Goal: Task Accomplishment & Management: Manage account settings

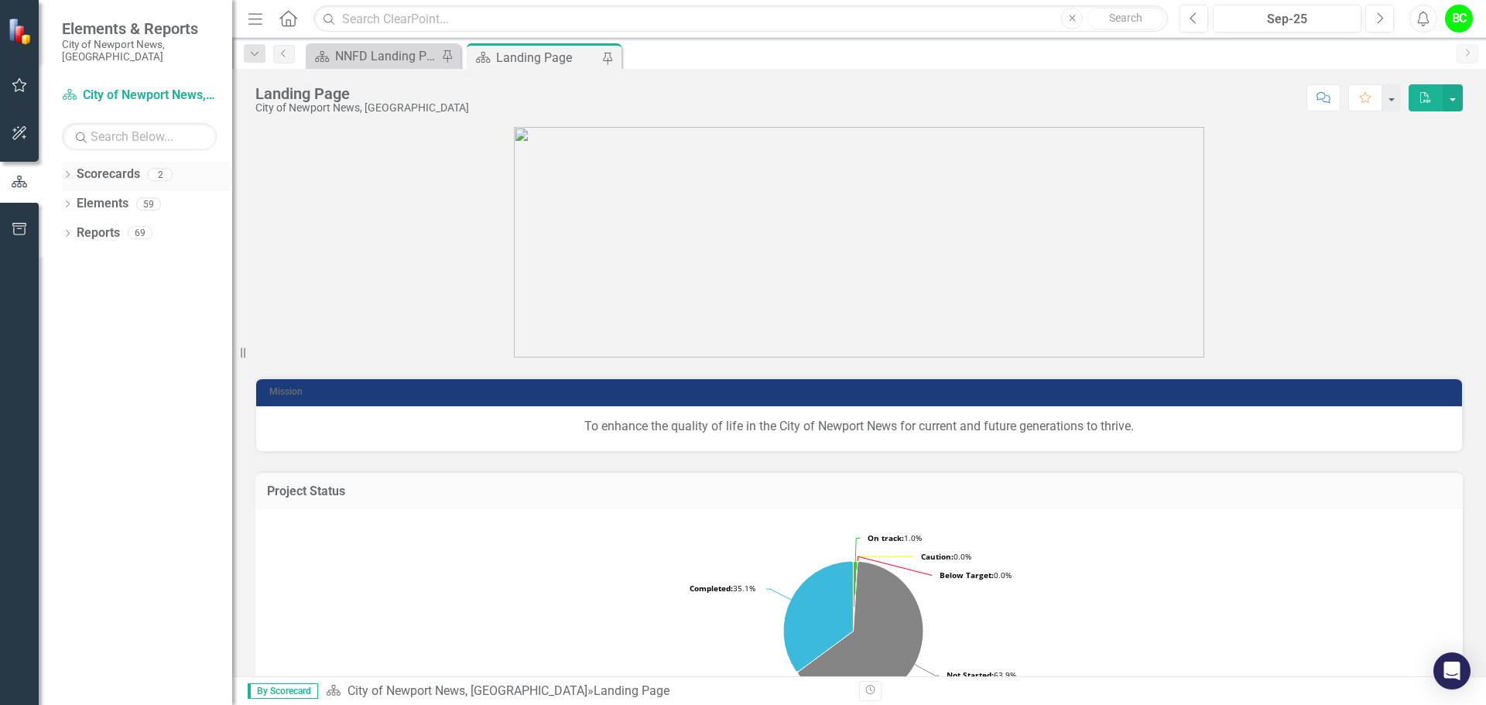
click at [62, 172] on icon "Dropdown" at bounding box center [67, 176] width 11 height 9
click at [79, 199] on icon "Dropdown" at bounding box center [76, 203] width 12 height 9
click at [404, 57] on div "NNFD Landing Page" at bounding box center [386, 55] width 102 height 19
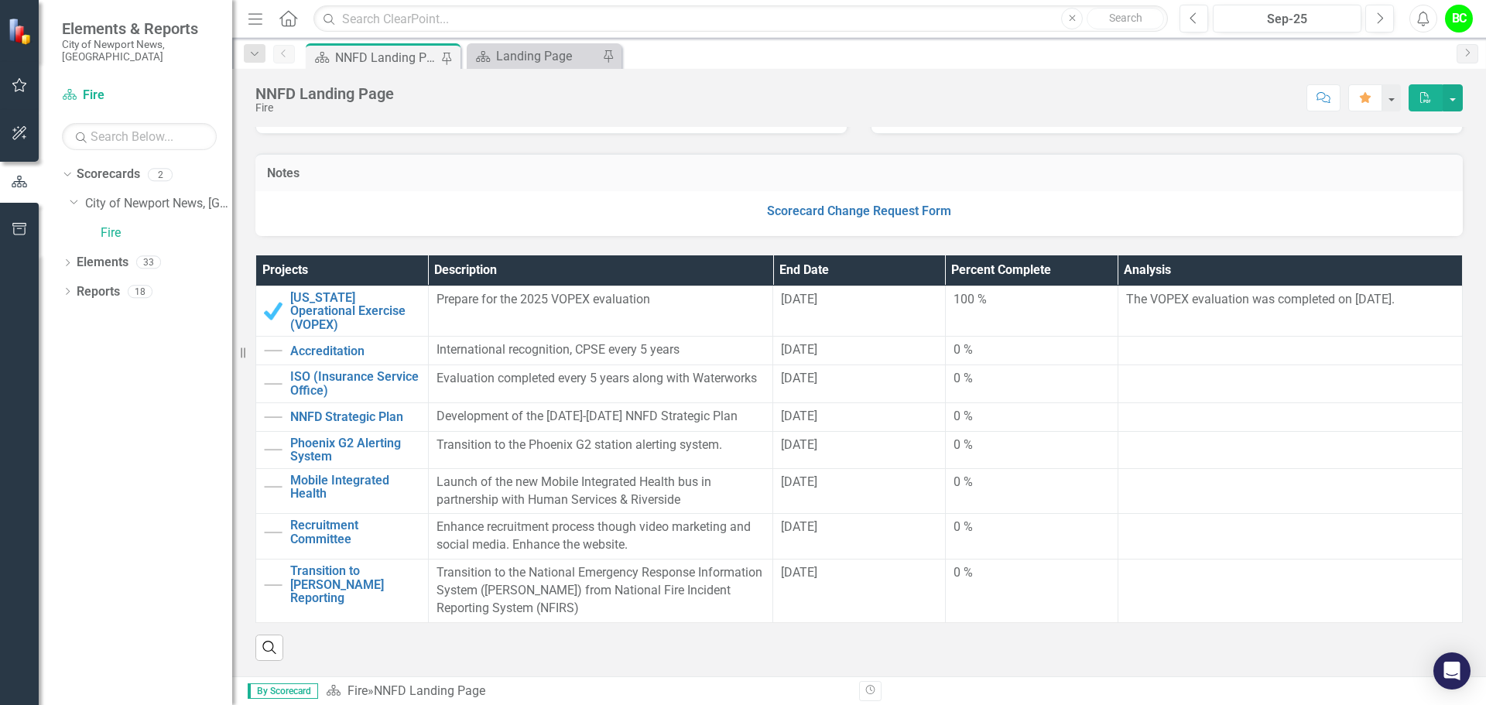
scroll to position [310, 0]
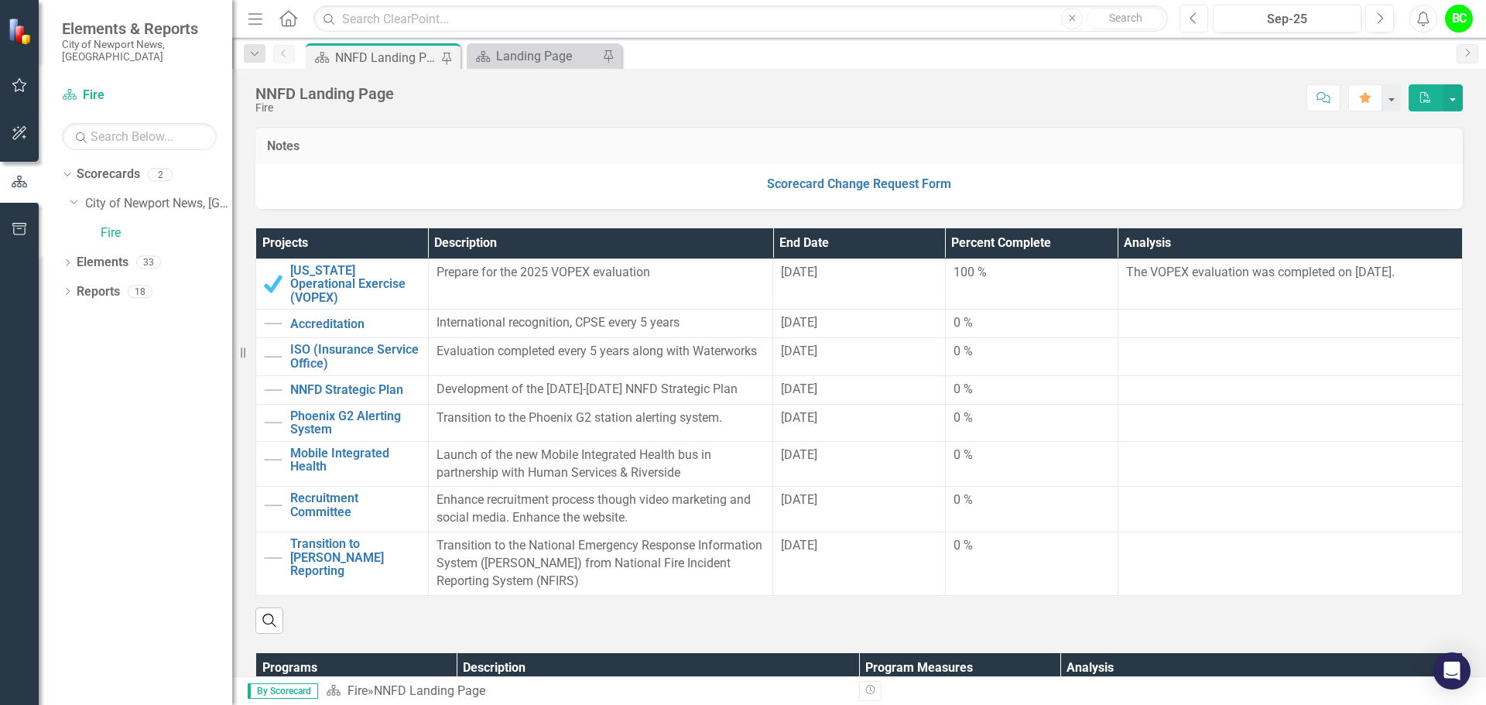
click at [1198, 23] on icon "Previous" at bounding box center [1194, 19] width 9 height 14
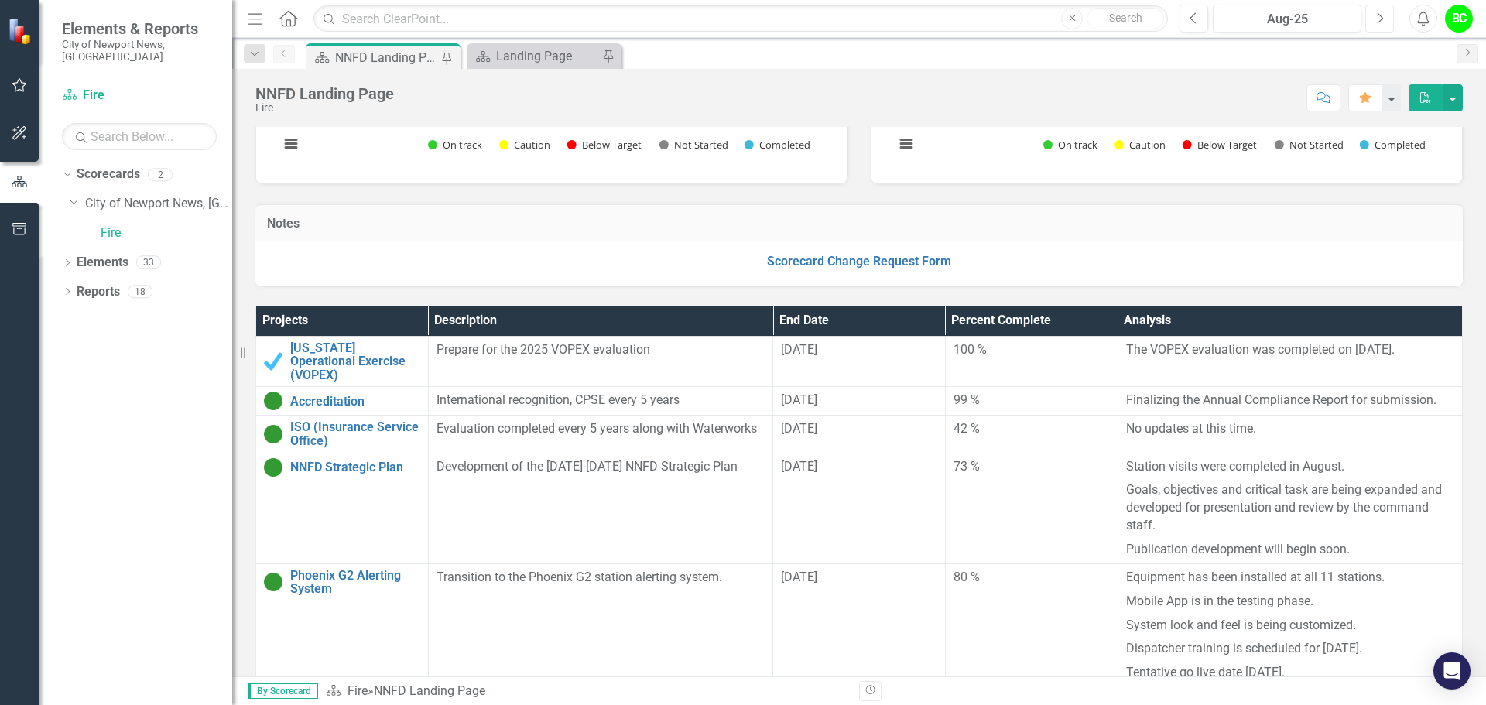
click at [1372, 18] on button "Next" at bounding box center [1379, 19] width 29 height 28
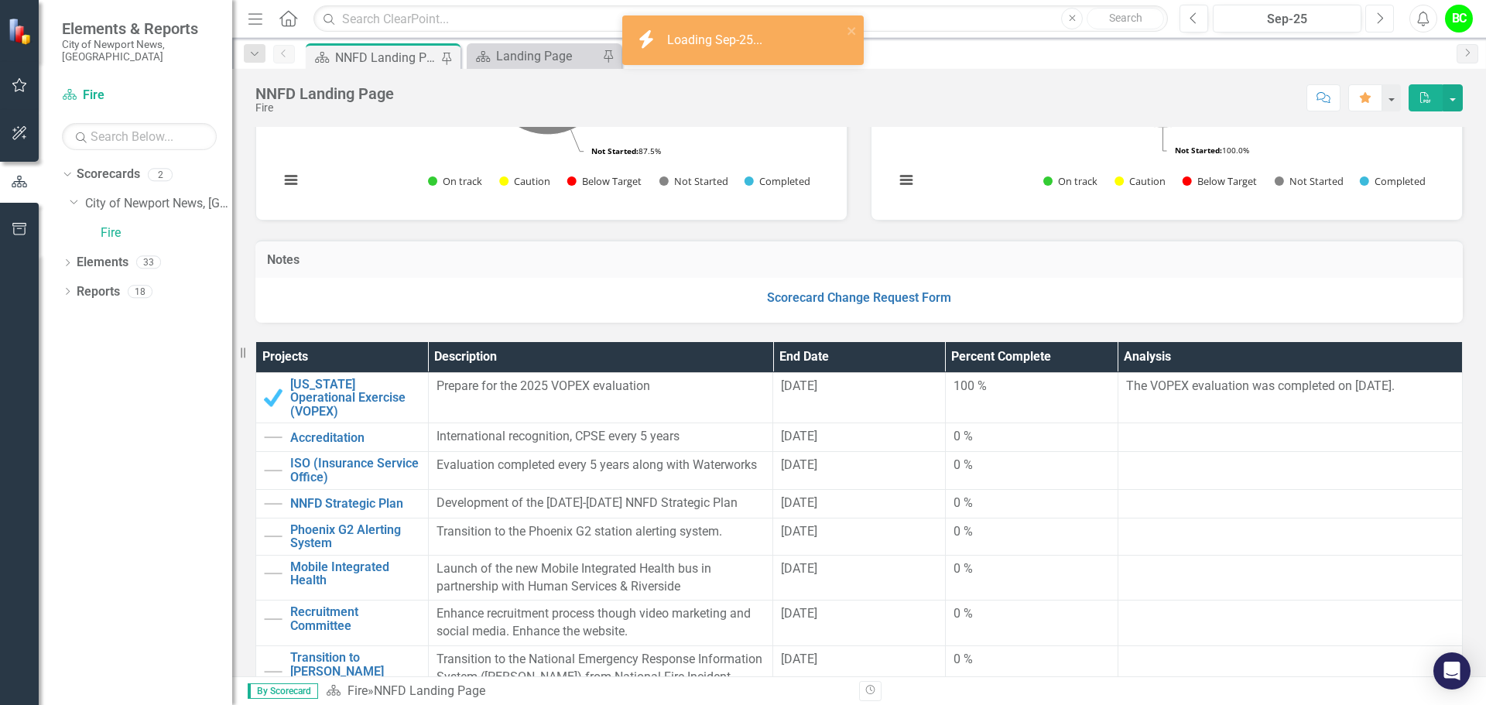
scroll to position [232, 0]
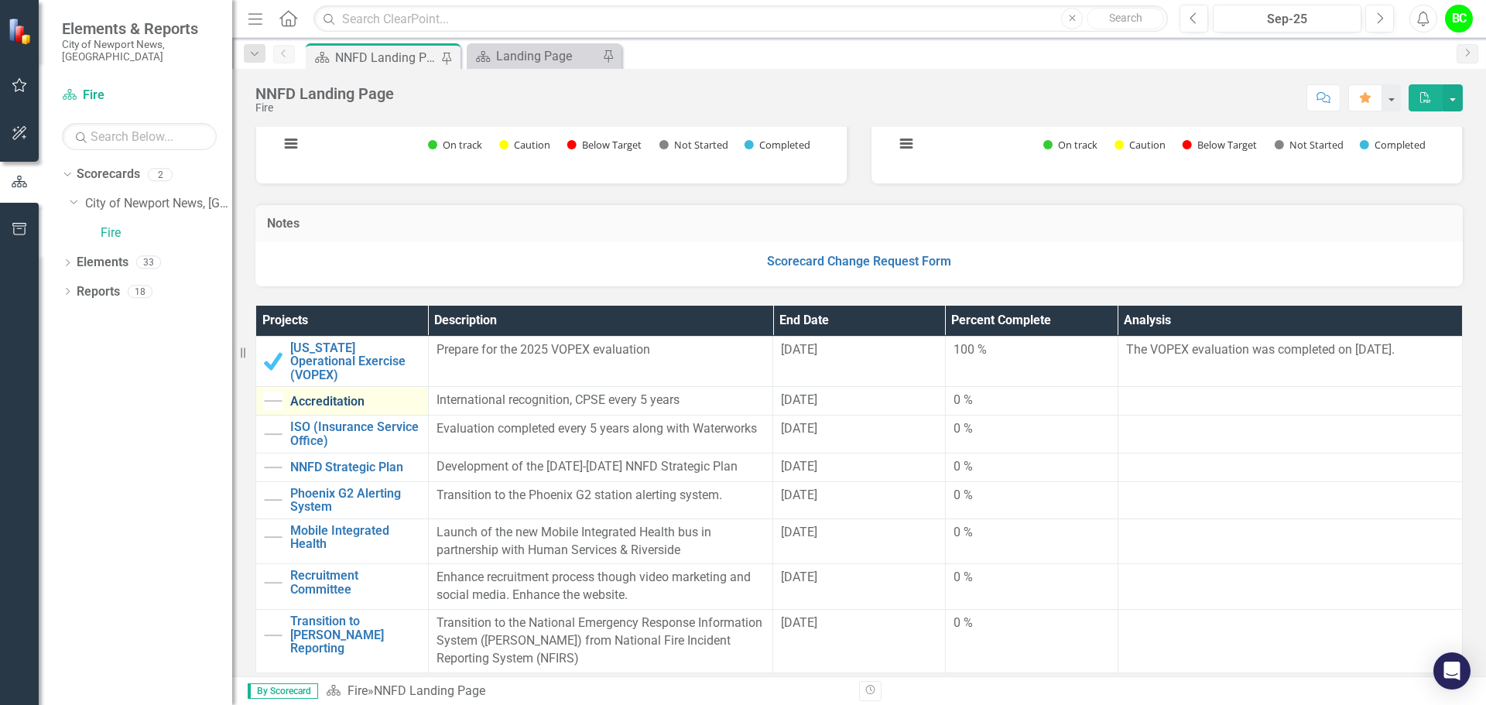
click at [324, 395] on link "Accreditation" at bounding box center [355, 402] width 130 height 14
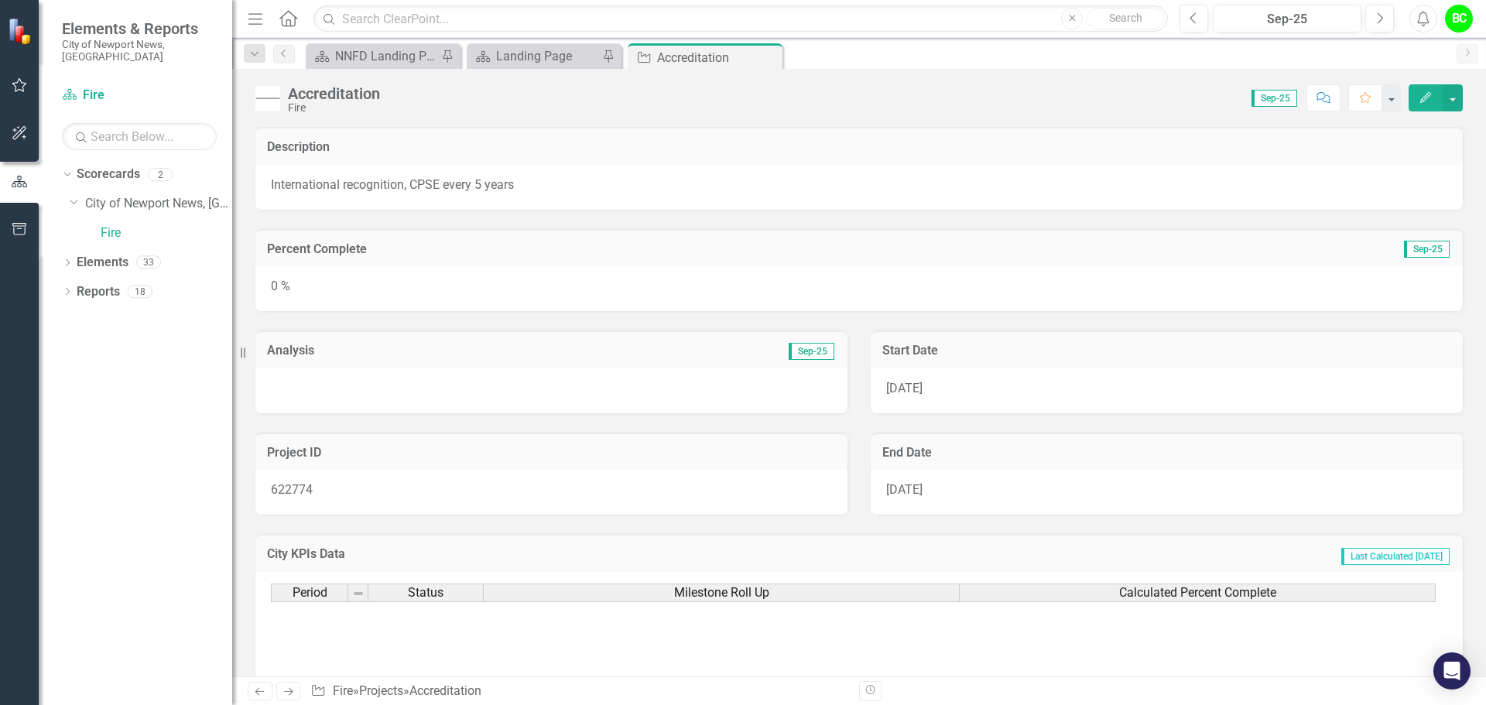
click at [414, 302] on div "0 %" at bounding box center [858, 288] width 1207 height 45
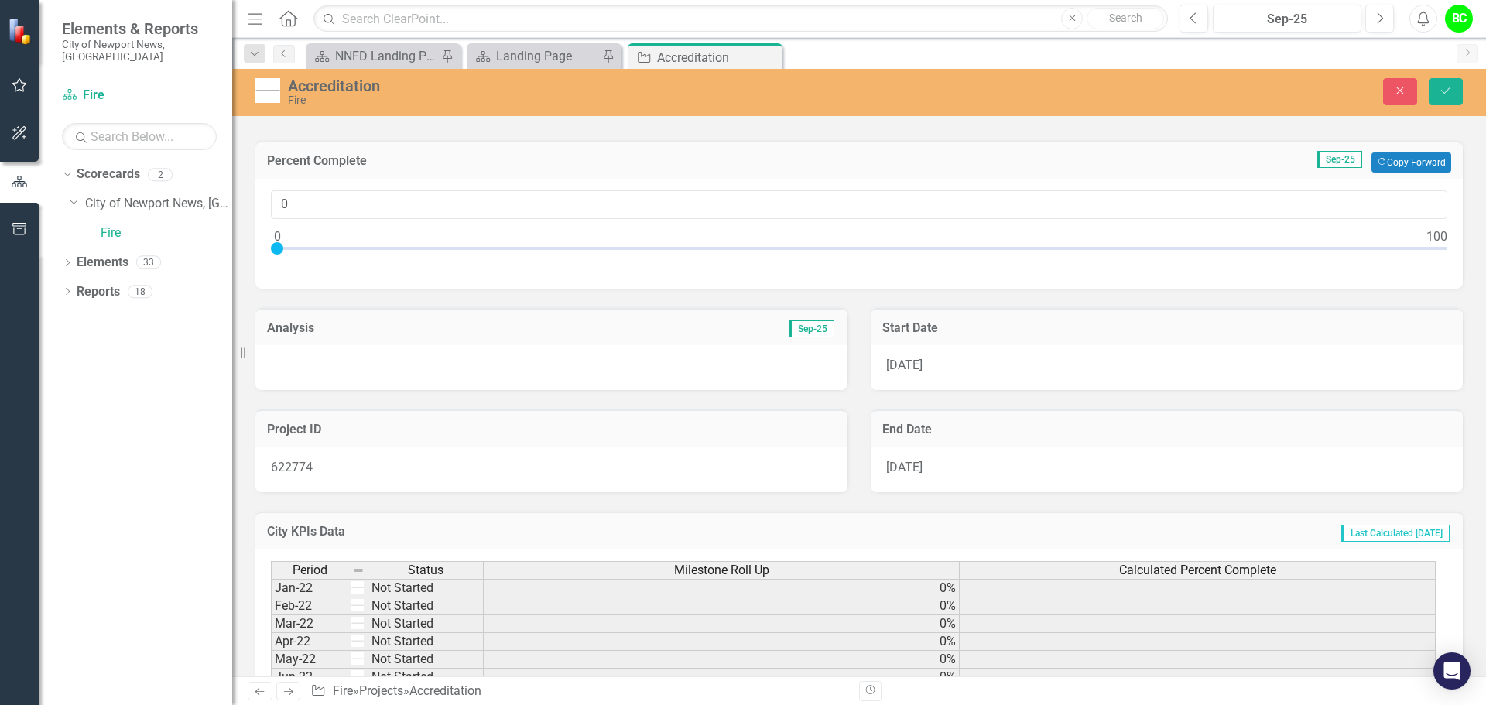
scroll to position [77, 0]
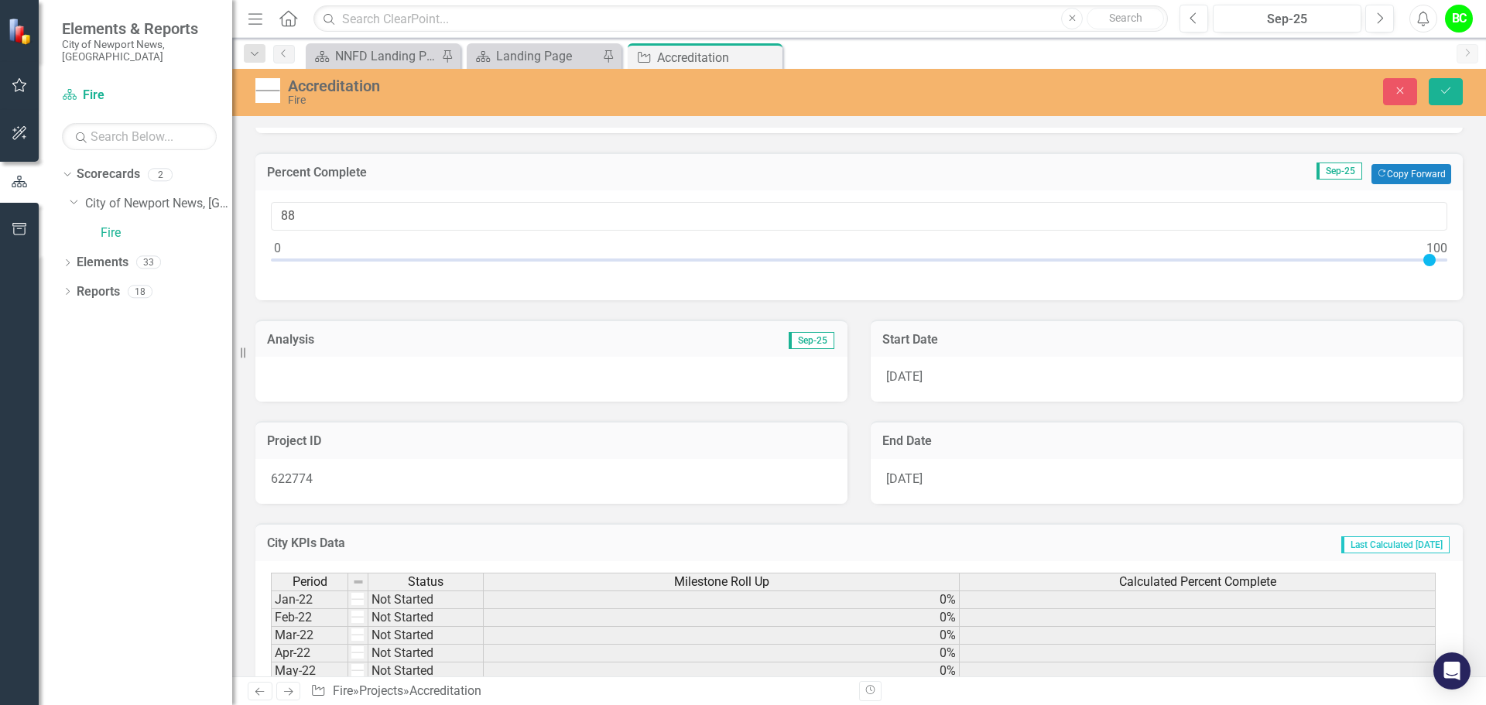
type input "100"
drag, startPoint x: 276, startPoint y: 255, endPoint x: 1485, endPoint y: 206, distance: 1209.9
click at [1485, 206] on div "Description International recognition, CPSE every 5 years Percent Complete Sep-…" at bounding box center [859, 402] width 1254 height 549
click at [1450, 84] on button "Save" at bounding box center [1446, 91] width 34 height 27
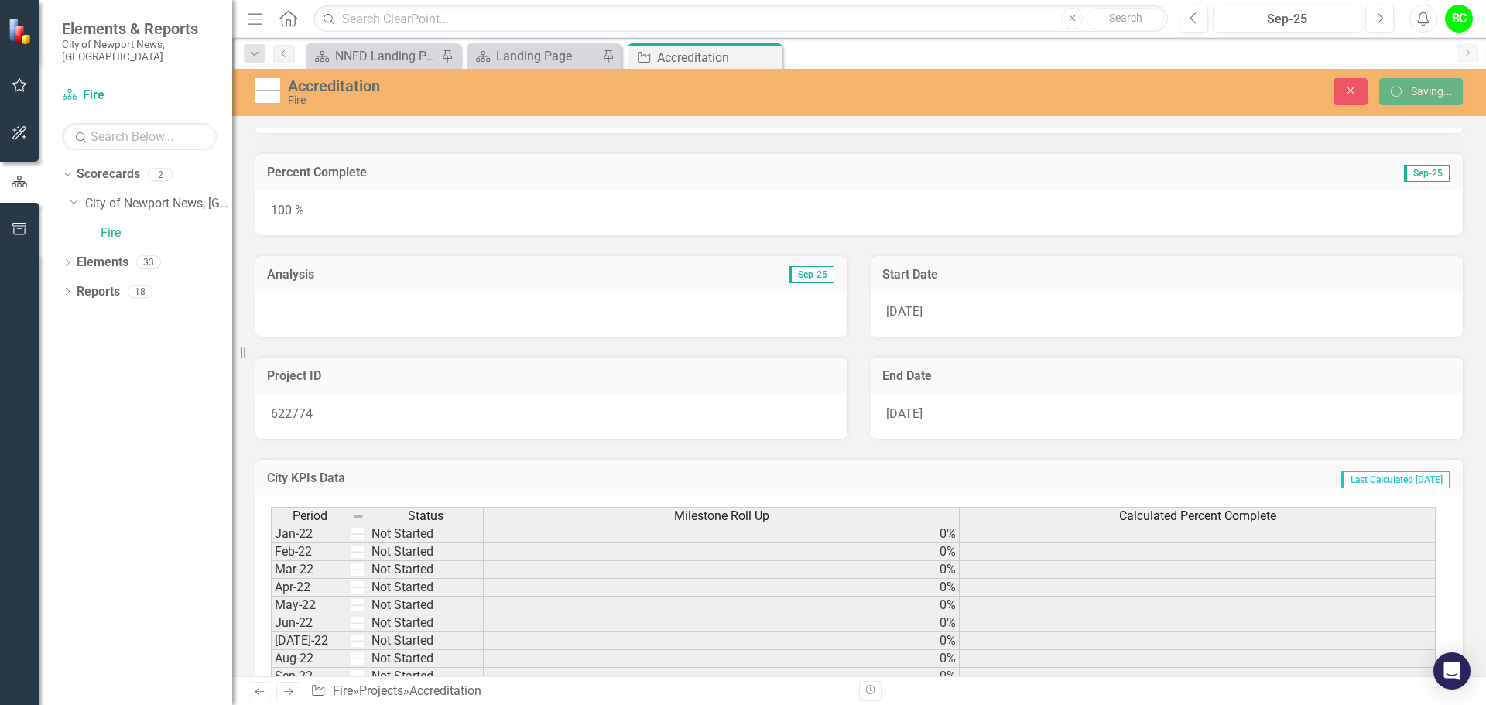
click at [546, 308] on div at bounding box center [551, 314] width 592 height 45
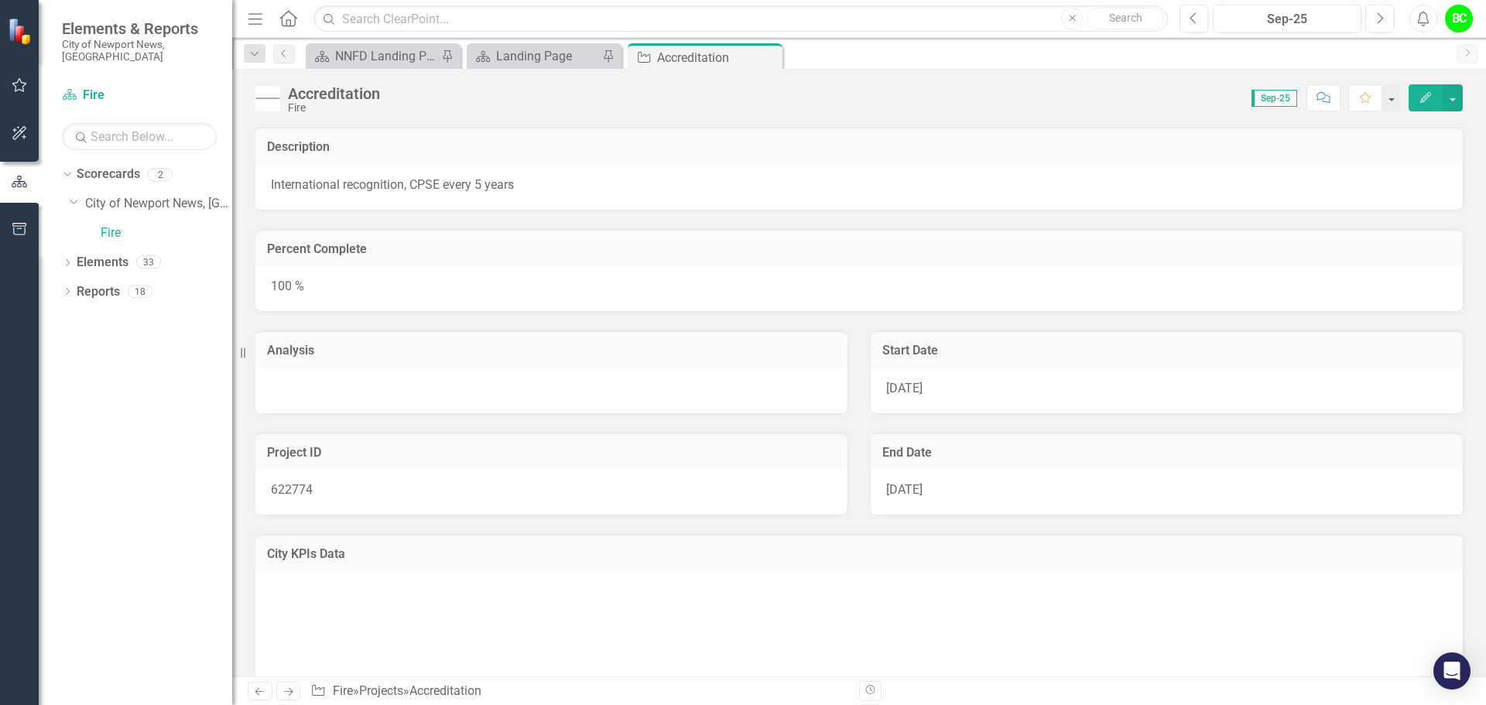
click at [537, 327] on div "Analysis" at bounding box center [551, 362] width 615 height 102
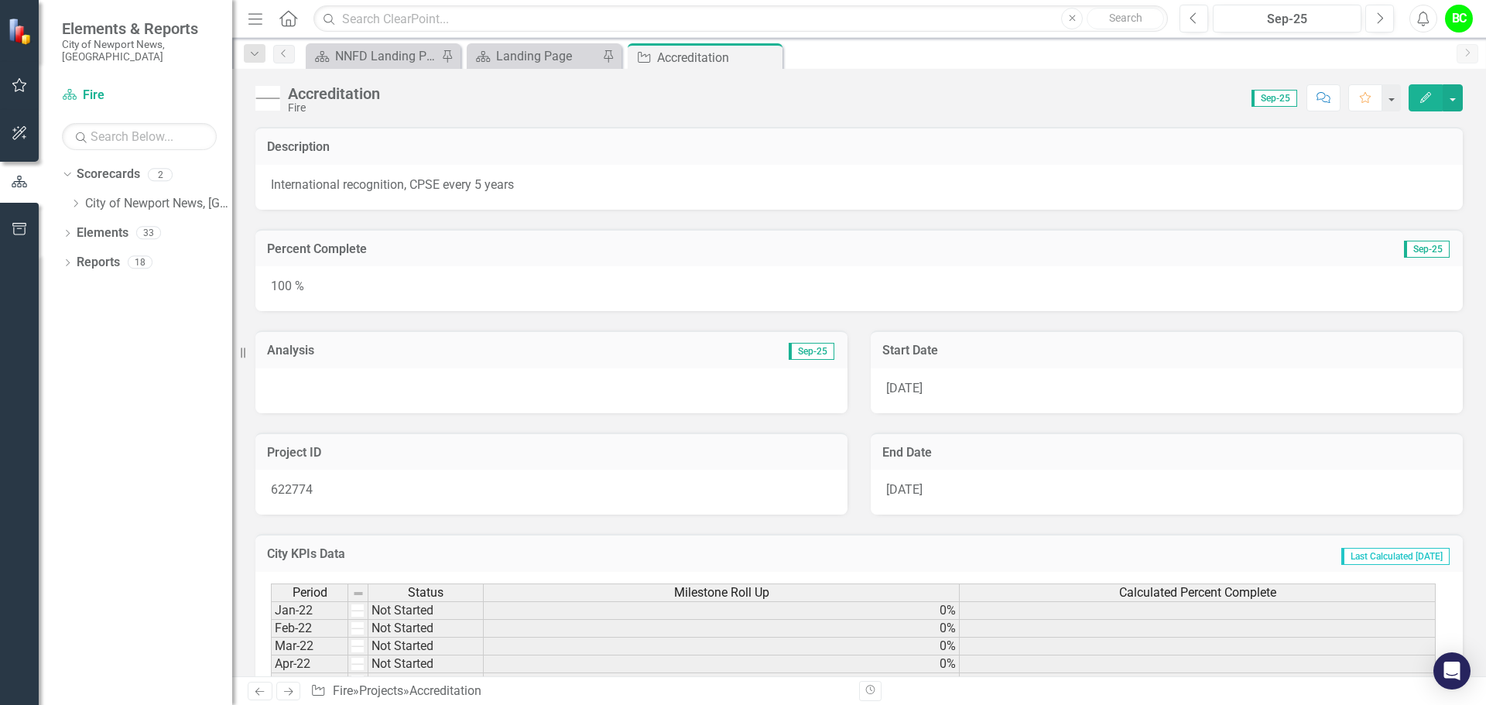
click at [518, 382] on div at bounding box center [551, 390] width 592 height 45
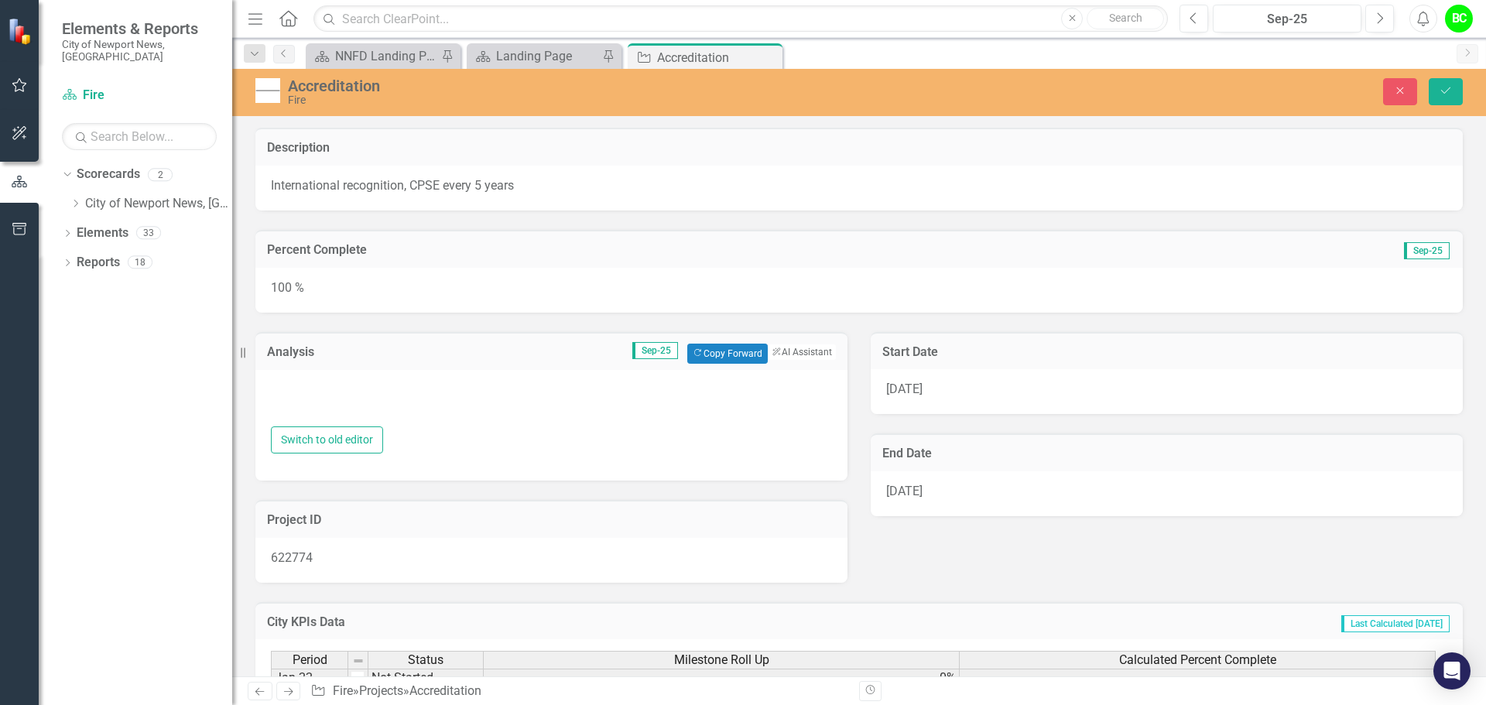
click at [505, 424] on div at bounding box center [551, 405] width 561 height 46
click at [412, 423] on div at bounding box center [551, 405] width 561 height 46
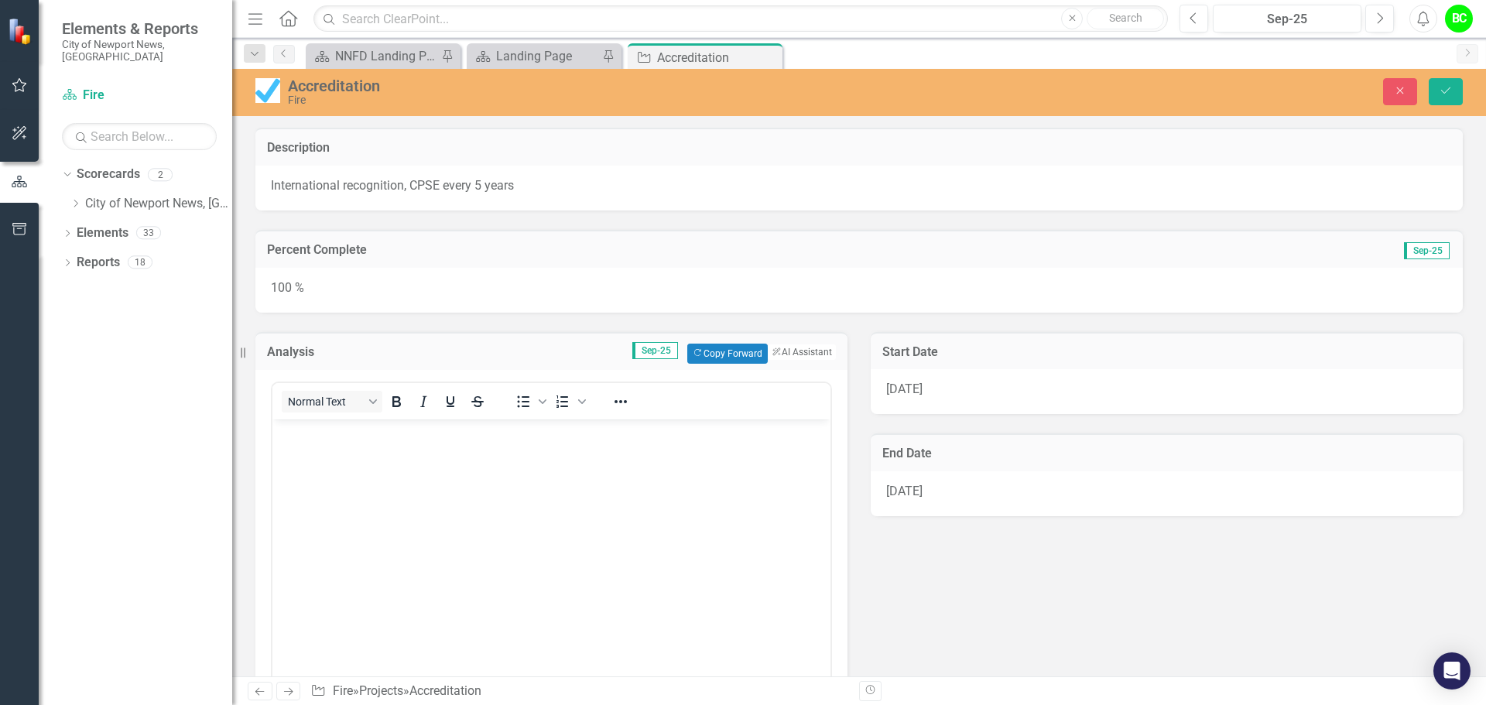
scroll to position [0, 0]
click at [388, 454] on body "Rich Text Area. Press ALT-0 for help." at bounding box center [551, 535] width 558 height 232
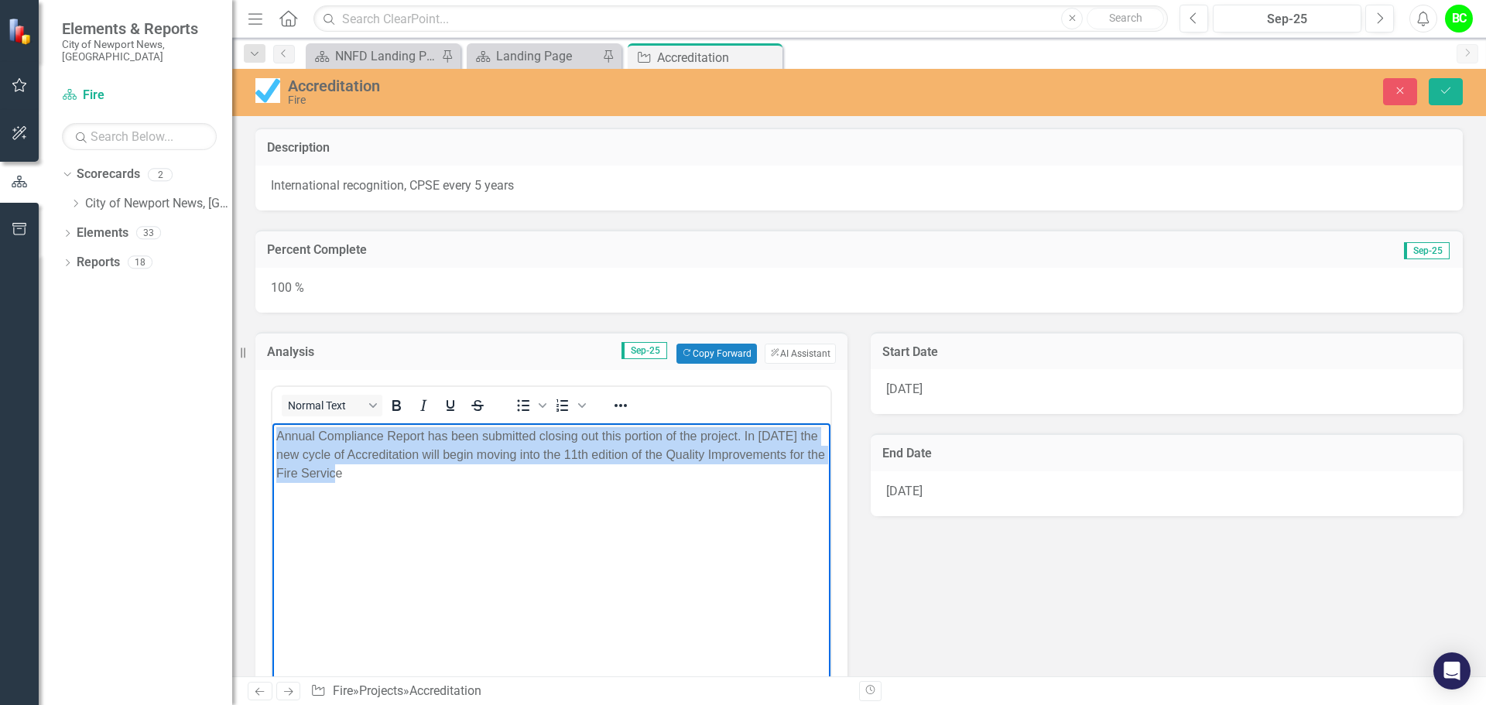
drag, startPoint x: 672, startPoint y: 591, endPoint x: 477, endPoint y: 842, distance: 318.3
click at [272, 423] on html "Annual Compliance Report has been submitted closing out this portion of the pro…" at bounding box center [551, 539] width 558 height 232
copy p "Annual Compliance Report has been submitted closing out this portion of the pro…"
click at [637, 583] on body "Annual Compliance Report has been submitted closing out this portion of the pro…" at bounding box center [551, 539] width 558 height 232
drag, startPoint x: 534, startPoint y: 532, endPoint x: 284, endPoint y: 423, distance: 272.8
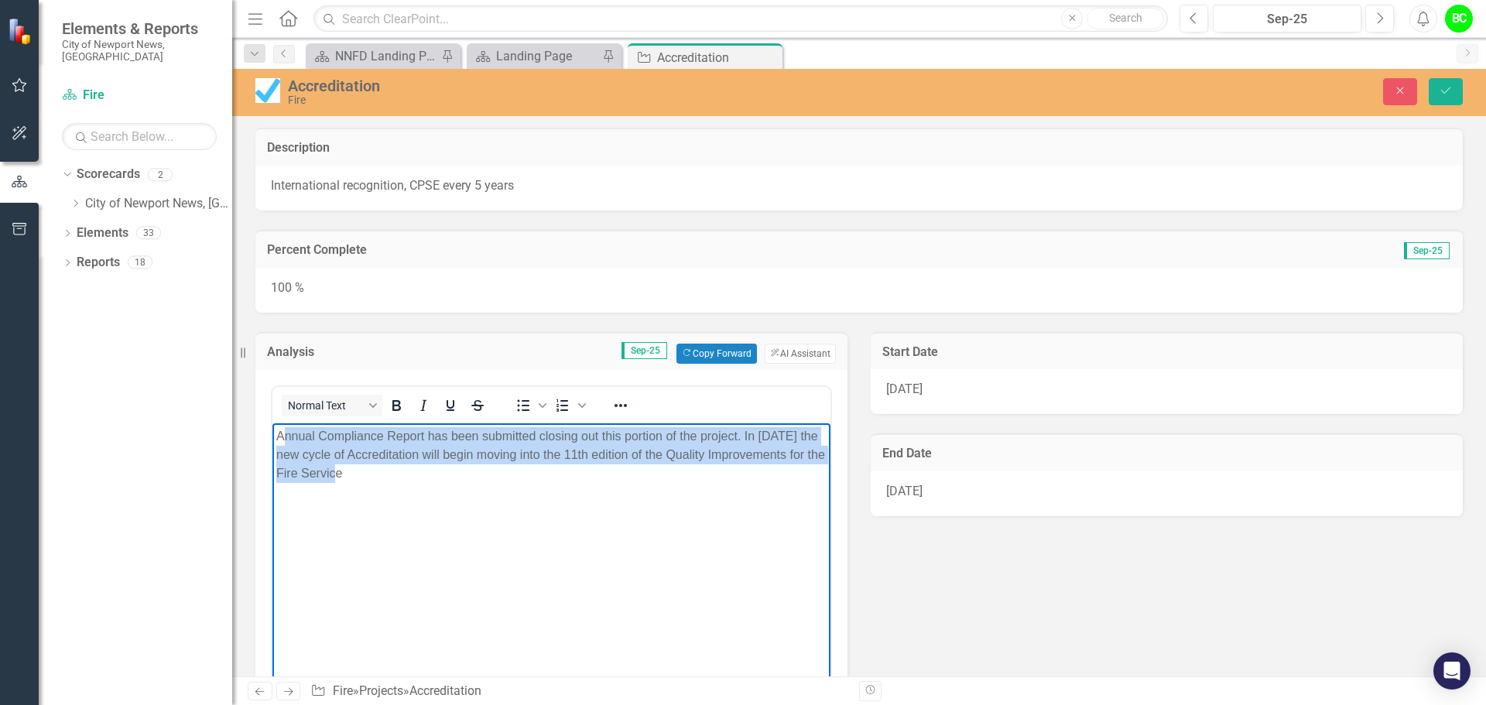
click at [284, 423] on body "Annual Compliance Report has been submitted closing out this portion of the pro…" at bounding box center [551, 539] width 558 height 232
click at [328, 459] on p "Annual Compliance Report has been submitted closing out this portion of the pro…" at bounding box center [551, 454] width 550 height 56
click at [383, 480] on p "Annual Compliance Report has been submitted closing out this portion of the pro…" at bounding box center [551, 454] width 550 height 56
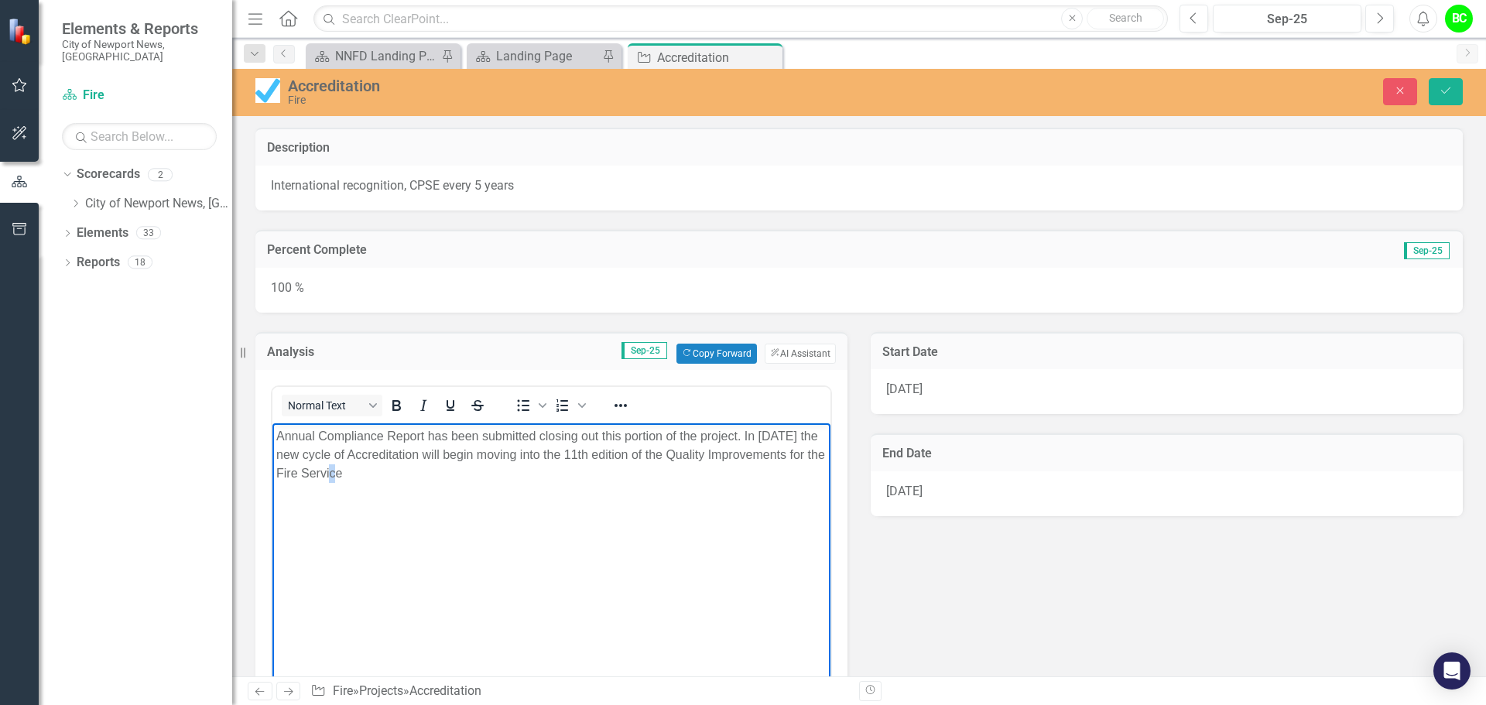
click at [383, 480] on p "Annual Compliance Report has been submitted closing out this portion of the pro…" at bounding box center [551, 454] width 550 height 56
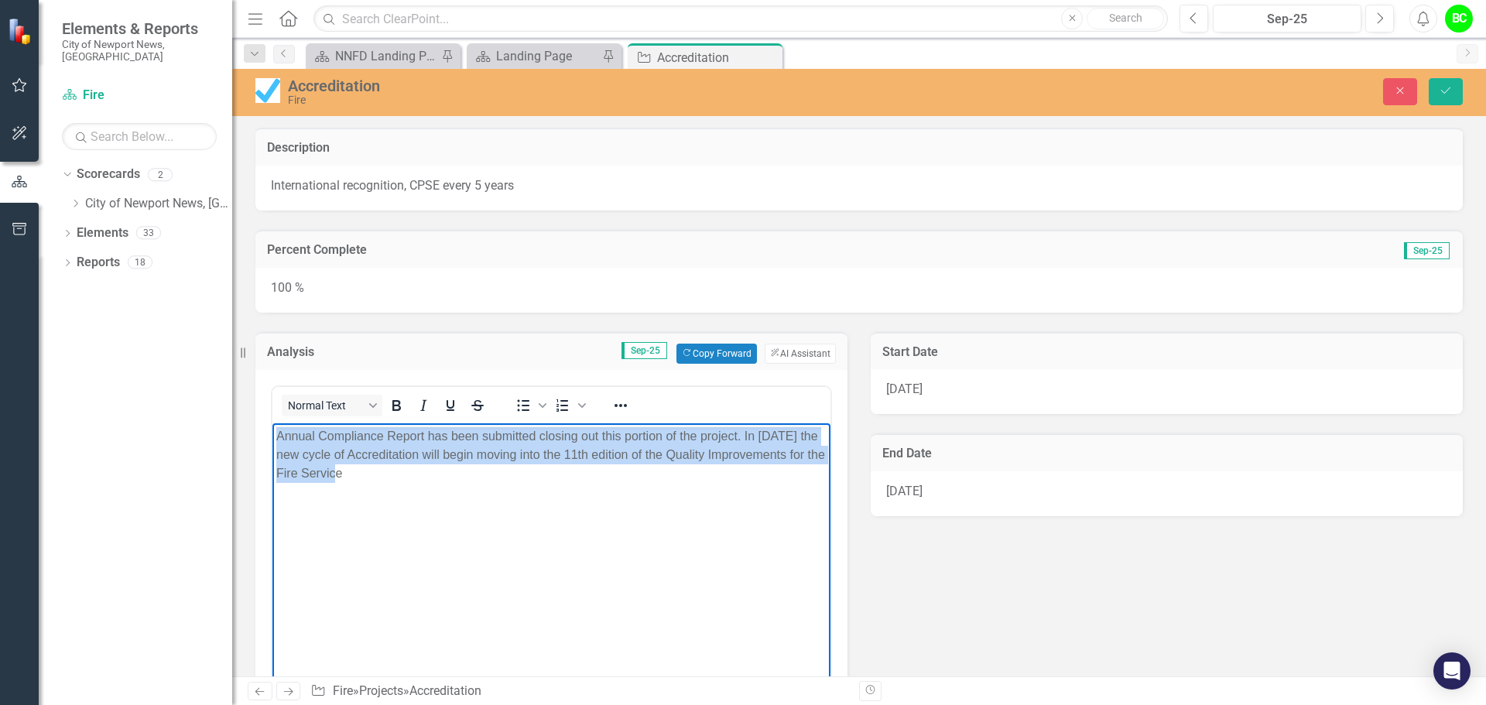
click at [383, 480] on p "Annual Compliance Report has been submitted closing out this portion of the pro…" at bounding box center [551, 454] width 550 height 56
paste body "Rich Text Area. Press ALT-0 for help."
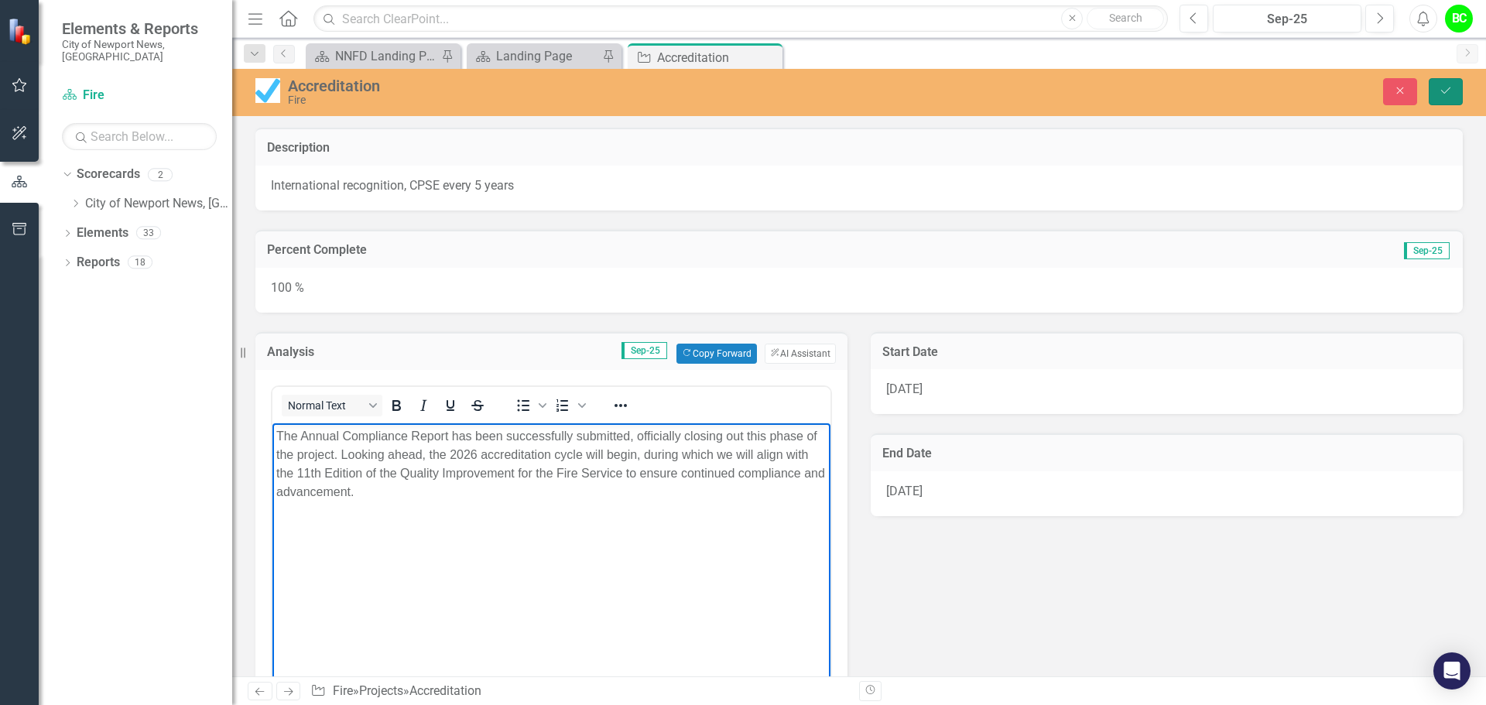
click at [1440, 91] on icon "Save" at bounding box center [1446, 90] width 14 height 11
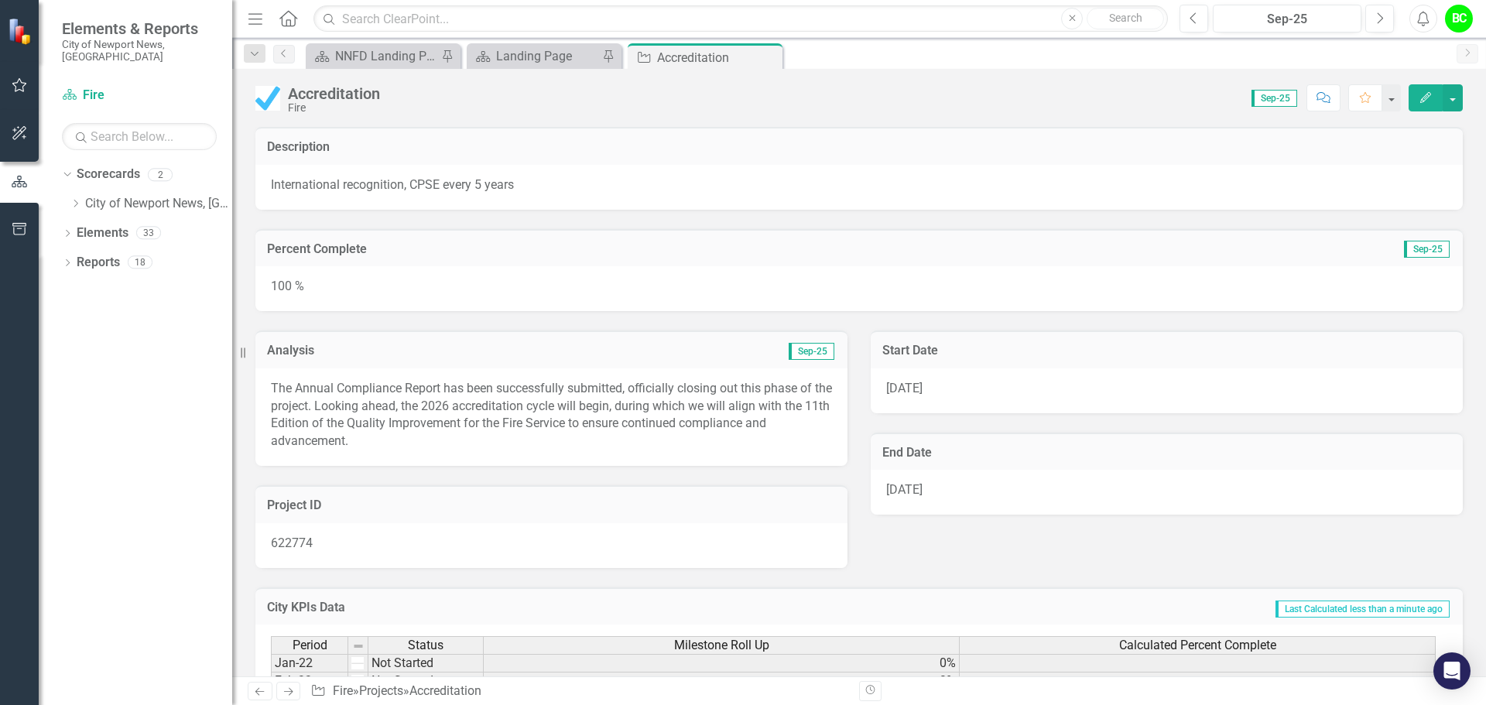
click at [594, 402] on p "The Annual Compliance Report has been successfully submitted, officially closin…" at bounding box center [551, 415] width 561 height 70
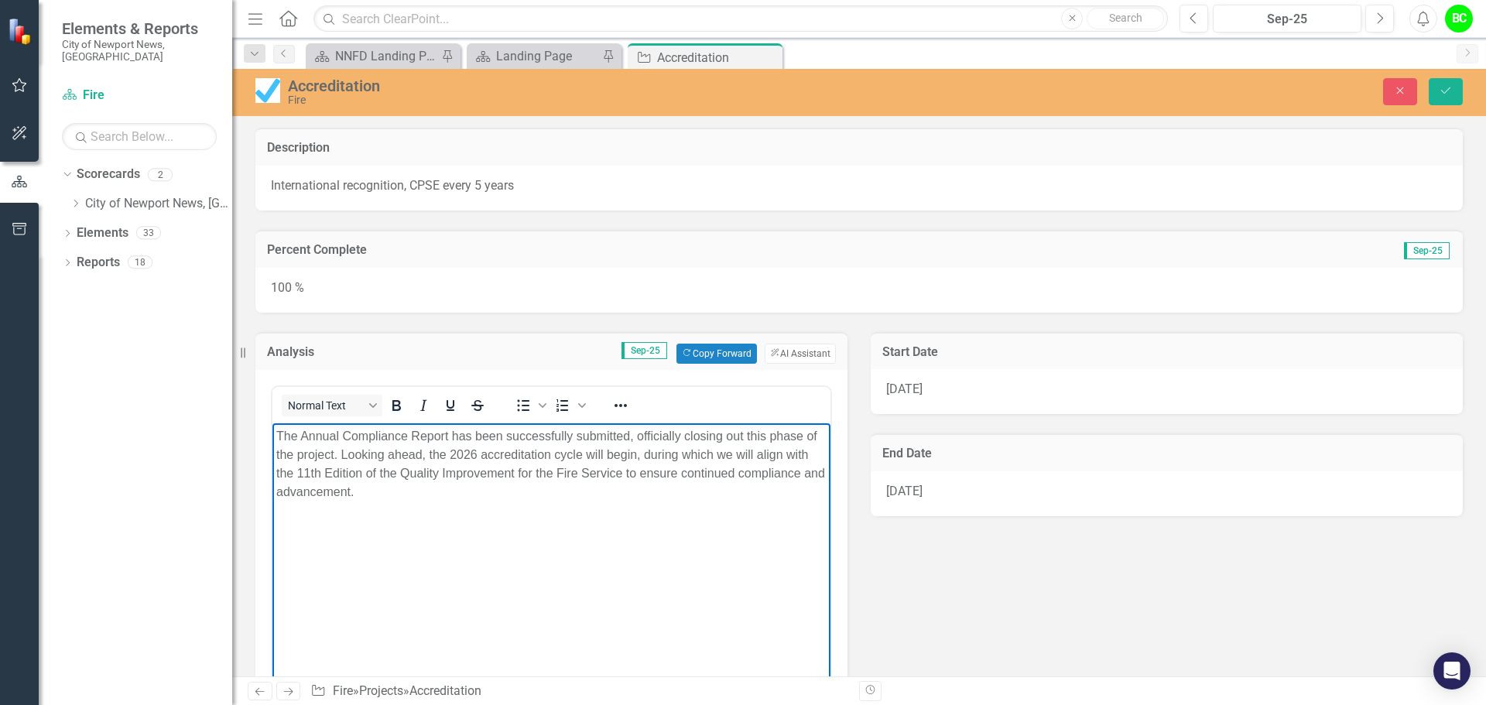
click at [556, 436] on p "The Annual Compliance Report has been successfully submitted, officially closin…" at bounding box center [551, 463] width 550 height 74
click at [655, 513] on body "The Annual Compliance Report has been submitted, officially closing out this ph…" at bounding box center [551, 539] width 558 height 232
click at [1447, 103] on button "Save" at bounding box center [1446, 91] width 34 height 27
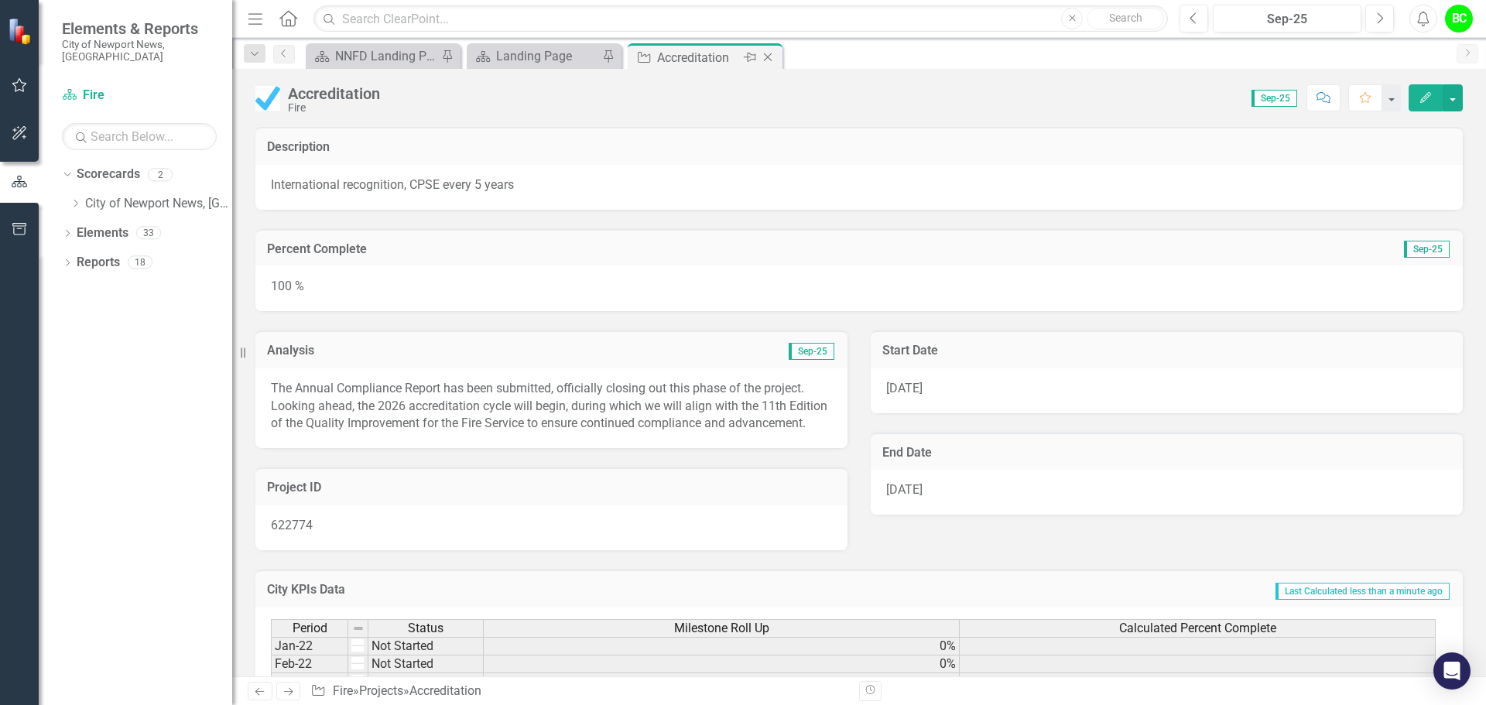
click at [765, 62] on icon "Close" at bounding box center [767, 57] width 15 height 12
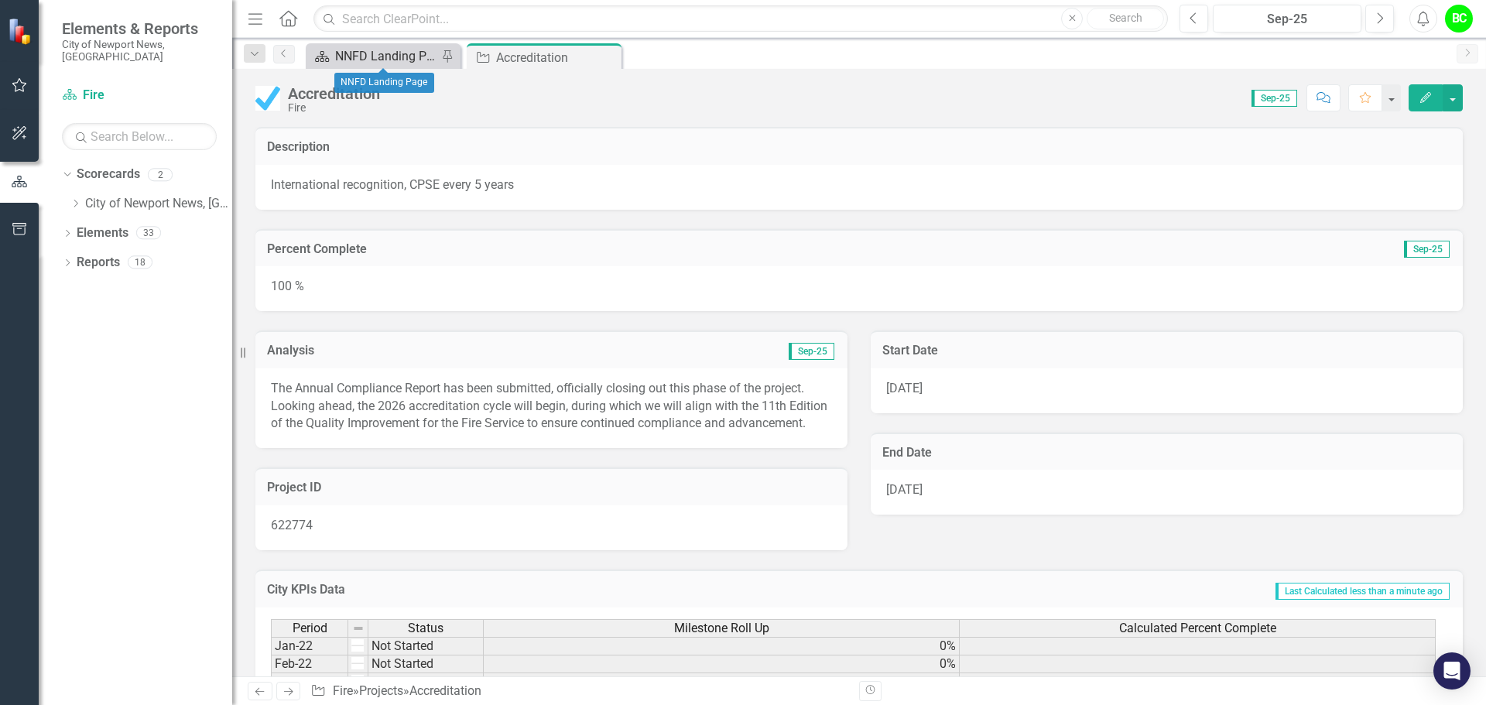
click at [381, 62] on div "NNFD Landing Page" at bounding box center [386, 55] width 102 height 19
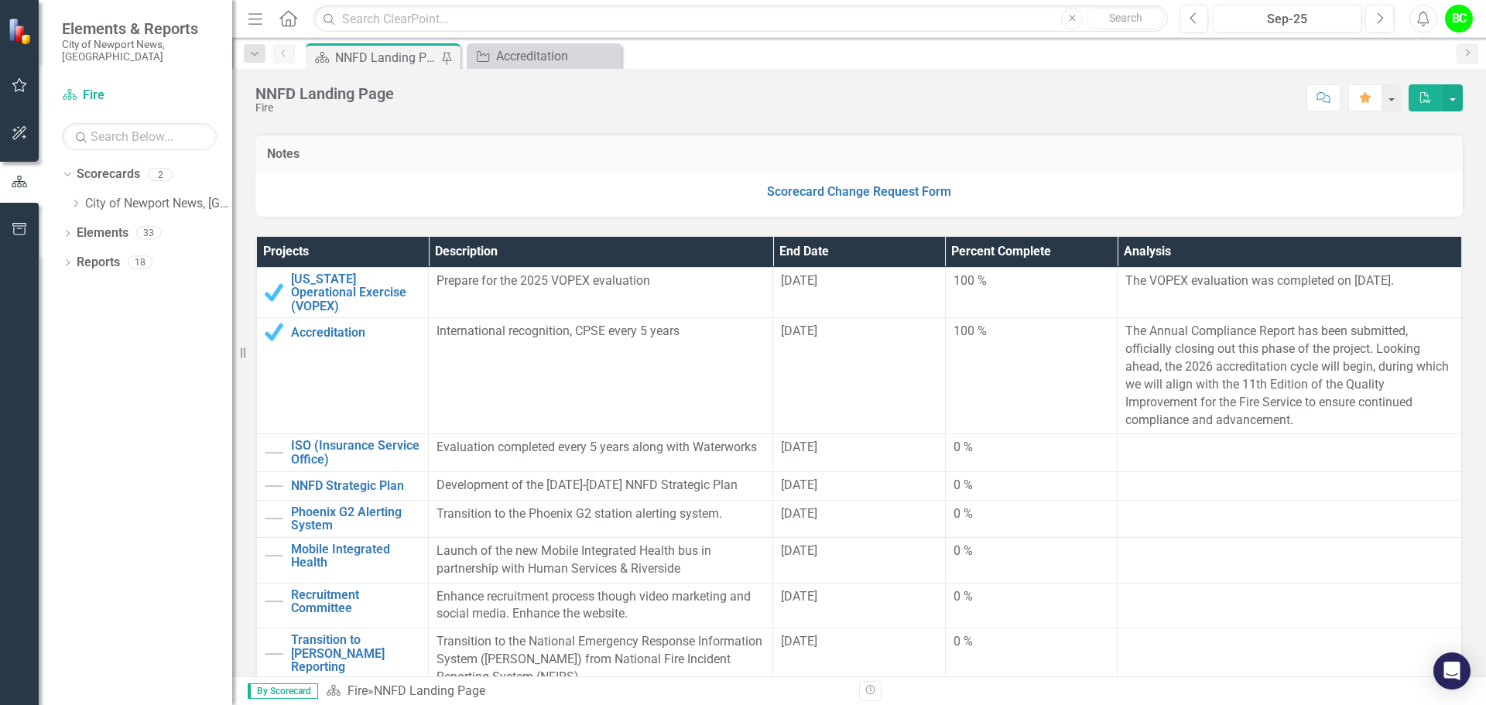
scroll to position [310, 0]
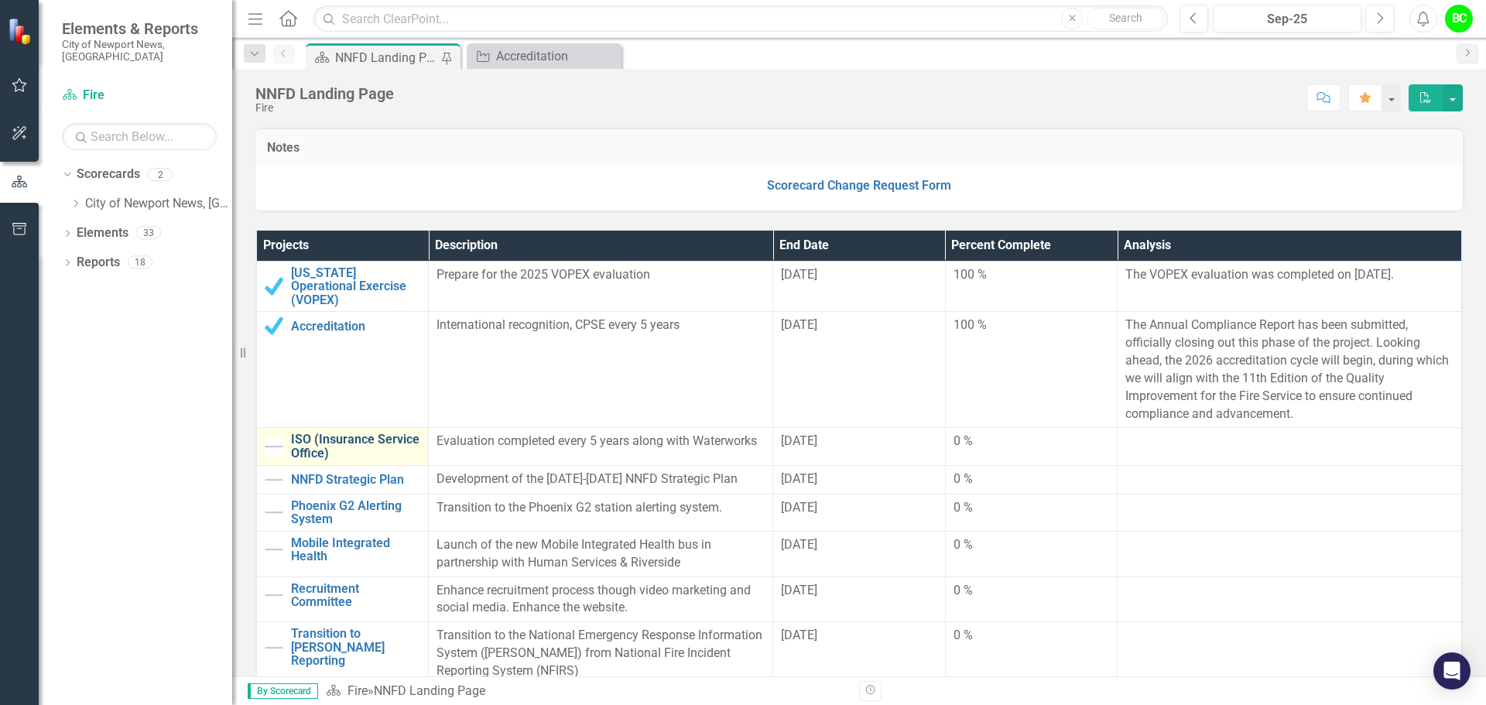
click at [367, 433] on link "ISO (Insurance Service Office)" at bounding box center [355, 446] width 129 height 27
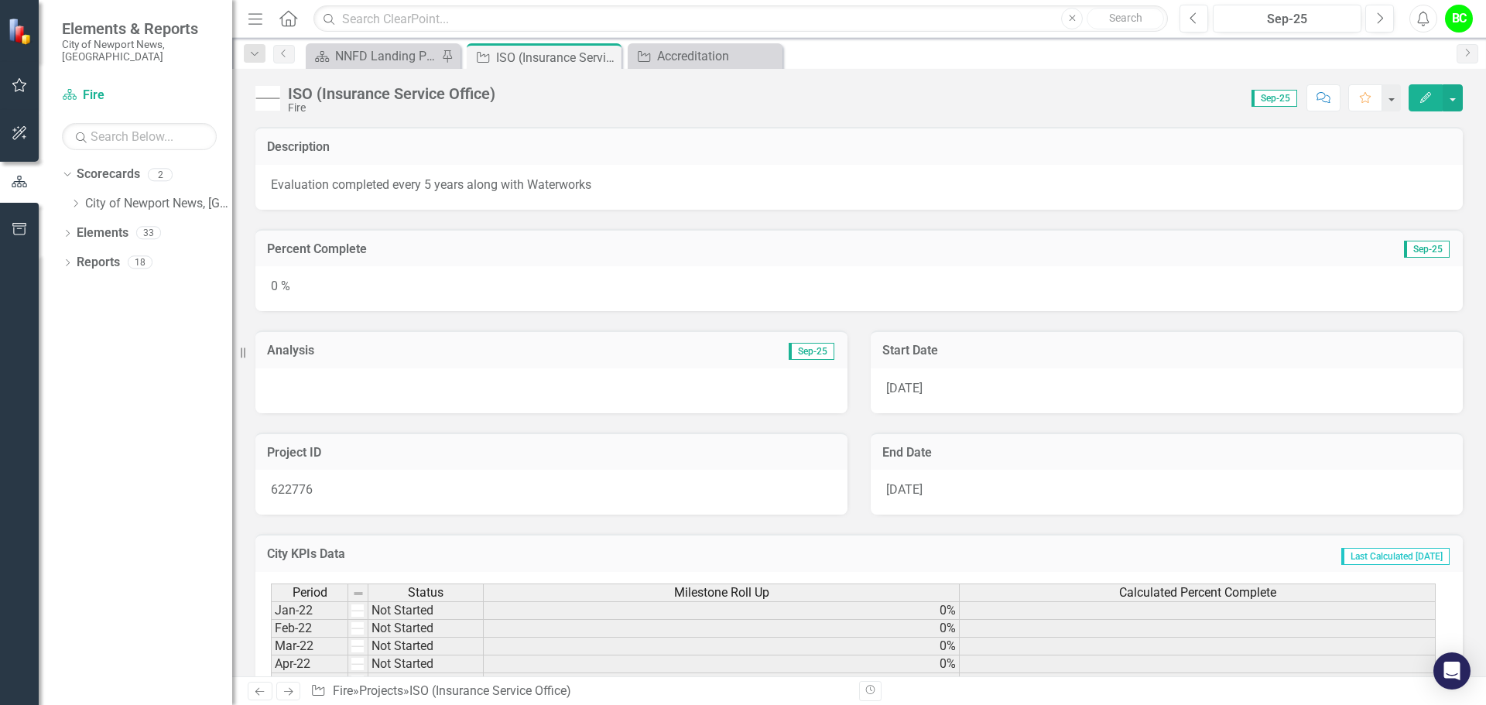
click at [534, 279] on div "0 %" at bounding box center [858, 288] width 1207 height 45
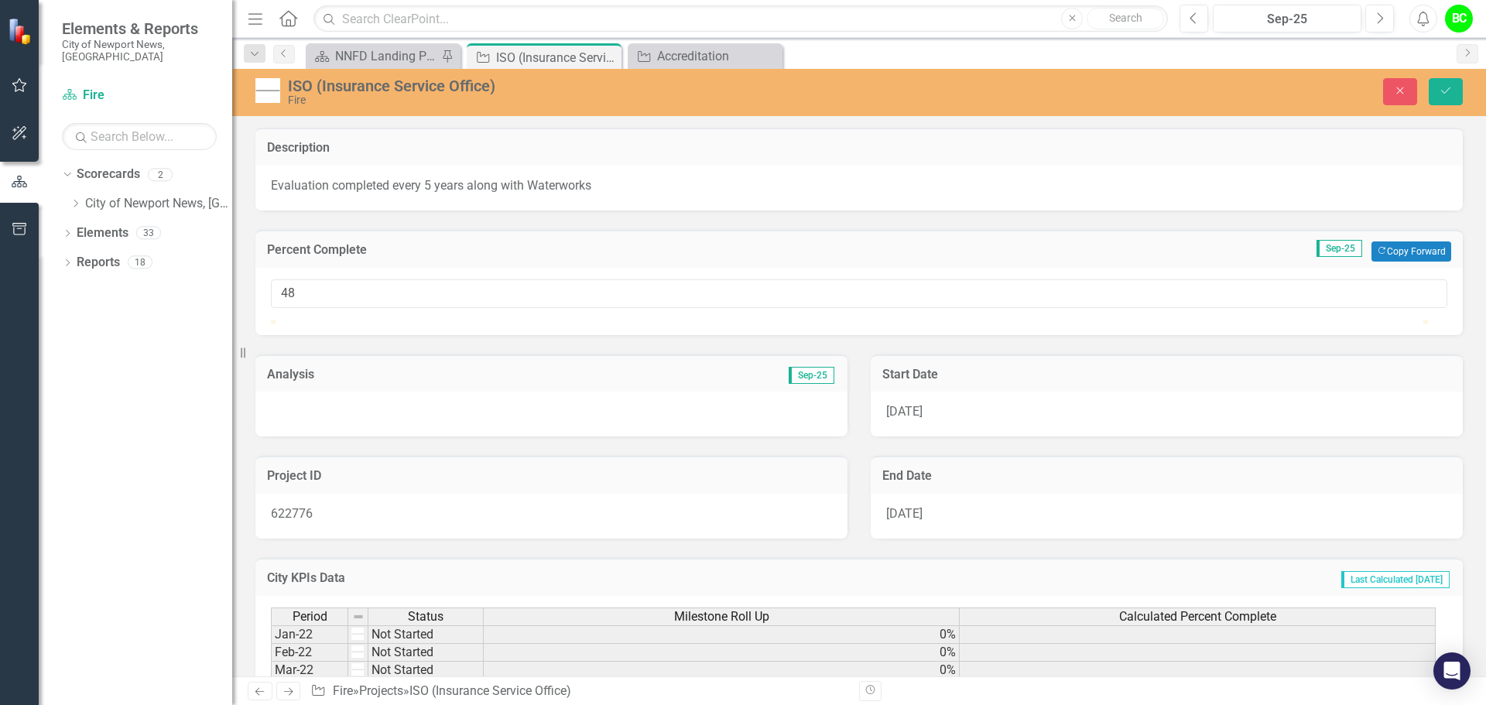
type input "47"
drag, startPoint x: 275, startPoint y: 339, endPoint x: 820, endPoint y: 338, distance: 545.6
click at [813, 320] on div at bounding box center [813, 320] width 0 height 0
click at [580, 436] on div at bounding box center [551, 414] width 592 height 45
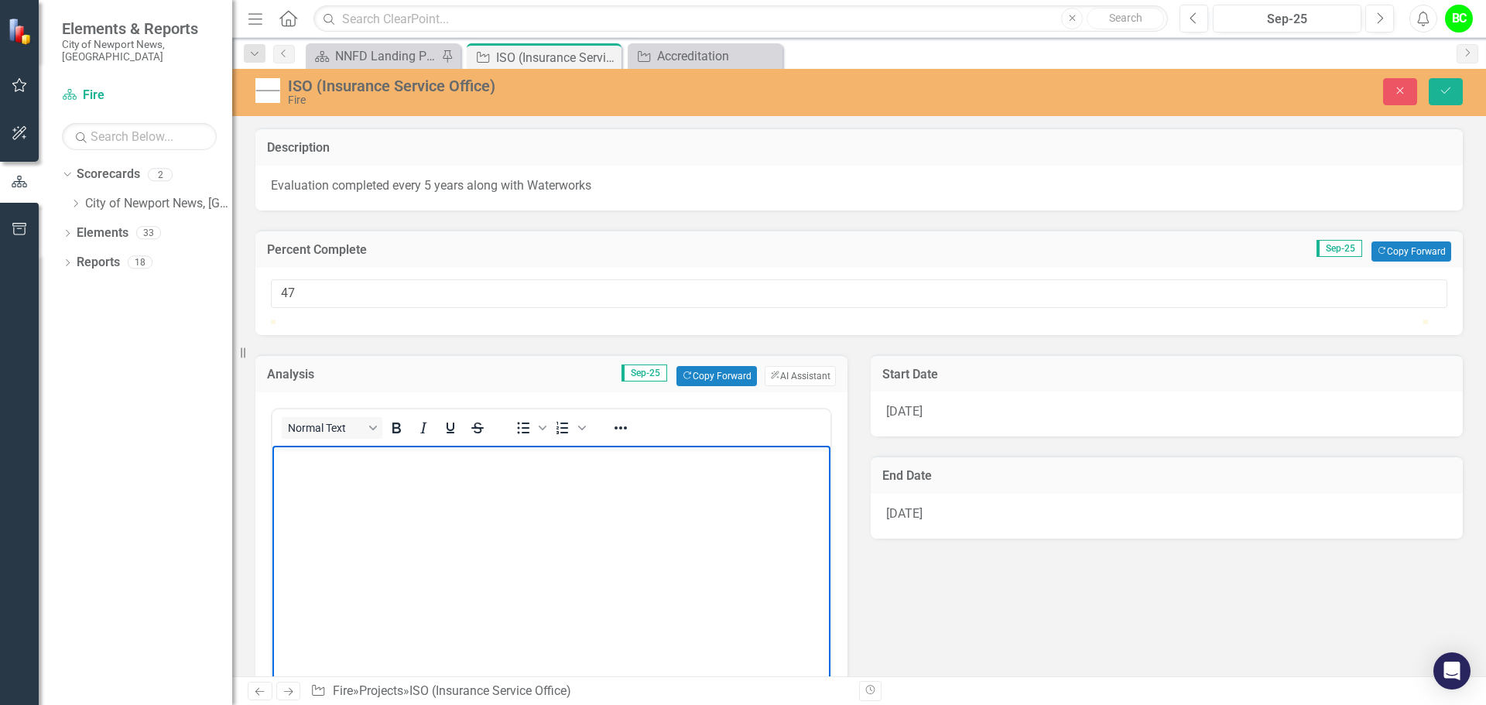
click at [564, 491] on body "Rich Text Area. Press ALT-0 for help." at bounding box center [551, 561] width 558 height 232
click at [1445, 98] on button "Save" at bounding box center [1446, 91] width 34 height 27
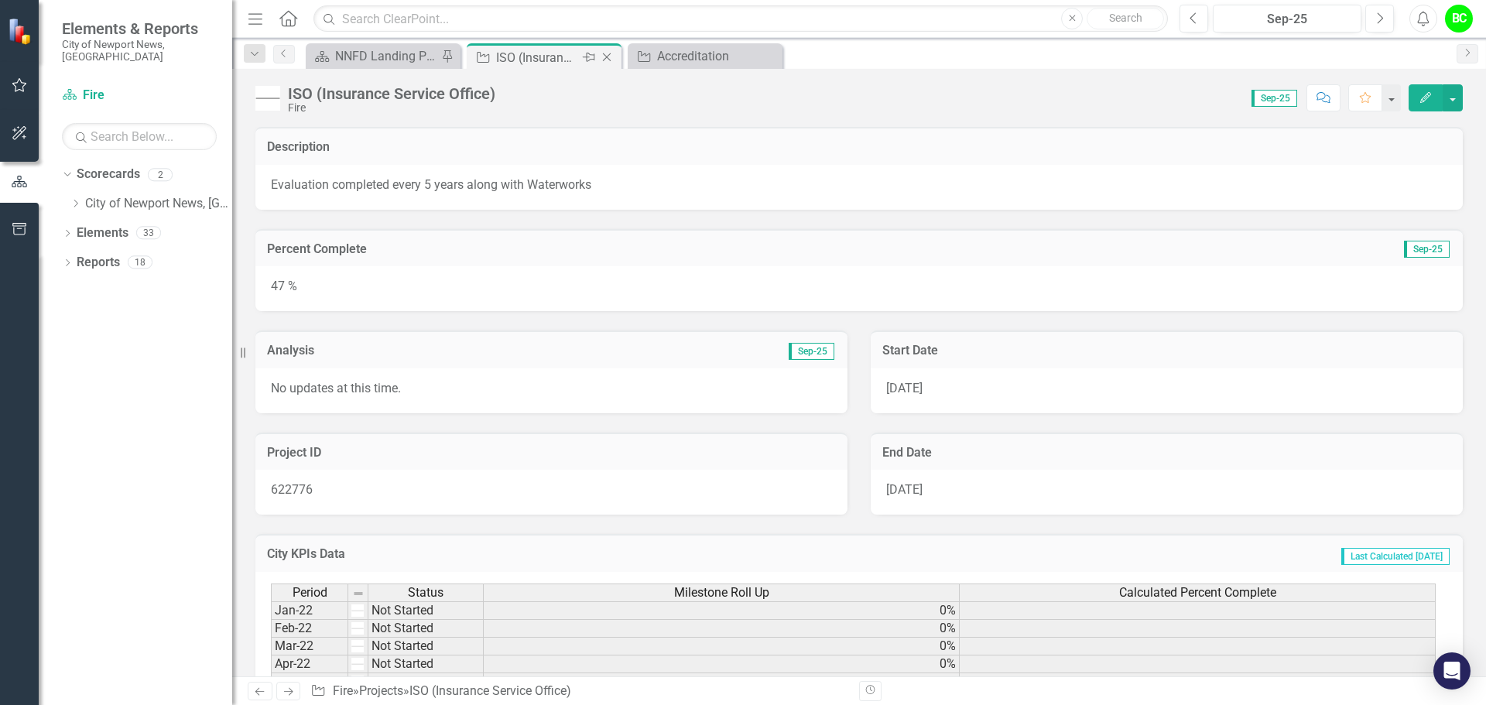
click at [611, 63] on icon "Close" at bounding box center [606, 57] width 15 height 12
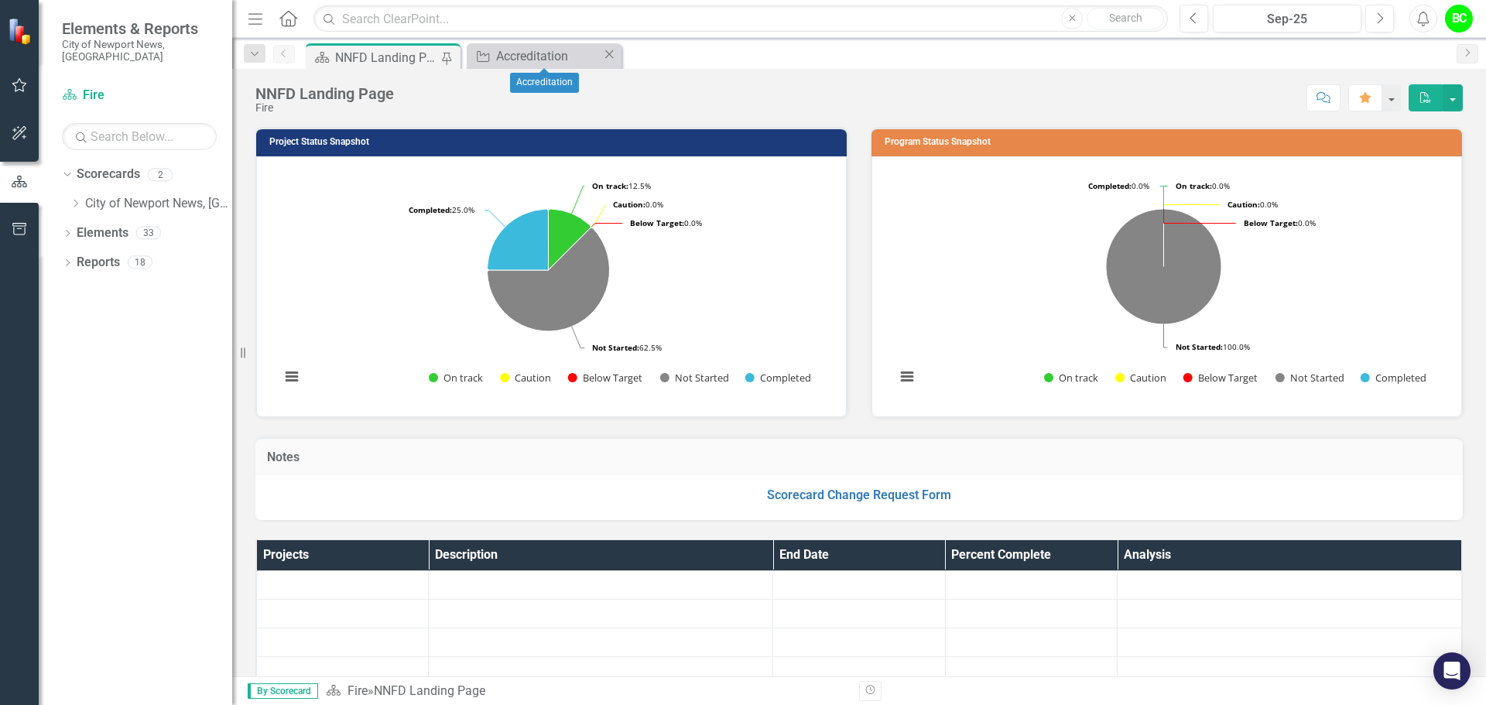
click at [608, 58] on icon "Close" at bounding box center [608, 54] width 15 height 12
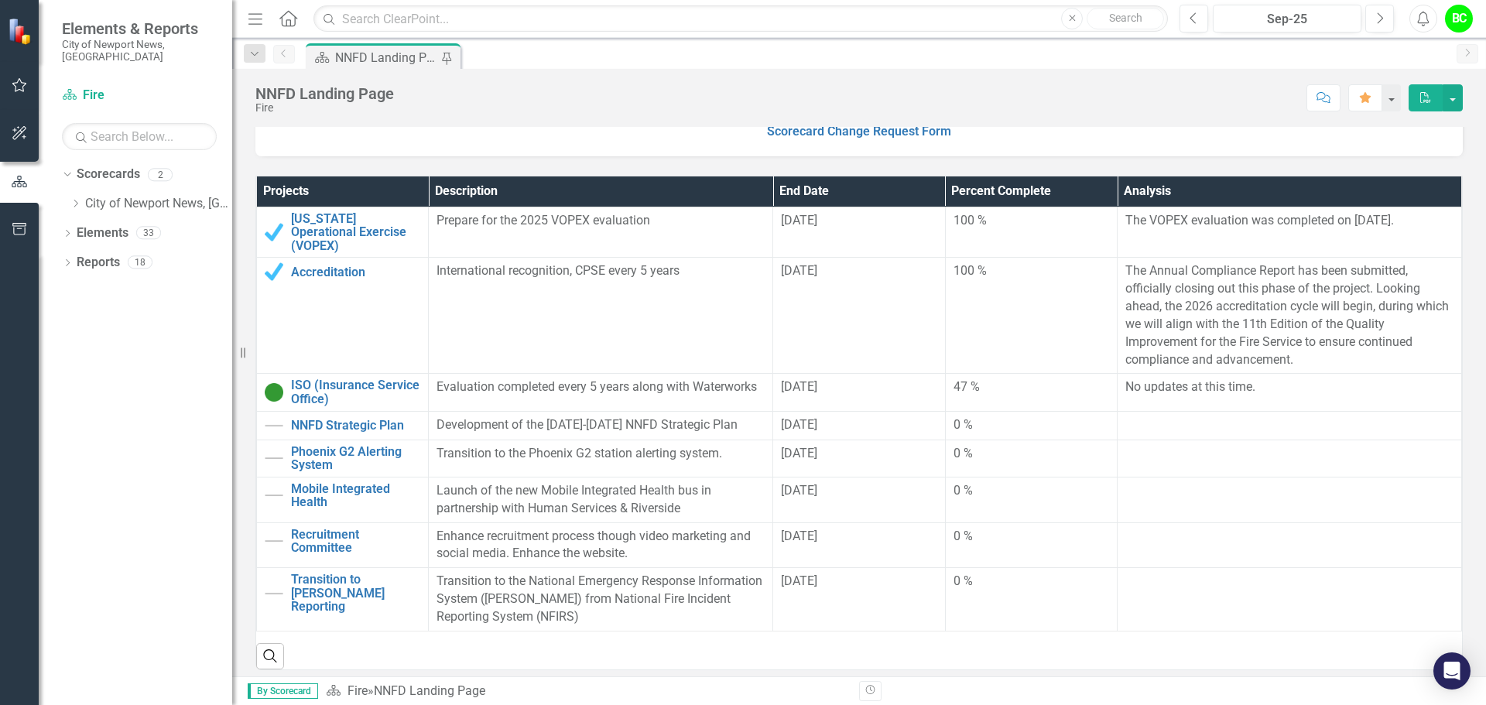
scroll to position [387, 0]
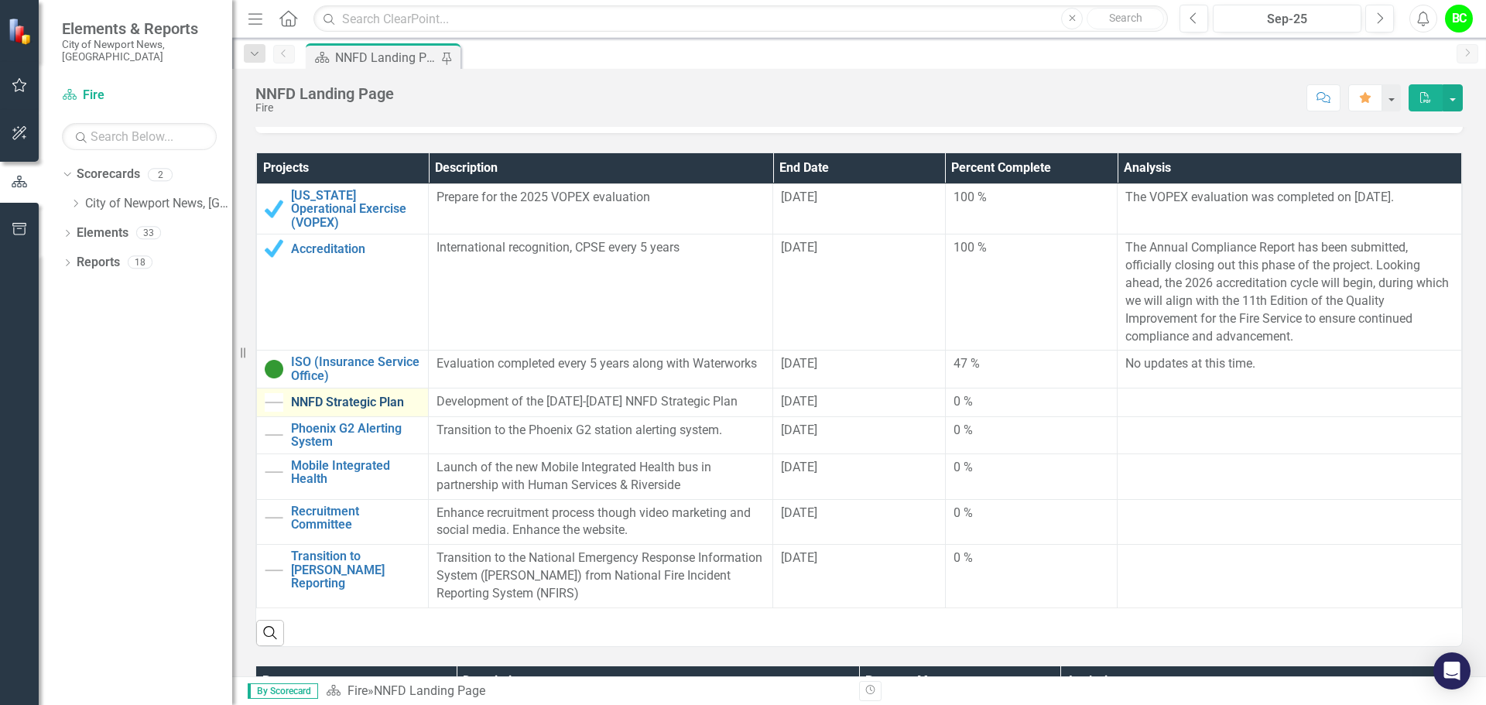
click at [384, 395] on link "NNFD Strategic Plan" at bounding box center [355, 402] width 129 height 14
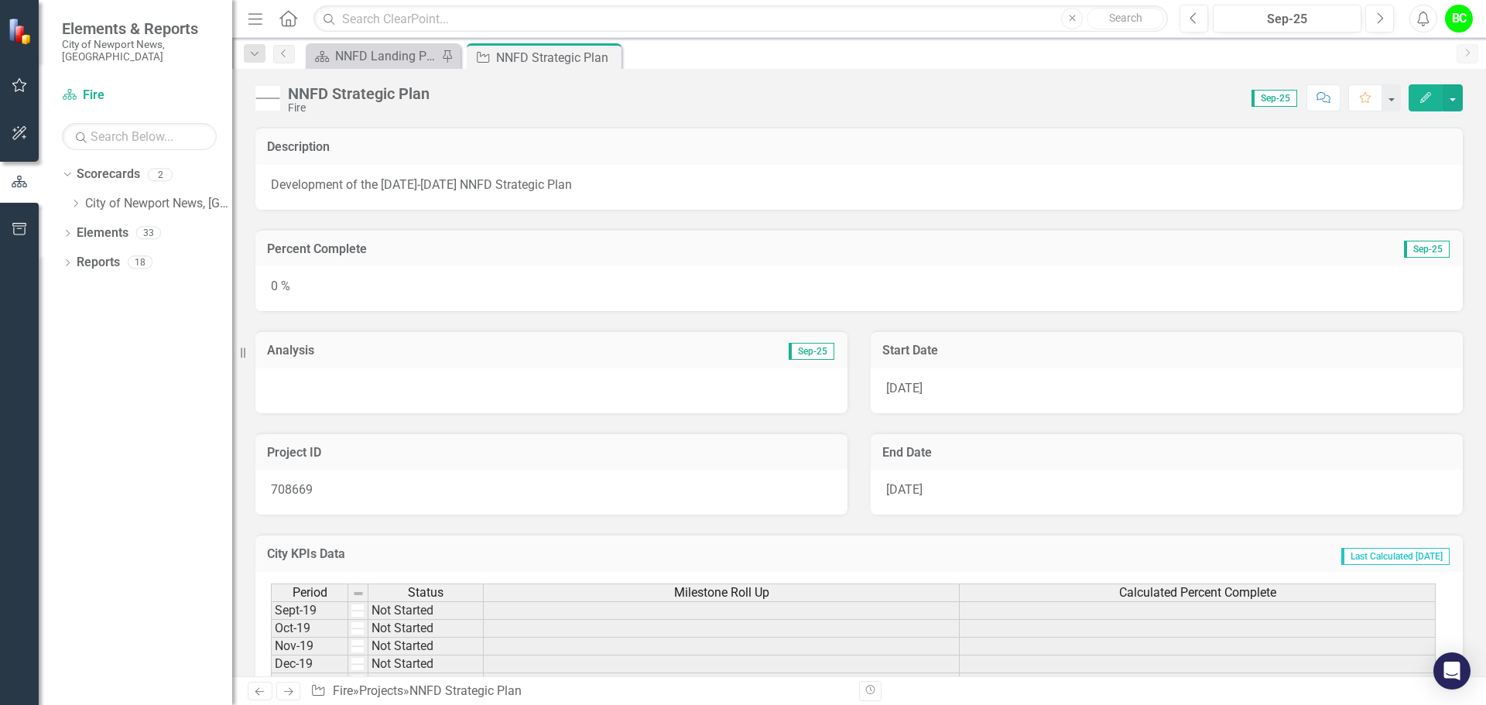
click at [548, 301] on div "0 %" at bounding box center [858, 288] width 1207 height 45
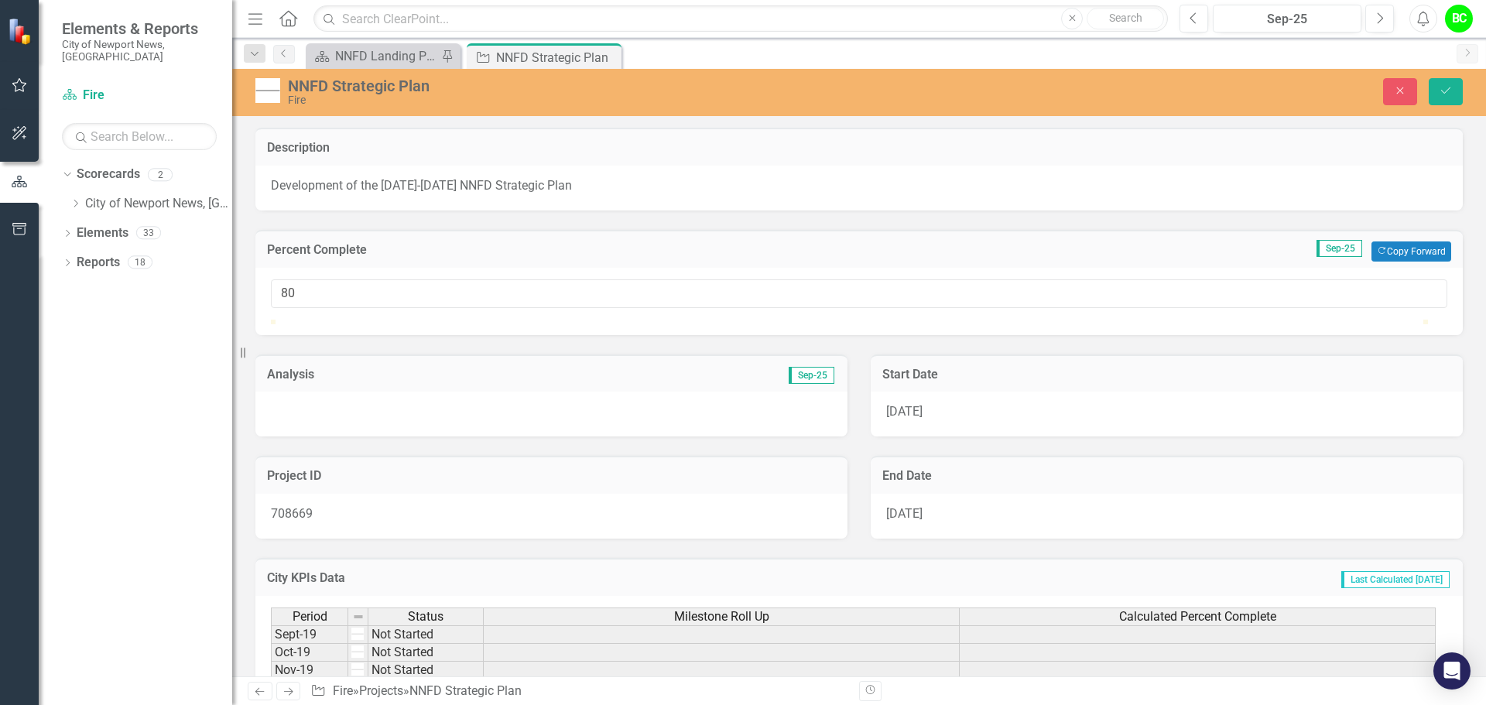
type input "79"
drag, startPoint x: 272, startPoint y: 337, endPoint x: 1182, endPoint y: 343, distance: 909.4
click at [1182, 320] on div at bounding box center [859, 320] width 1176 height 0
click at [572, 436] on div at bounding box center [551, 414] width 592 height 45
click at [1449, 97] on button "Save" at bounding box center [1446, 91] width 34 height 27
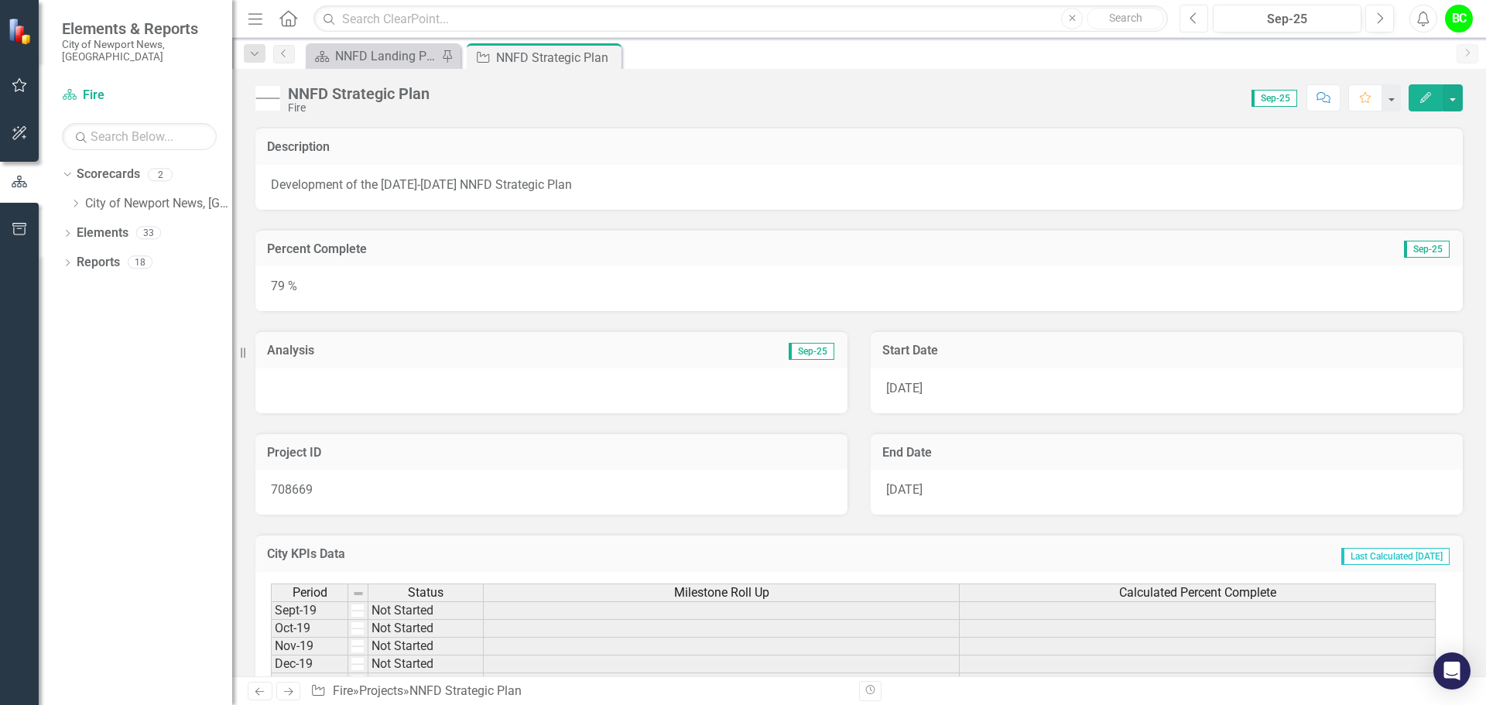
click at [1190, 22] on icon "Previous" at bounding box center [1194, 19] width 9 height 14
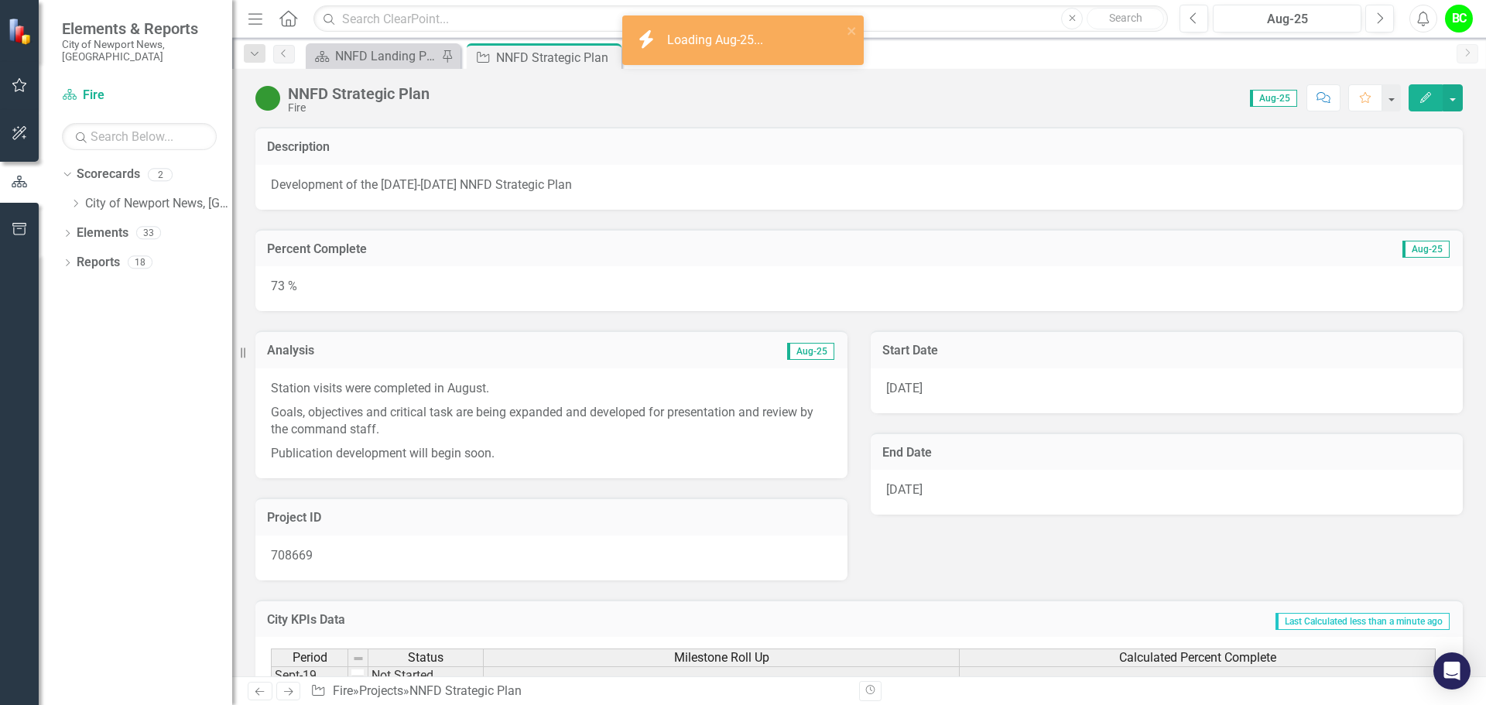
click at [492, 440] on p "Goals, objectives and critical task are being expanded and developed for presen…" at bounding box center [551, 422] width 561 height 42
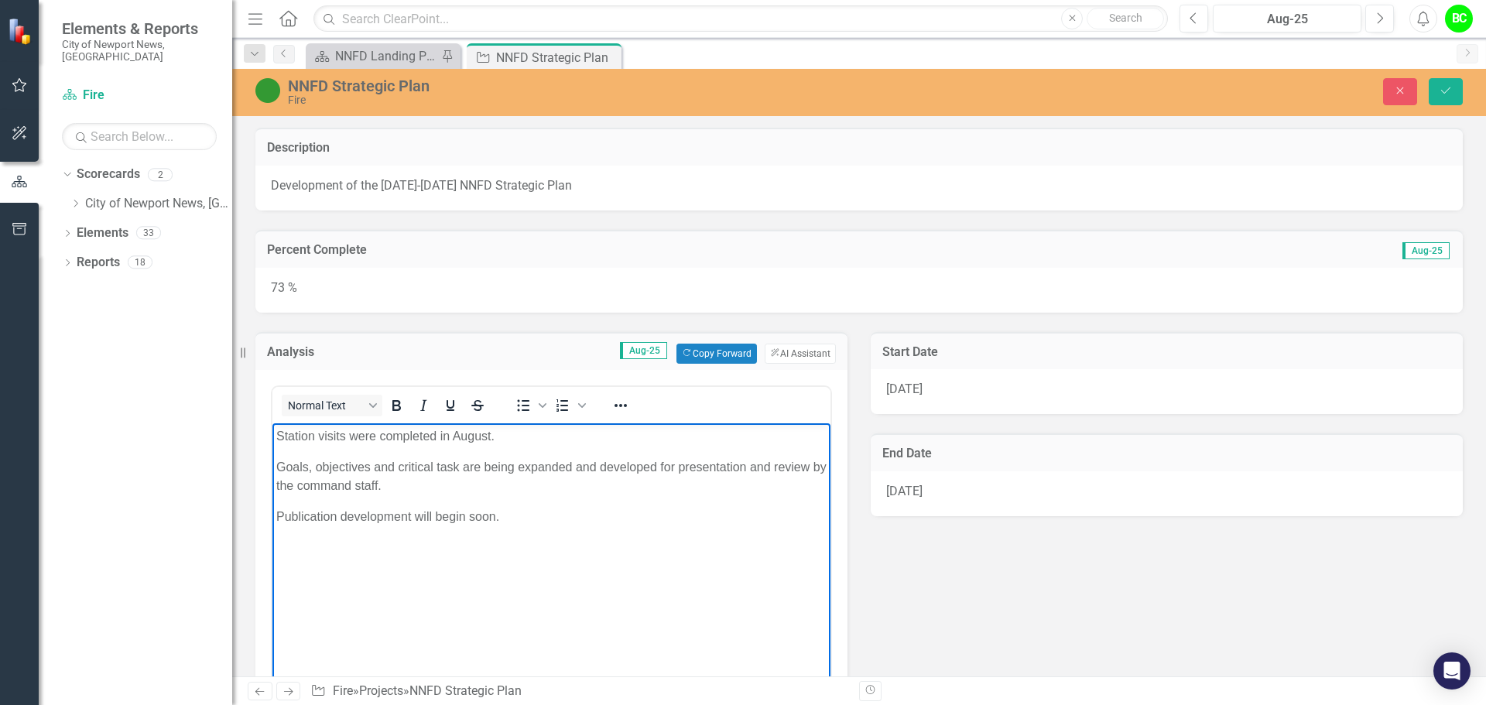
drag, startPoint x: 519, startPoint y: 531, endPoint x: 271, endPoint y: 474, distance: 254.9
click at [272, 474] on html "Station visits were completed in August. Goals, objectives and critical task ar…" at bounding box center [551, 539] width 558 height 232
copy body "Goals, objectives and critical task are being expanded and developed for presen…"
click at [1374, 15] on button "Next" at bounding box center [1379, 19] width 29 height 28
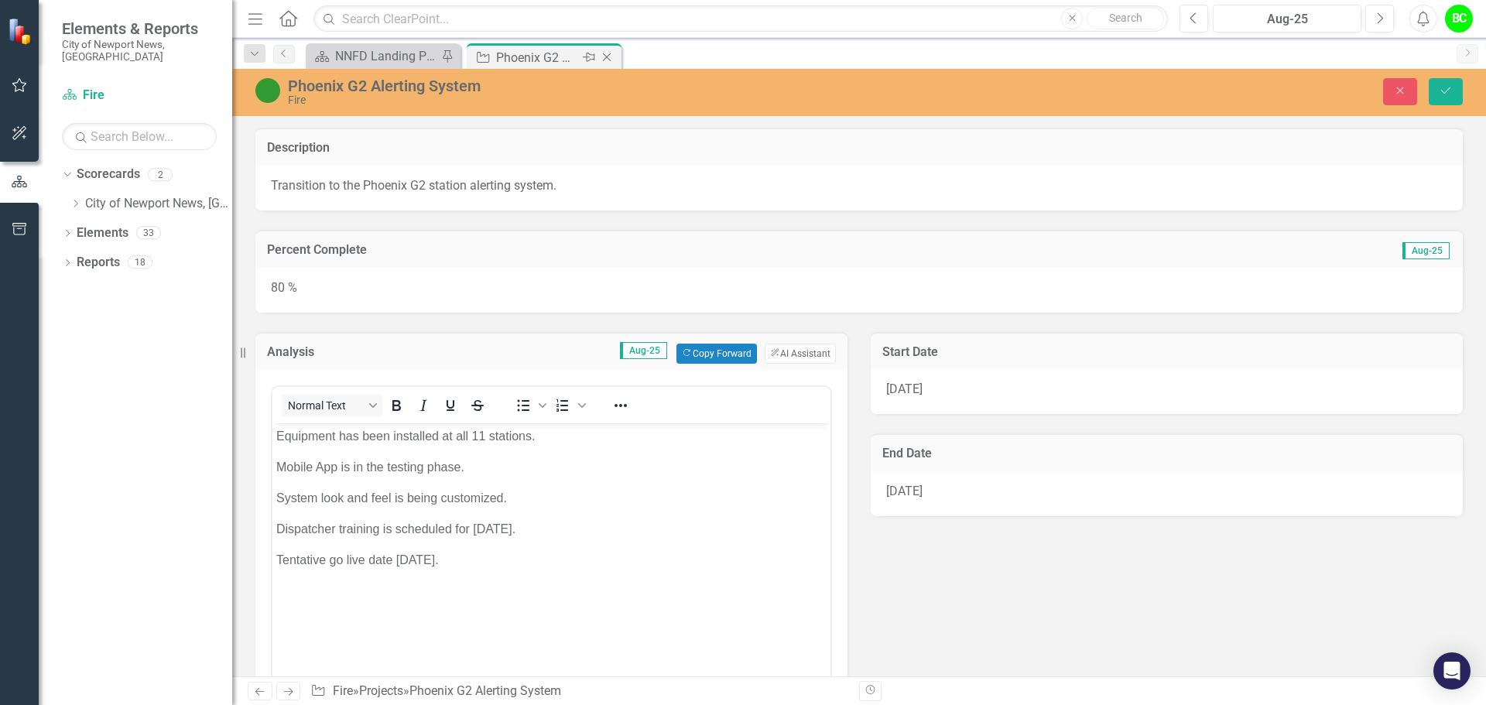
click at [605, 60] on icon "Close" at bounding box center [606, 57] width 15 height 12
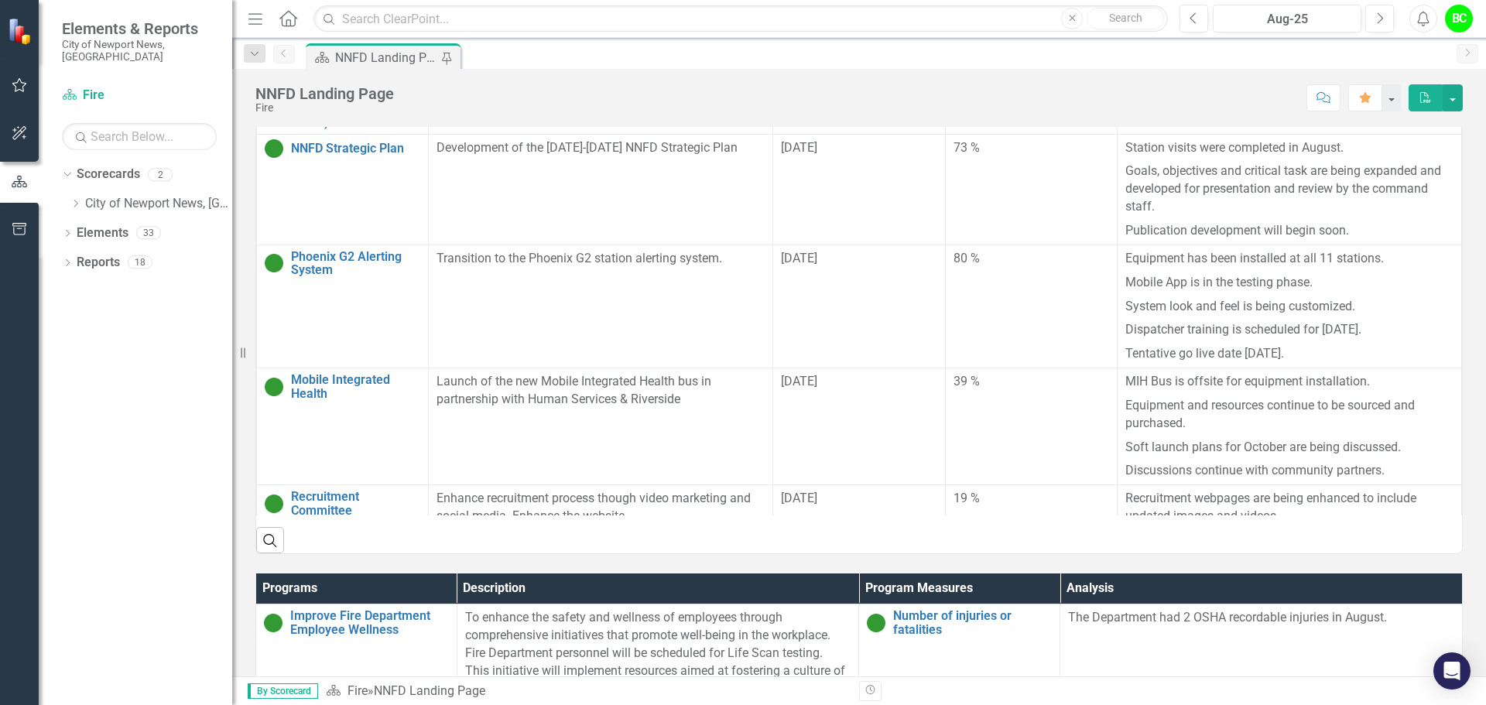
scroll to position [619, 0]
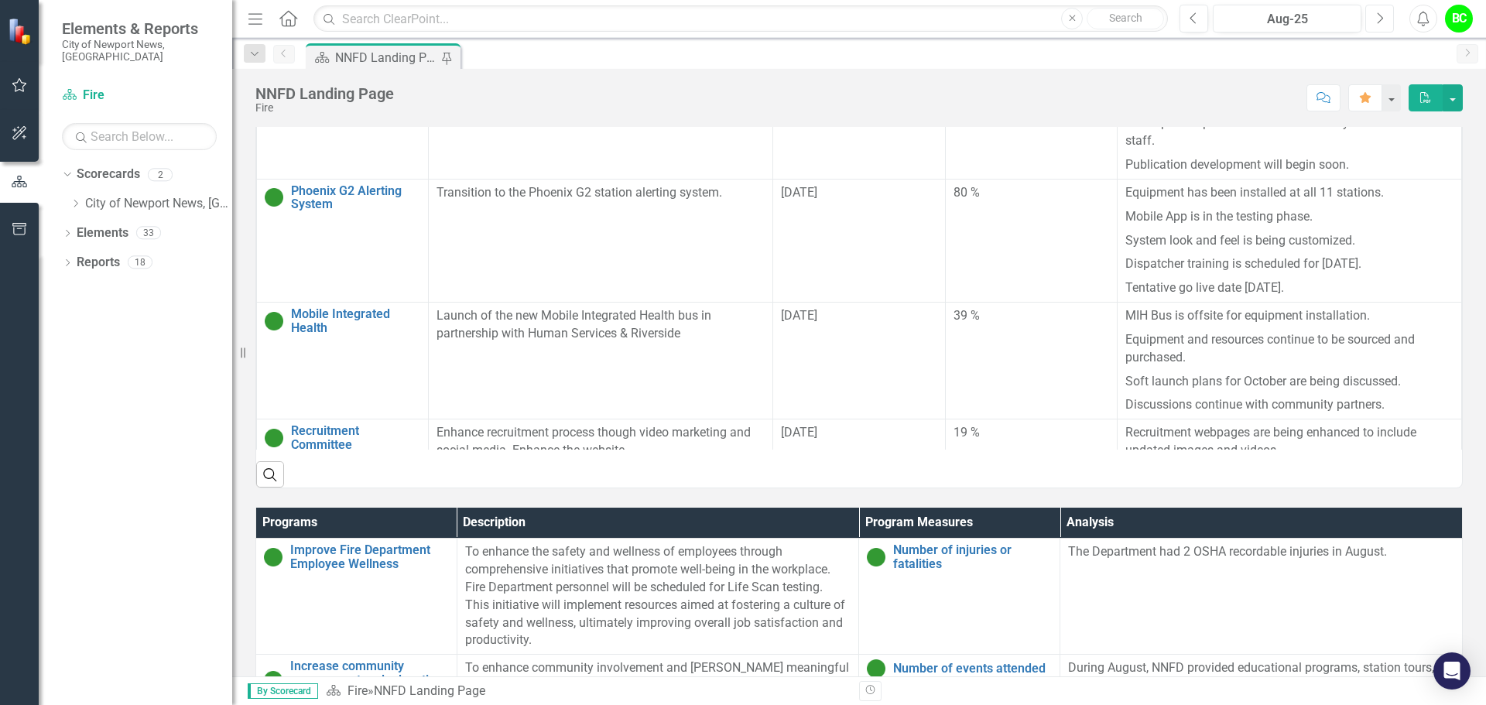
click at [1384, 27] on button "Next" at bounding box center [1379, 19] width 29 height 28
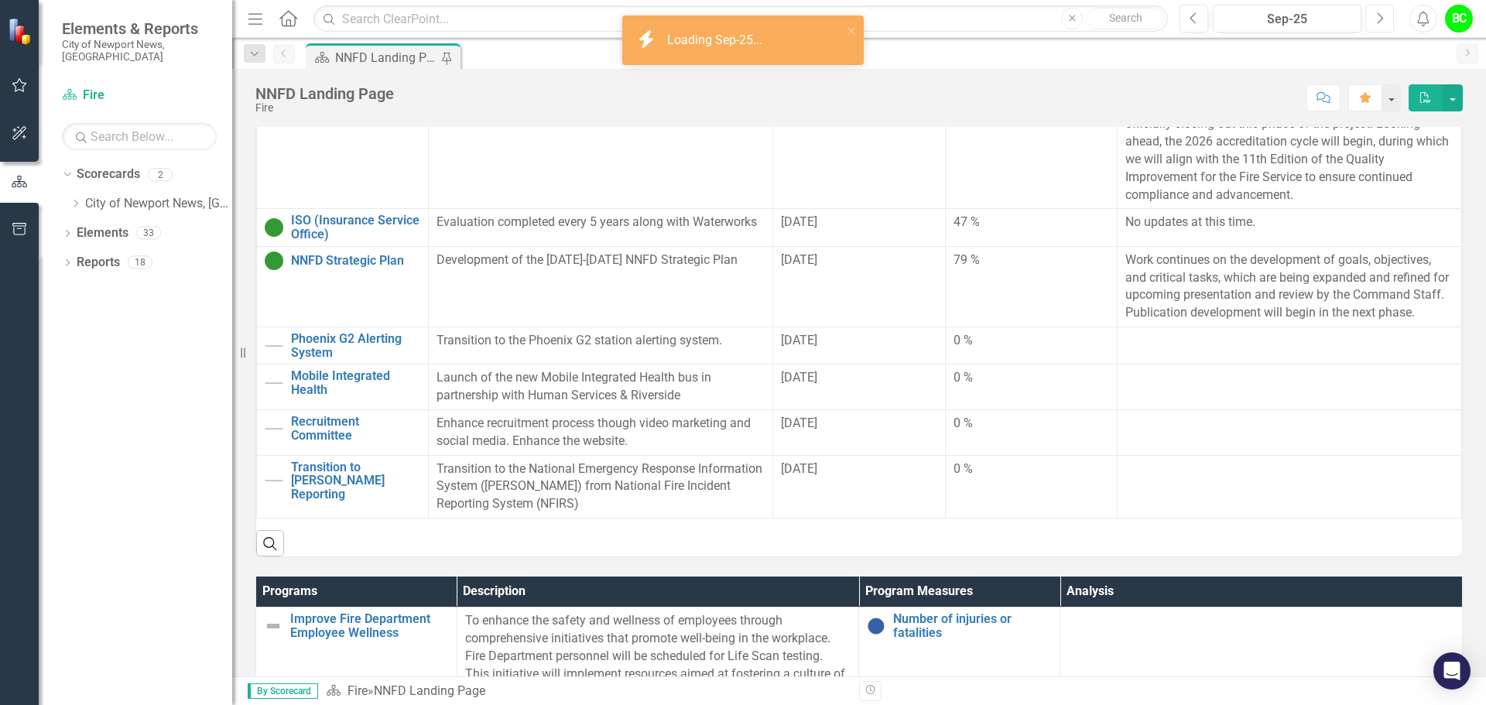
scroll to position [542, 0]
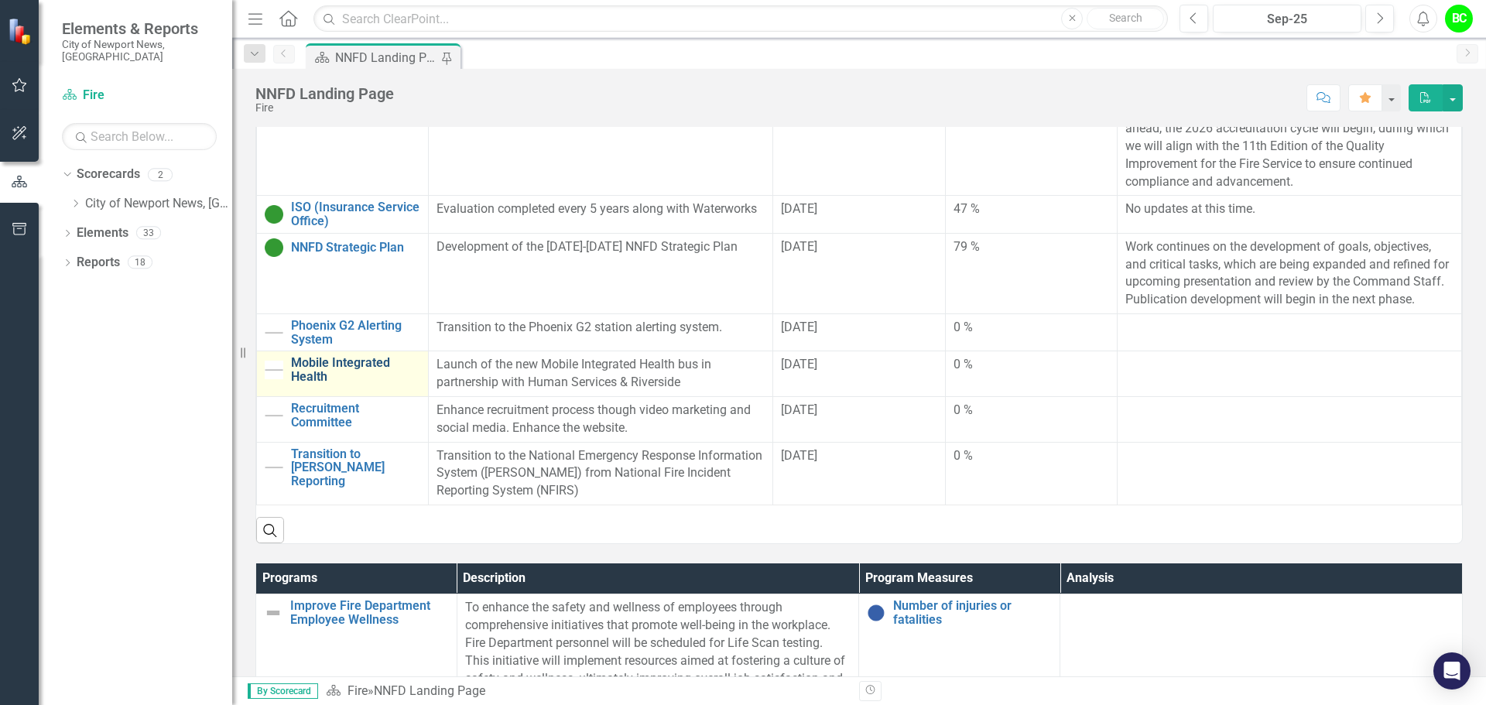
click at [354, 356] on link "Mobile Integrated Health" at bounding box center [355, 369] width 129 height 27
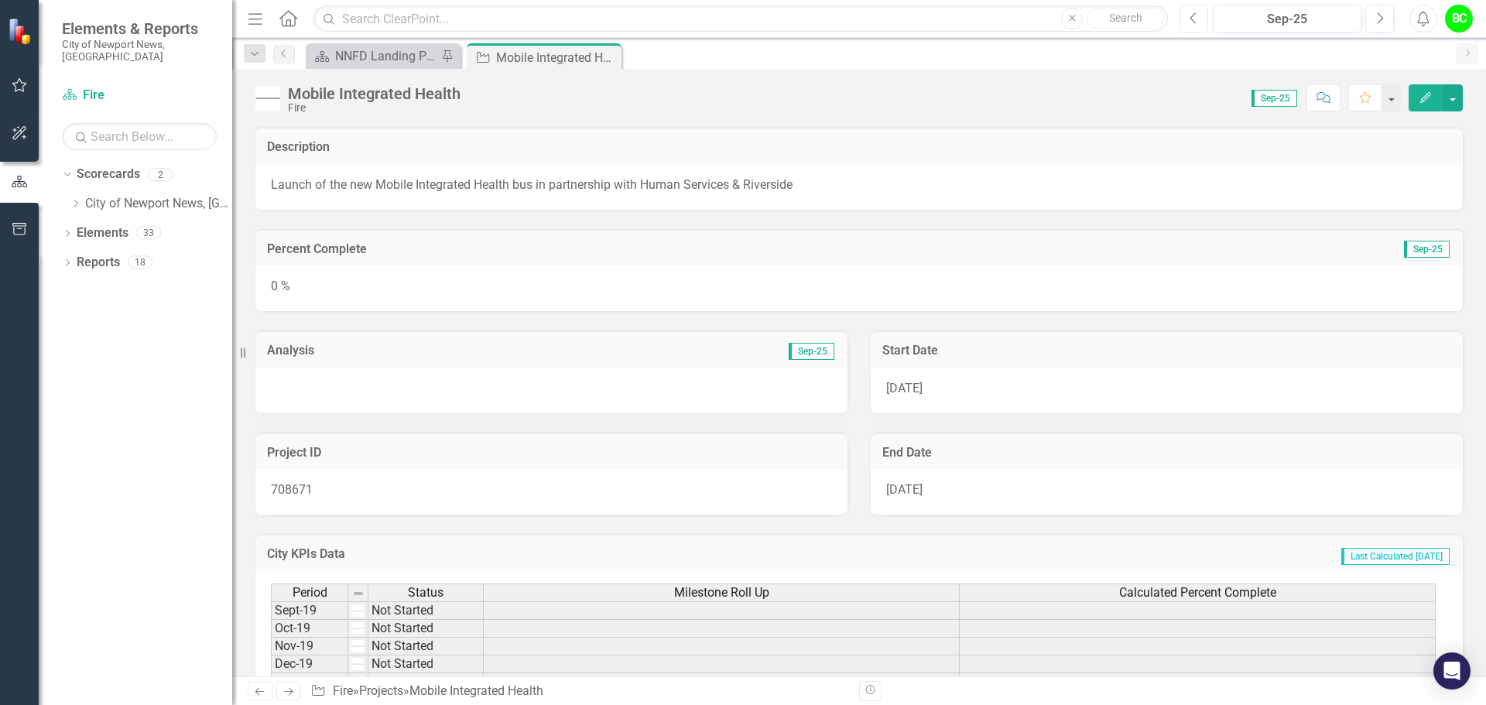
click at [1200, 22] on button "Previous" at bounding box center [1193, 19] width 29 height 28
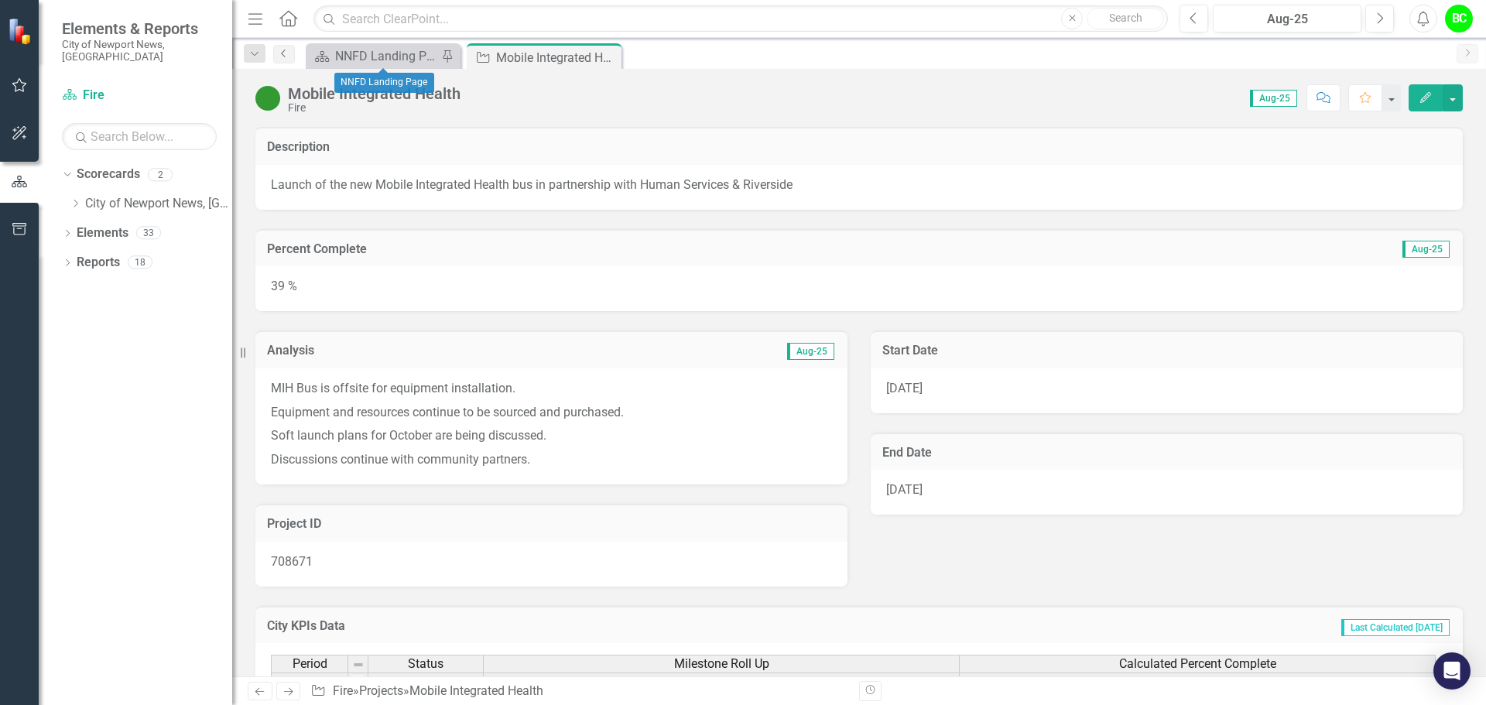
click at [281, 50] on icon "Previous" at bounding box center [284, 53] width 12 height 9
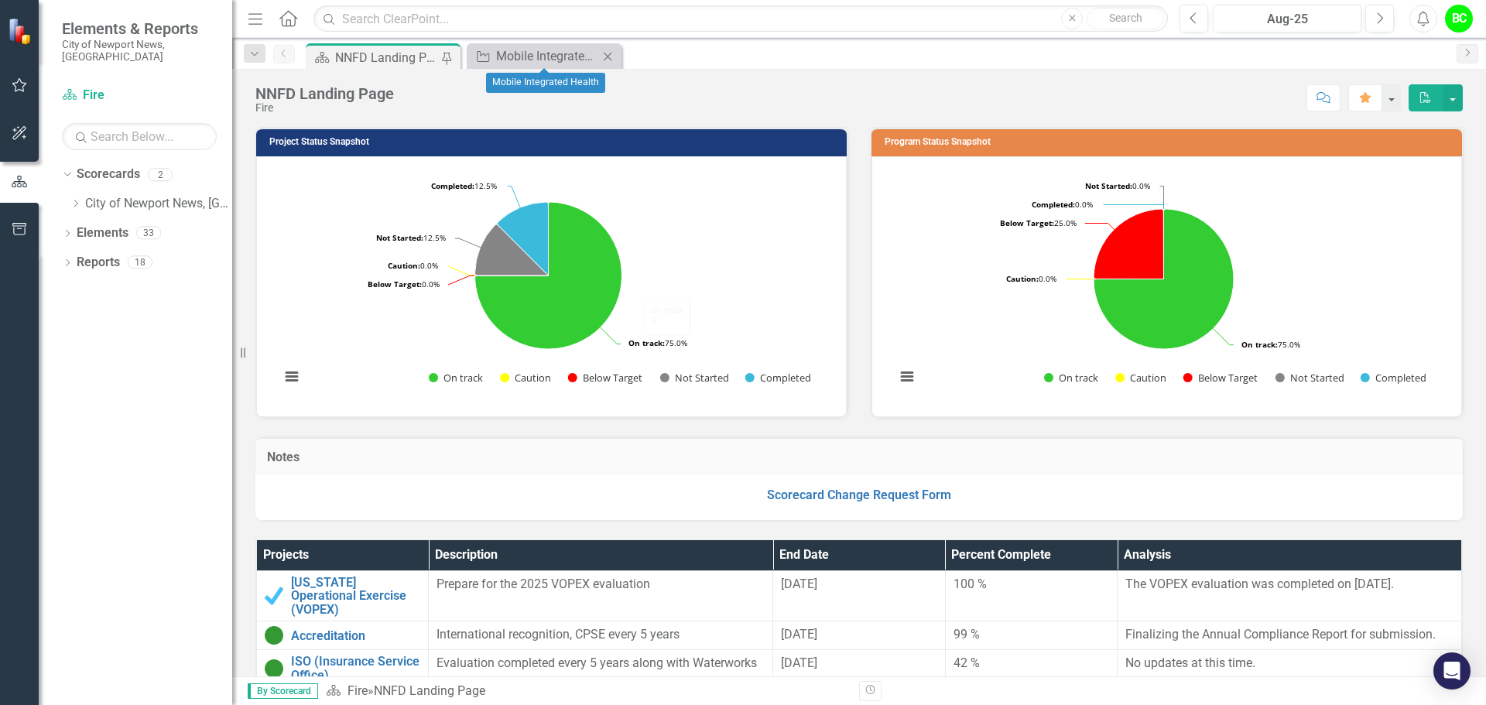
click at [609, 56] on icon "Close" at bounding box center [607, 56] width 15 height 12
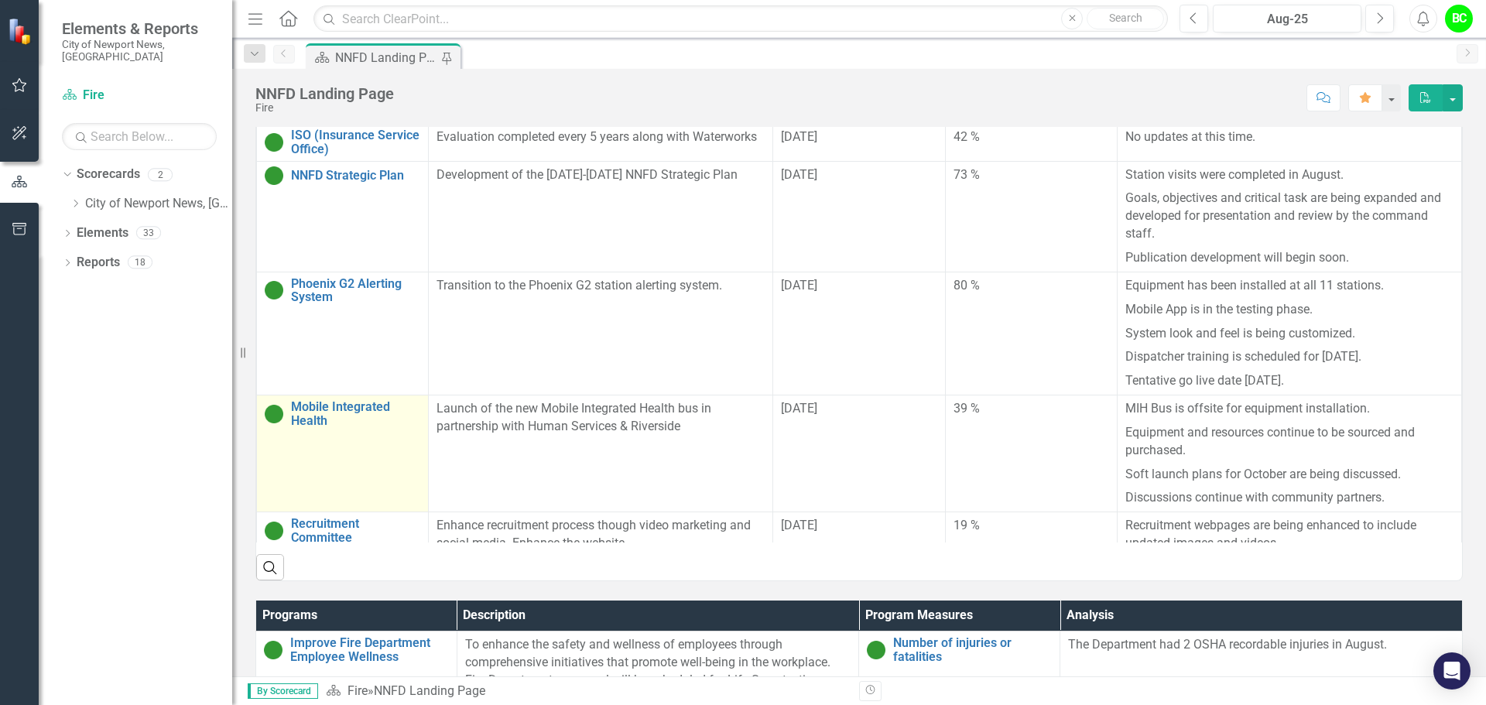
scroll to position [542, 0]
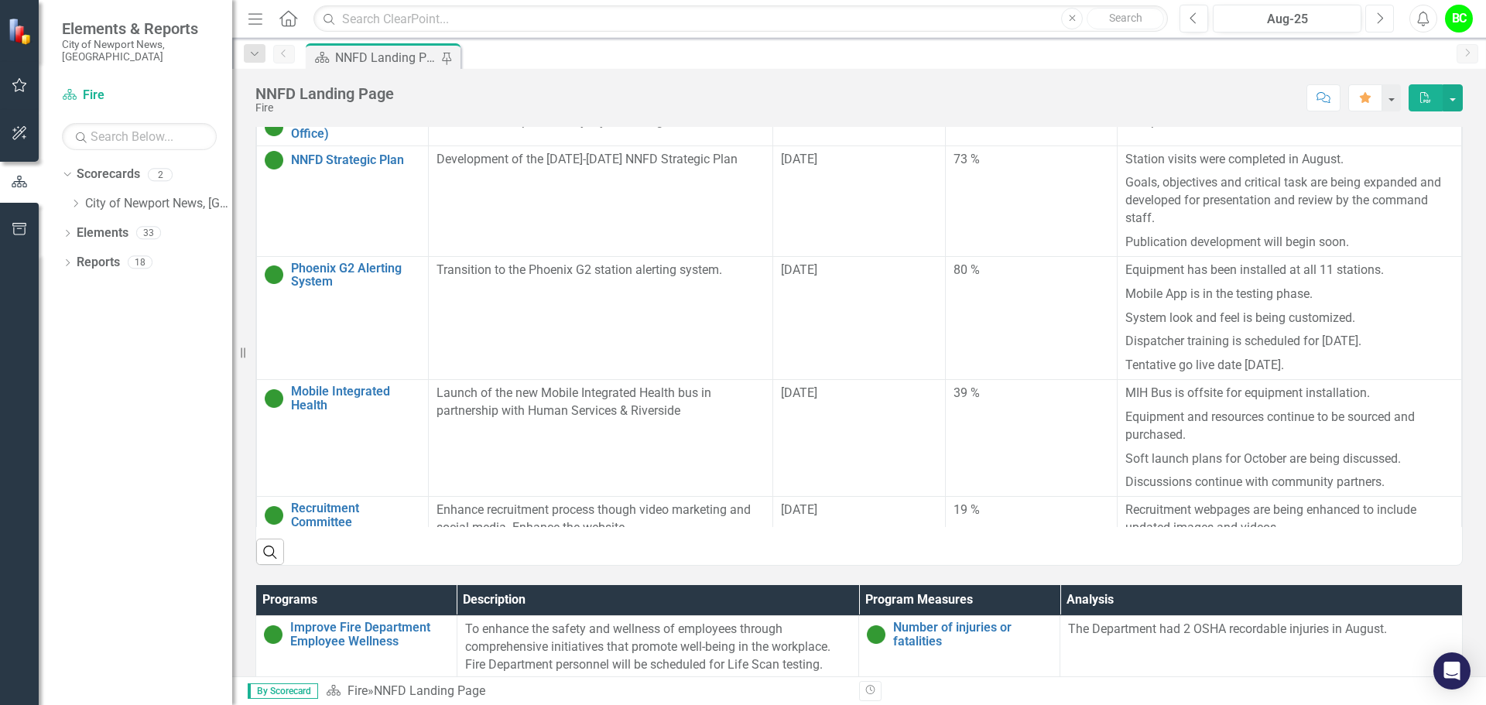
click at [1377, 22] on icon "Next" at bounding box center [1379, 19] width 9 height 14
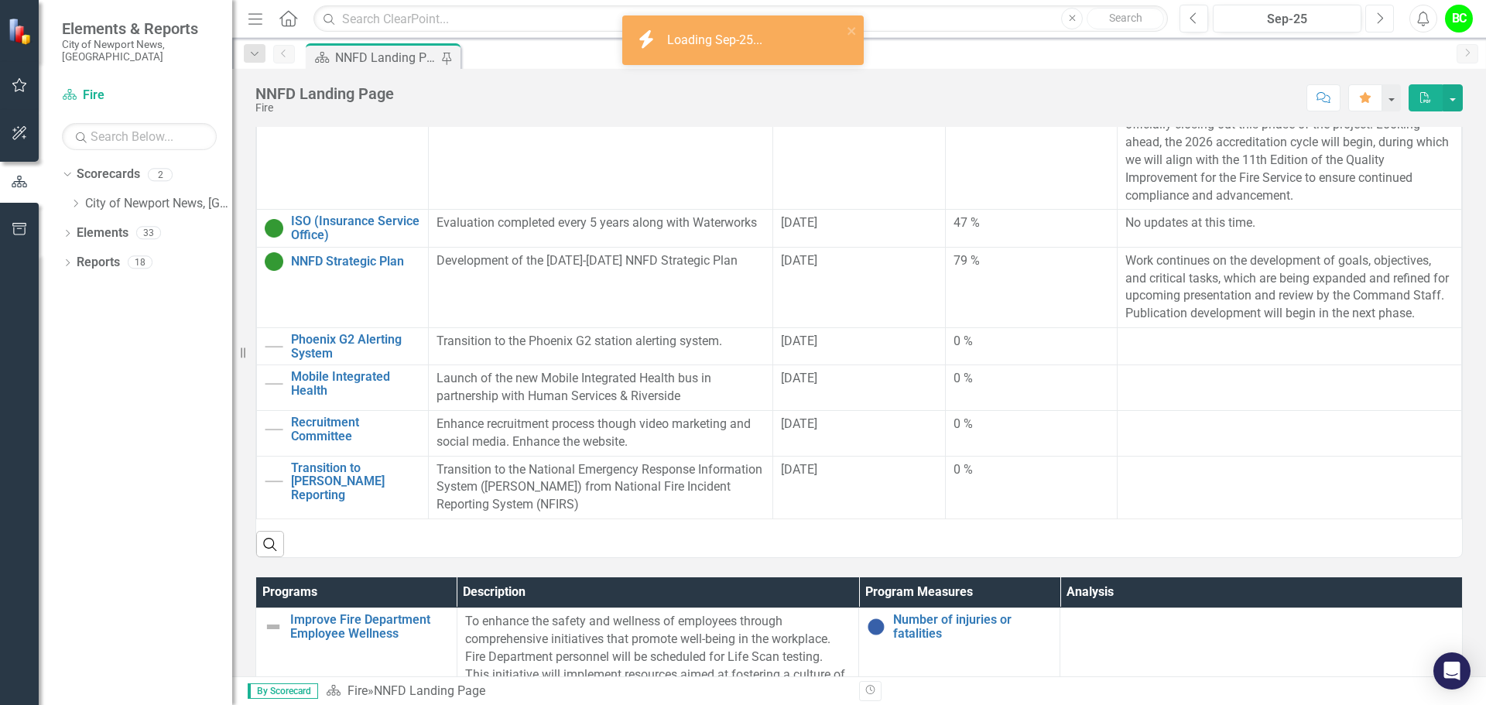
scroll to position [542, 0]
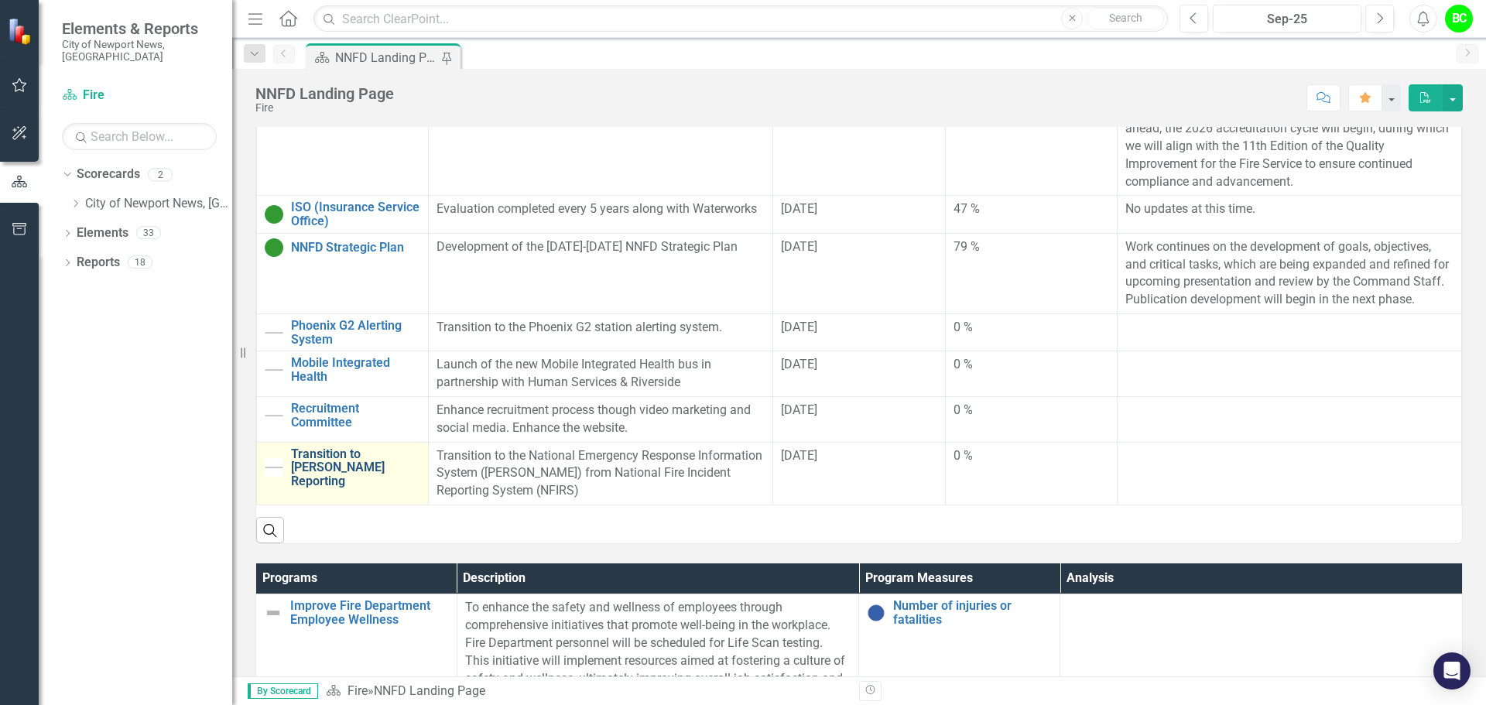
click at [349, 459] on link "Transition to [PERSON_NAME] Reporting" at bounding box center [355, 467] width 129 height 41
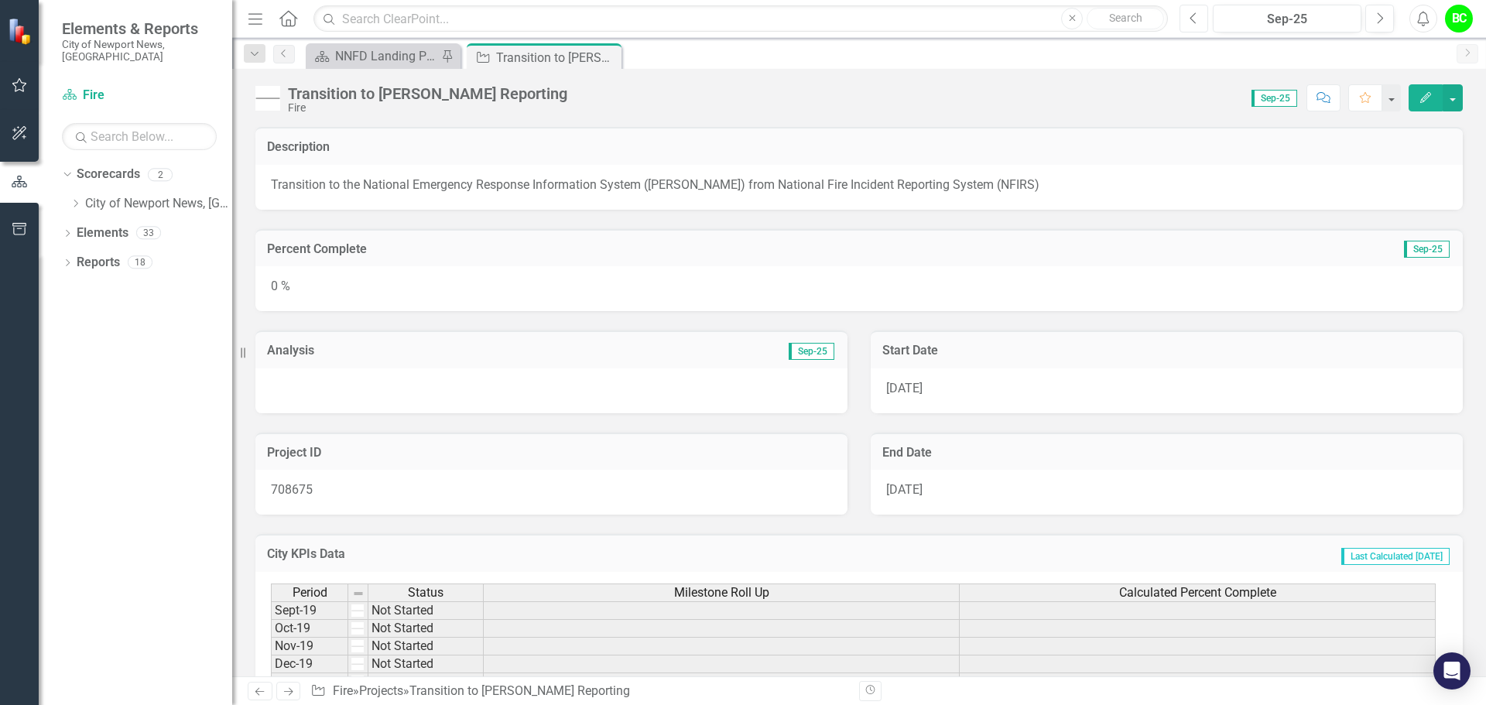
click at [1206, 21] on button "Previous" at bounding box center [1193, 19] width 29 height 28
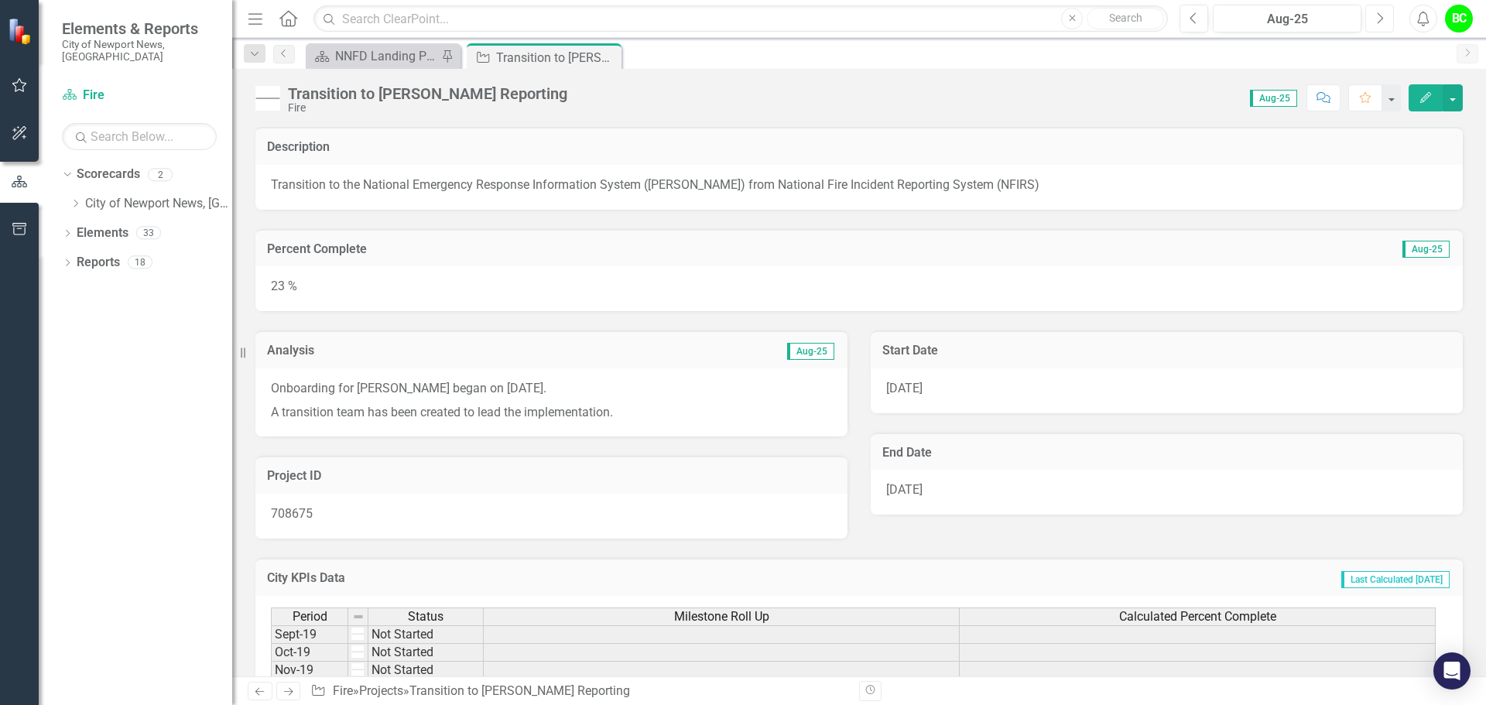
click at [1374, 19] on button "Next" at bounding box center [1379, 19] width 29 height 28
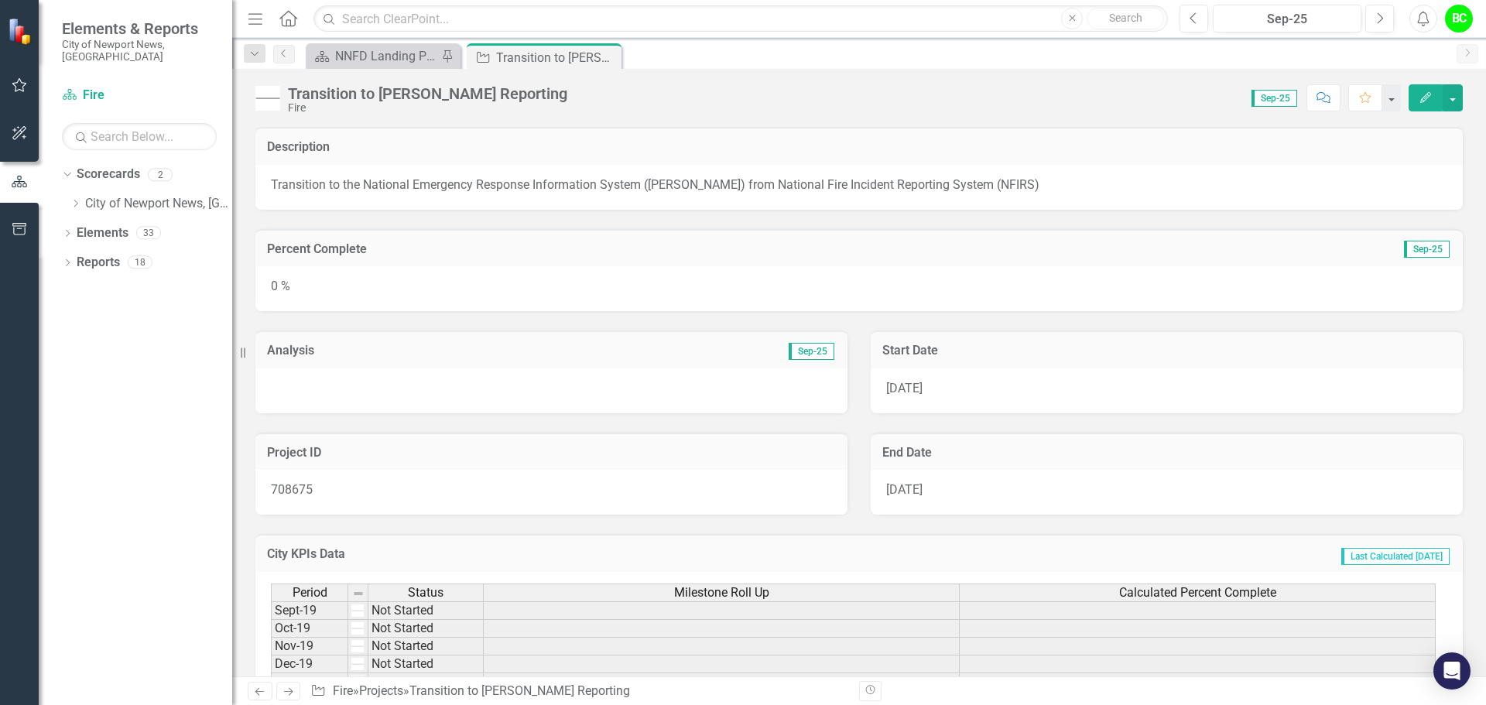
click at [652, 283] on div "0 %" at bounding box center [858, 288] width 1207 height 45
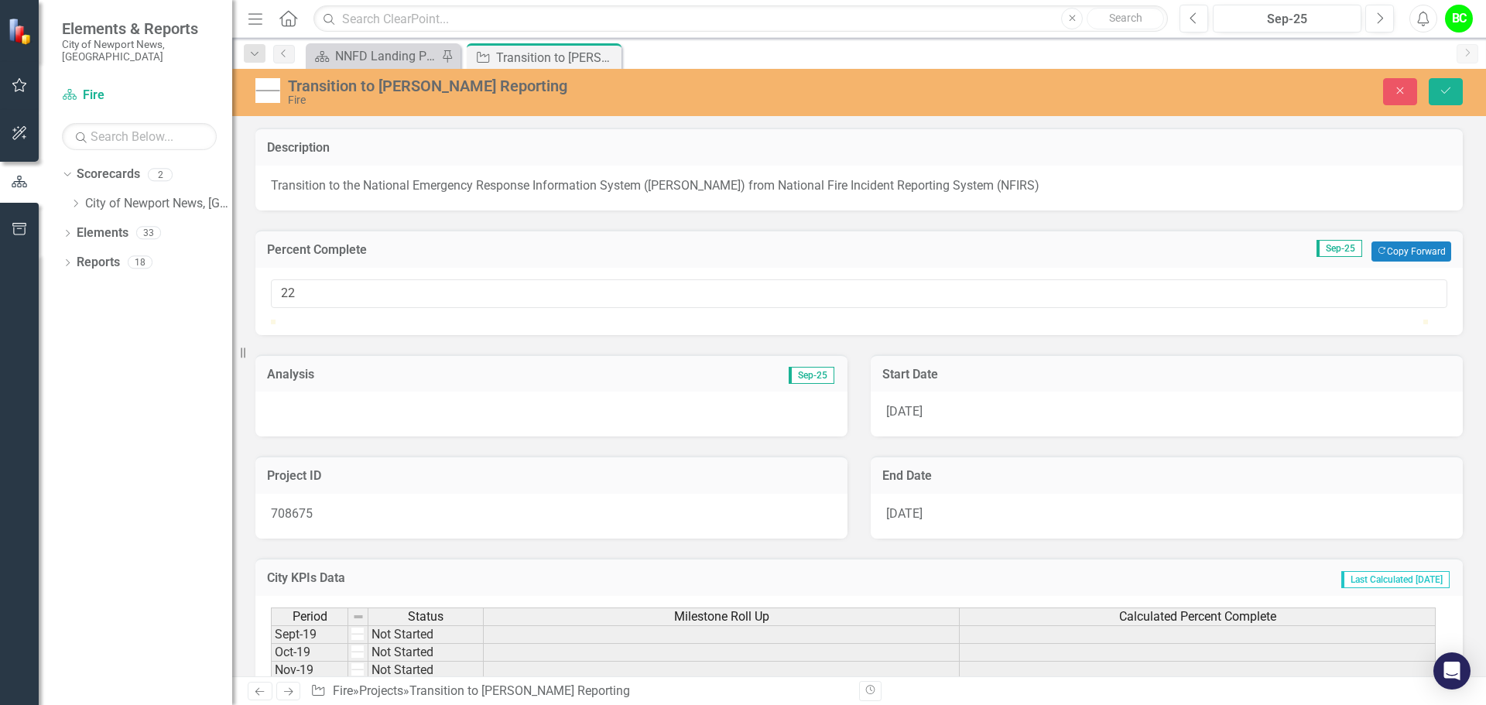
type input "23"
drag, startPoint x: 277, startPoint y: 337, endPoint x: 539, endPoint y: 334, distance: 261.6
click at [536, 320] on div at bounding box center [536, 320] width 0 height 0
click at [467, 436] on div at bounding box center [551, 414] width 592 height 45
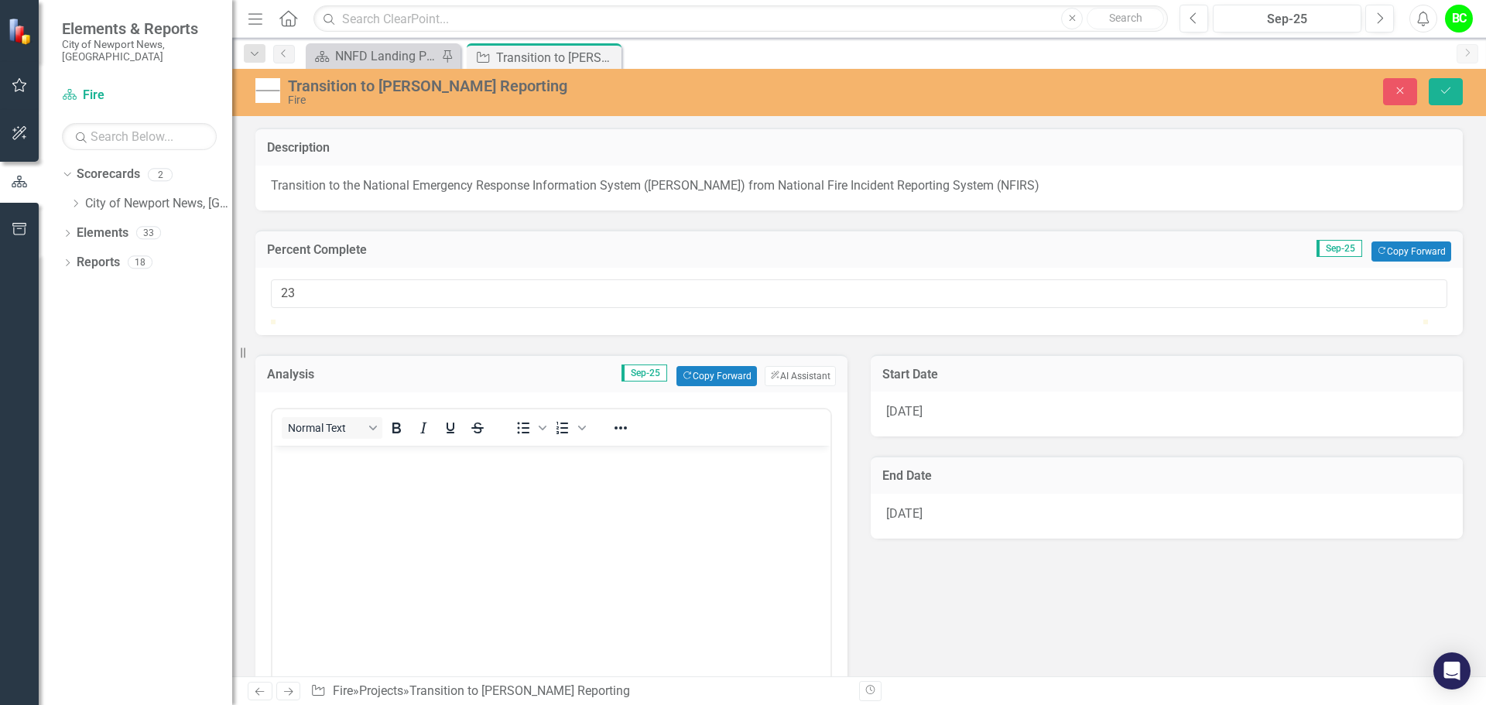
drag, startPoint x: 729, startPoint y: 932, endPoint x: 455, endPoint y: 453, distance: 551.9
click at [455, 453] on p "Rich Text Area. Press ALT-0 for help." at bounding box center [551, 458] width 550 height 19
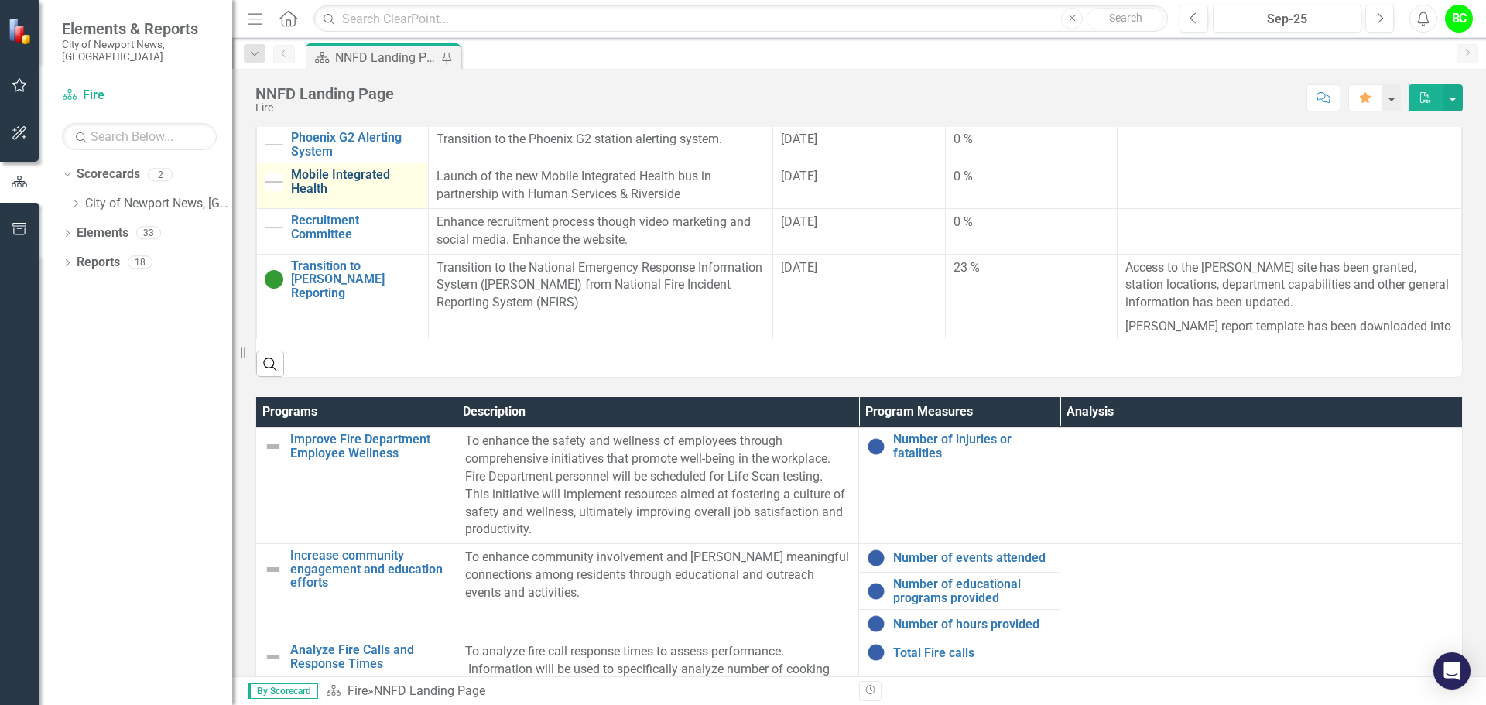
scroll to position [813, 0]
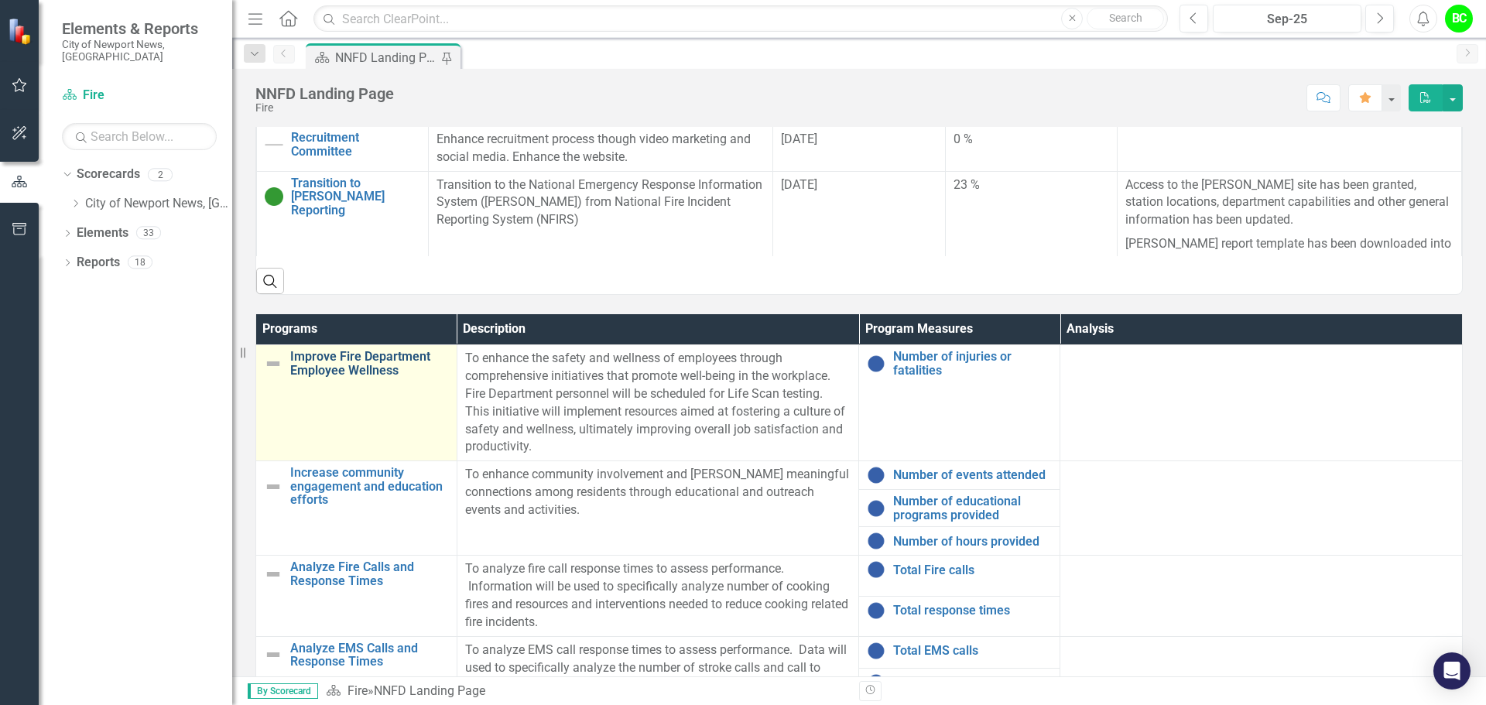
click at [307, 367] on link "Improve Fire Department Employee Wellness" at bounding box center [369, 363] width 159 height 27
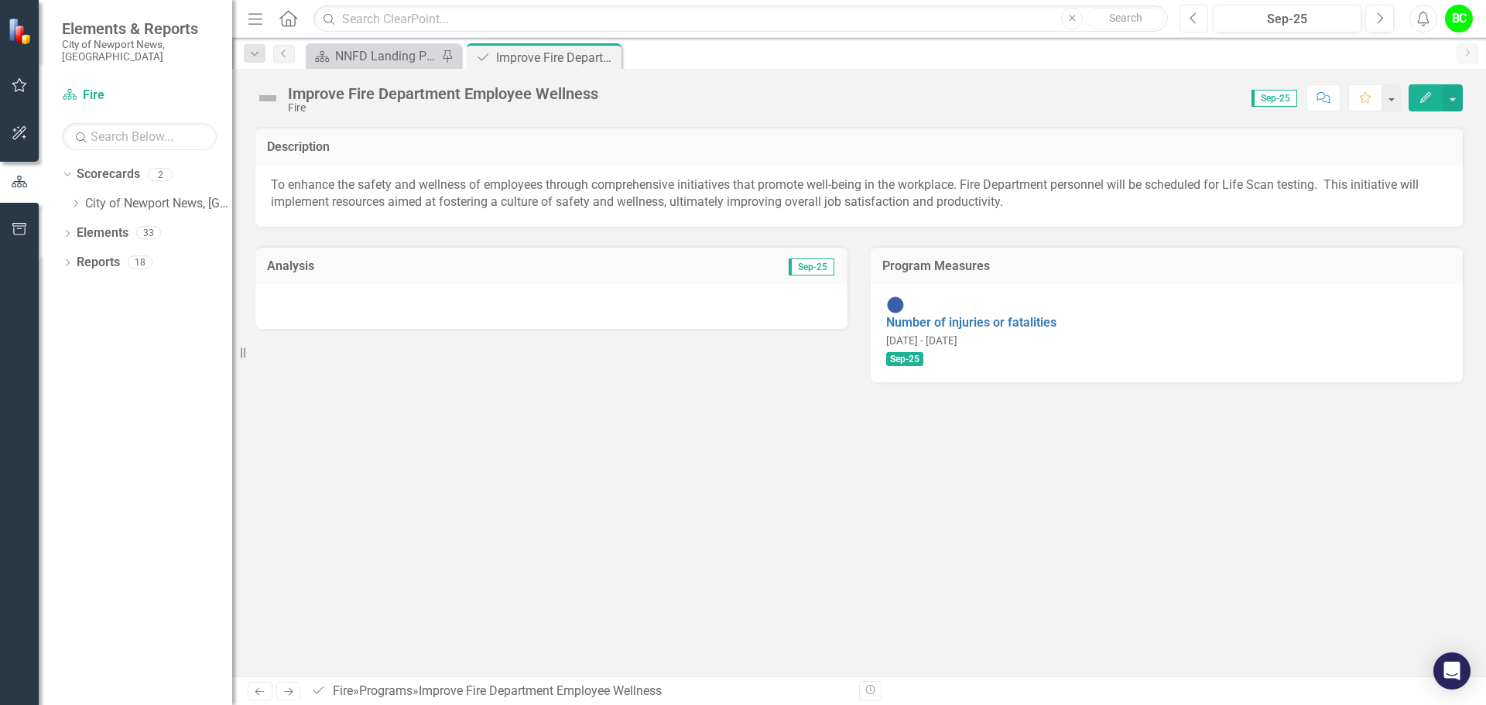
click at [1199, 23] on button "Previous" at bounding box center [1193, 19] width 29 height 28
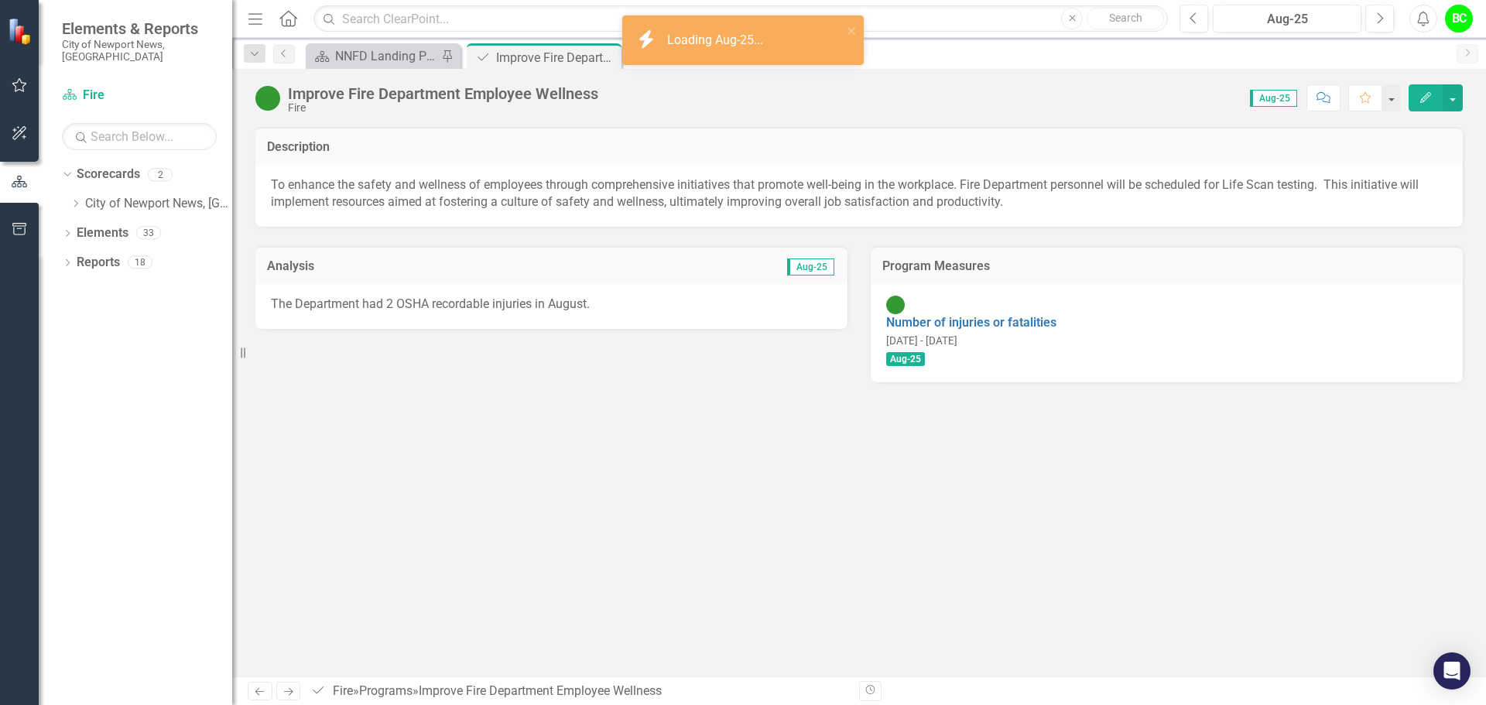
click at [506, 300] on p "The Department had 2 OSHA recordable injuries in August." at bounding box center [551, 305] width 561 height 18
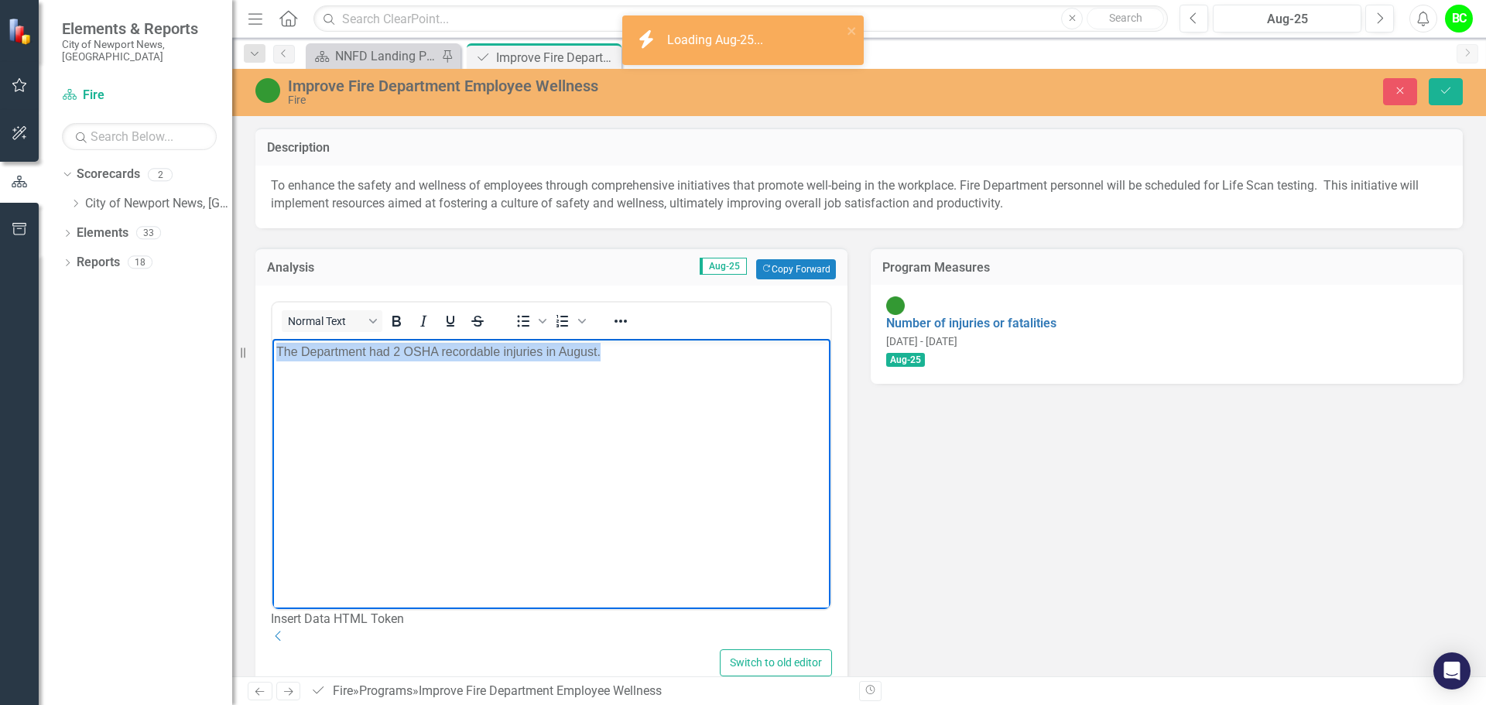
drag, startPoint x: 640, startPoint y: 366, endPoint x: 70, endPoint y: 320, distance: 572.3
click at [272, 338] on html "The Department had 2 OSHA recordable injuries in August." at bounding box center [551, 454] width 558 height 232
copy p "The Department had 2 OSHA recordable injuries in August."
click at [1379, 22] on icon "Next" at bounding box center [1379, 19] width 9 height 14
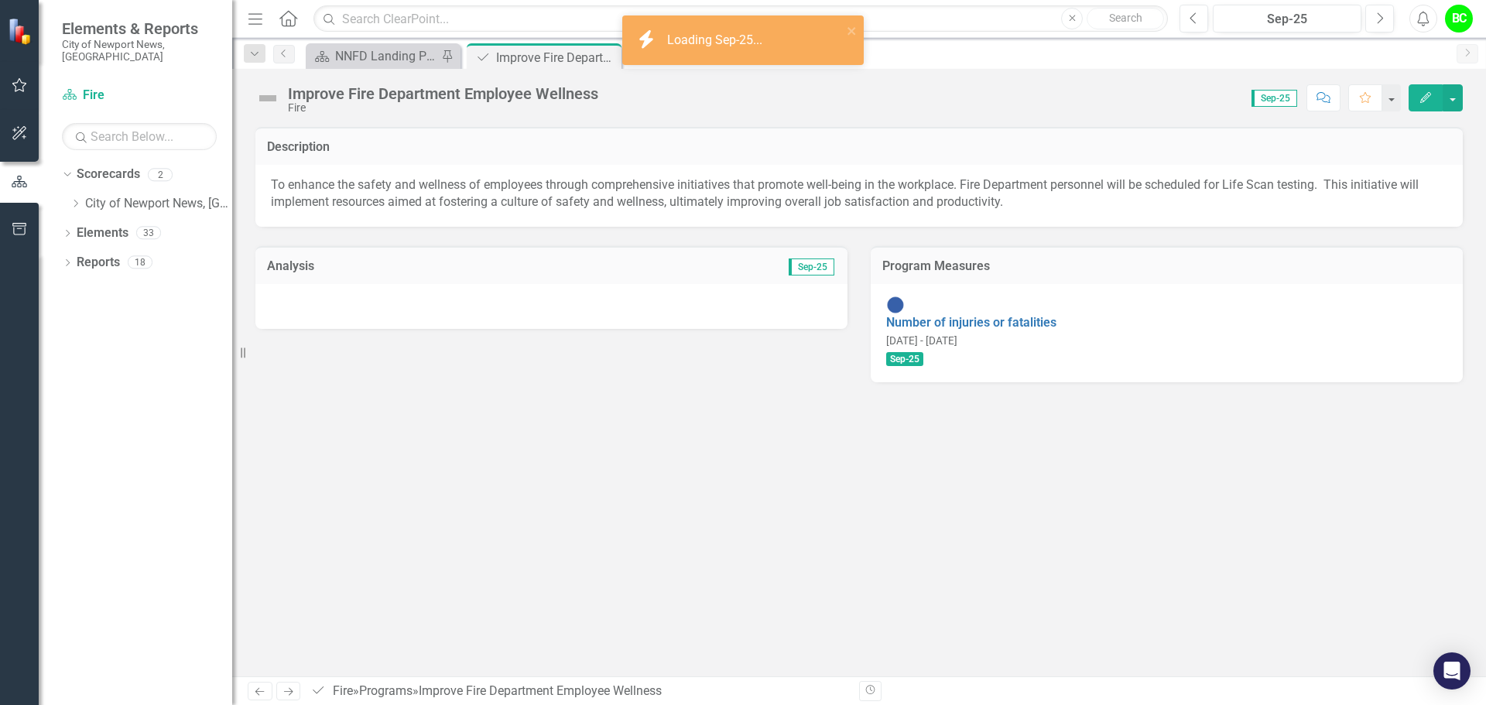
click at [474, 310] on div at bounding box center [551, 306] width 592 height 45
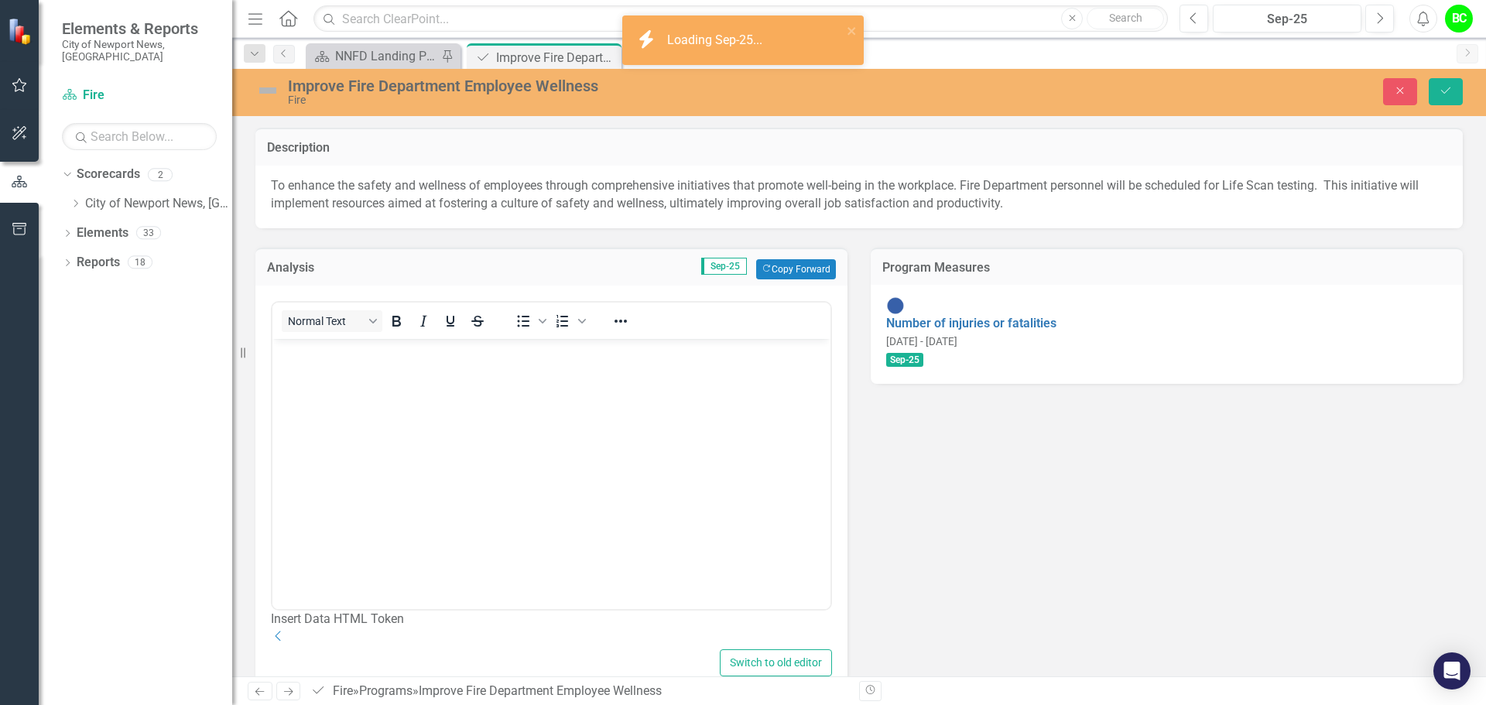
click at [464, 440] on body "Rich Text Area. Press ALT-0 for help." at bounding box center [551, 454] width 558 height 232
paste body "Rich Text Area. Press ALT-0 for help."
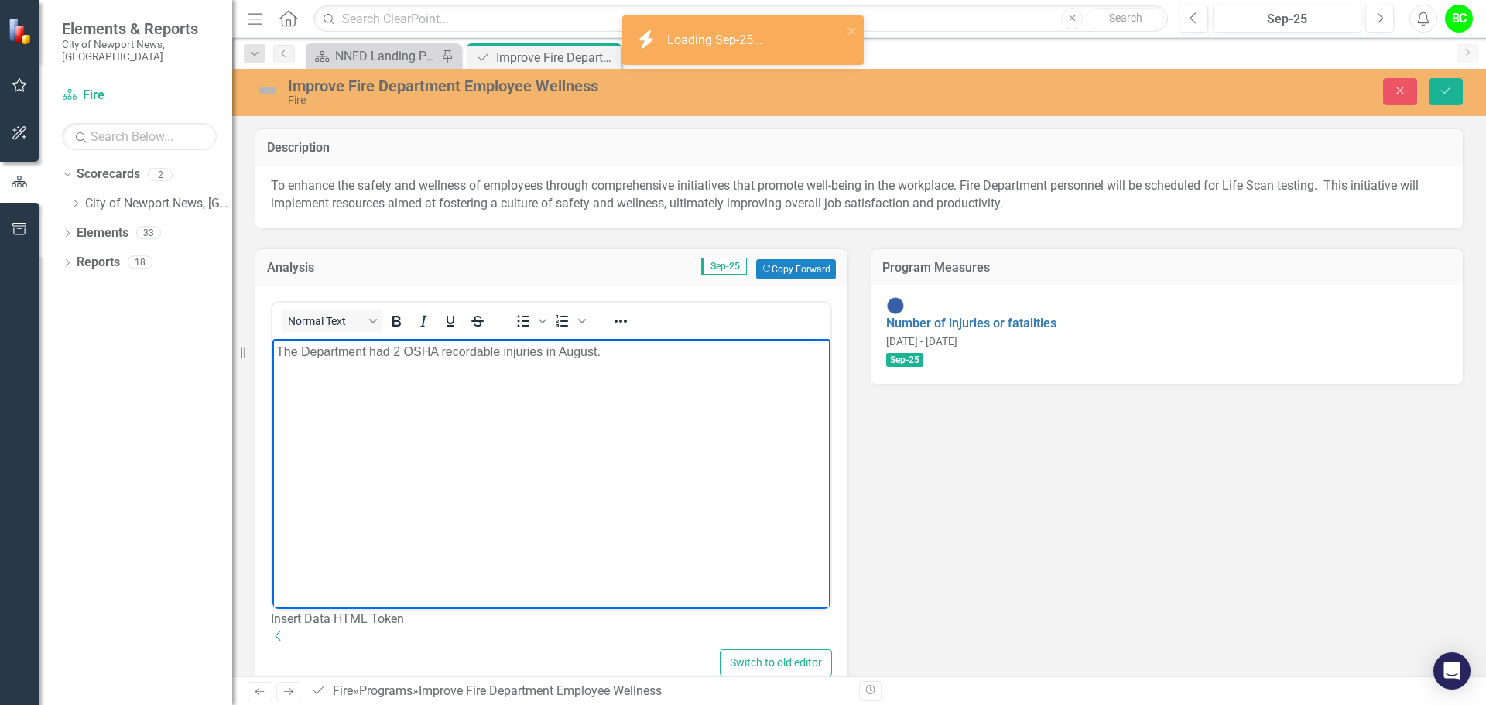
click at [399, 347] on p "The Department had 2 OSHA recordable injuries in August." at bounding box center [551, 351] width 550 height 19
click at [594, 351] on p "The Department had 4 OSHA recordable injuries in August." at bounding box center [551, 351] width 550 height 19
click at [568, 433] on body "The Department had 4 OSHA recordable injuries in September." at bounding box center [551, 454] width 558 height 232
click at [614, 394] on body "The Department had 4 OSHA recordable injuries in September." at bounding box center [551, 454] width 558 height 232
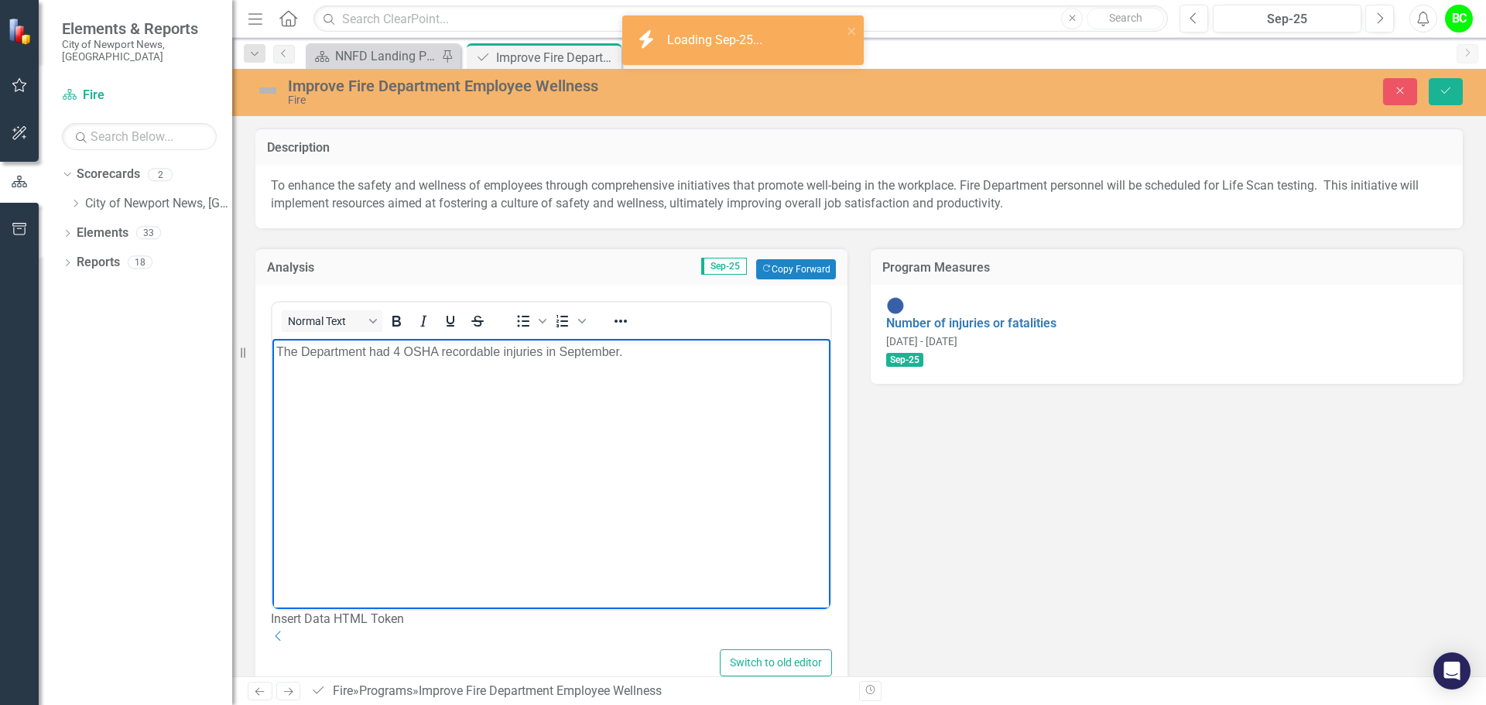
click at [676, 363] on body "The Department had 4 OSHA recordable injuries in September." at bounding box center [551, 454] width 558 height 232
click at [1447, 92] on icon "Save" at bounding box center [1446, 90] width 14 height 11
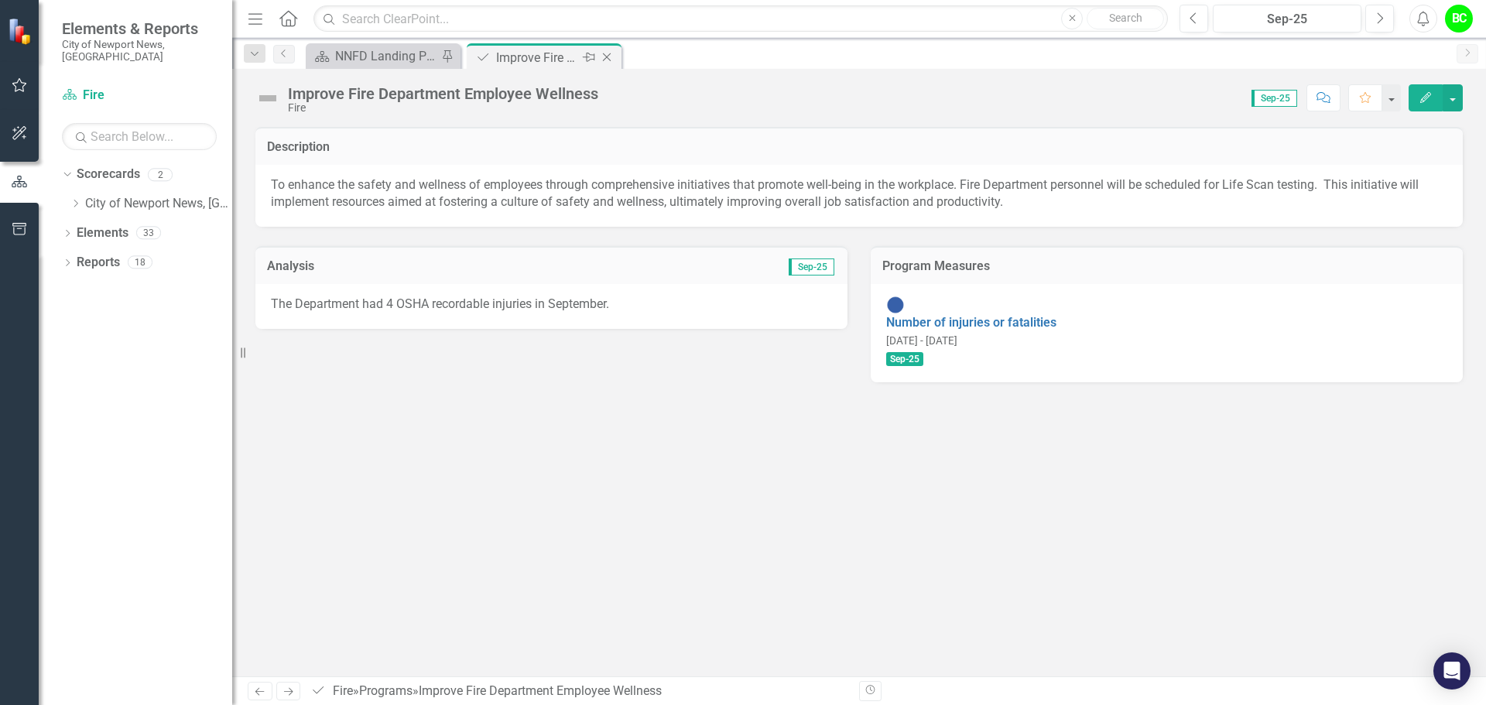
click at [614, 56] on icon "Close" at bounding box center [606, 57] width 15 height 12
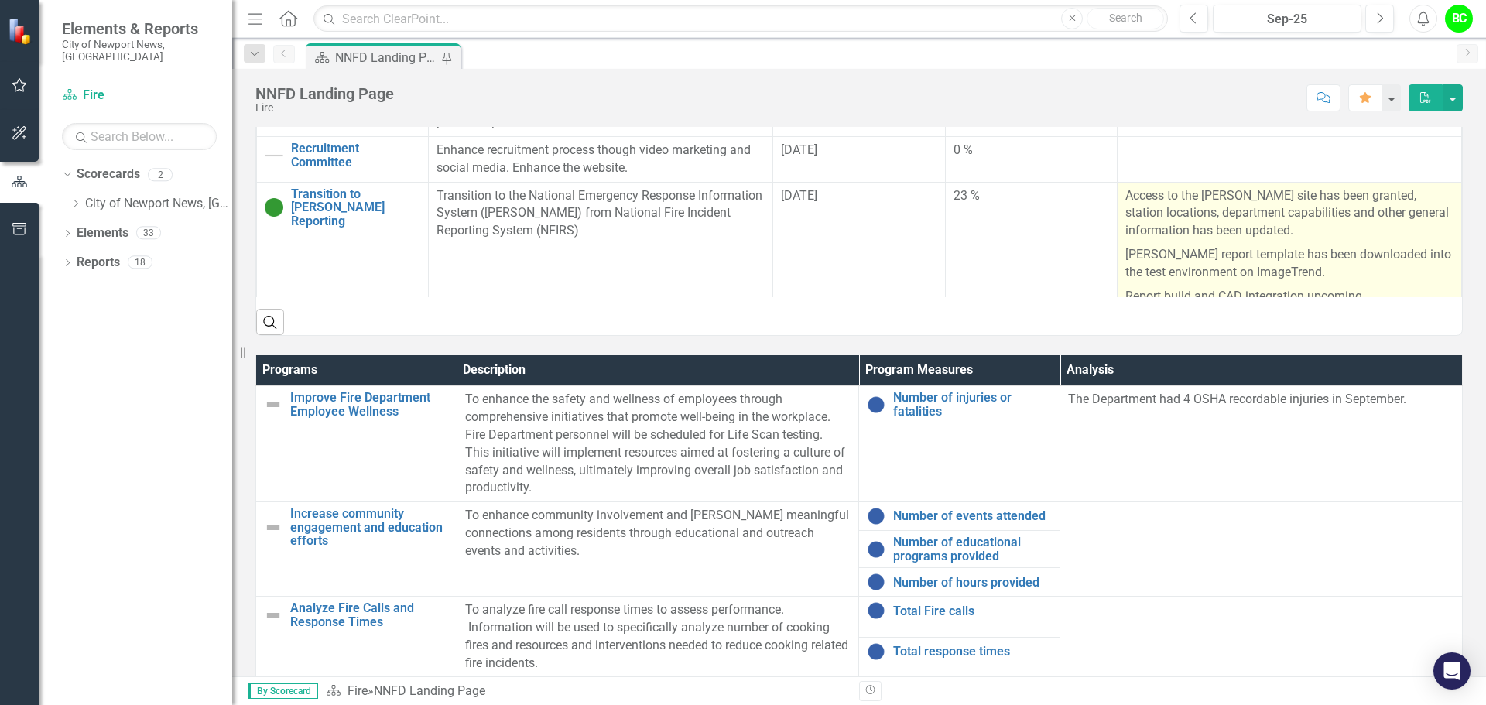
scroll to position [774, 0]
